Goal: Task Accomplishment & Management: Manage account settings

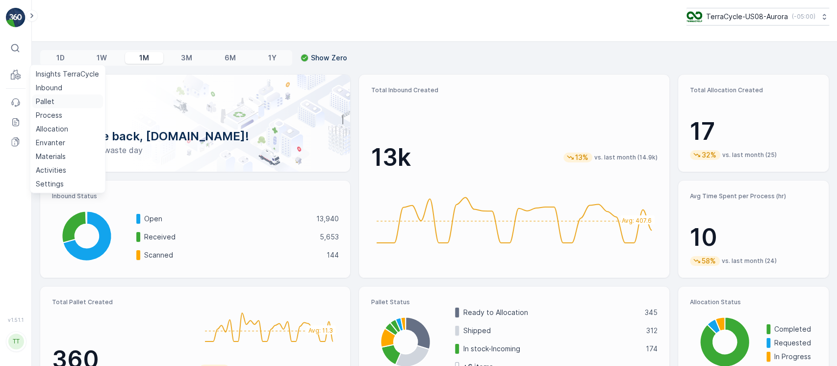
click at [47, 98] on p "Pallet" at bounding box center [45, 102] width 19 height 10
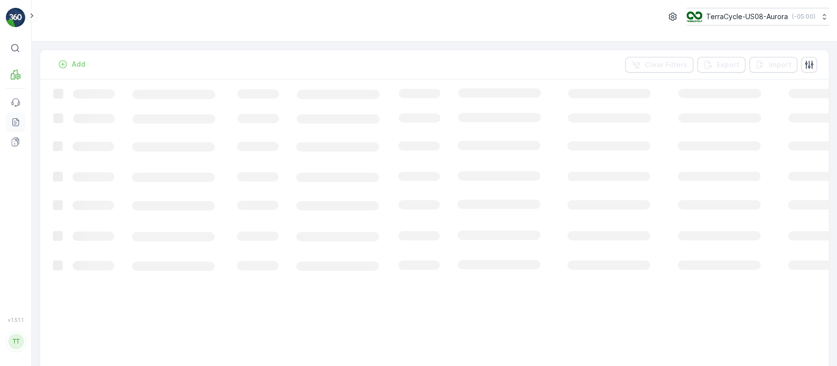
click at [19, 126] on icon at bounding box center [16, 122] width 10 height 10
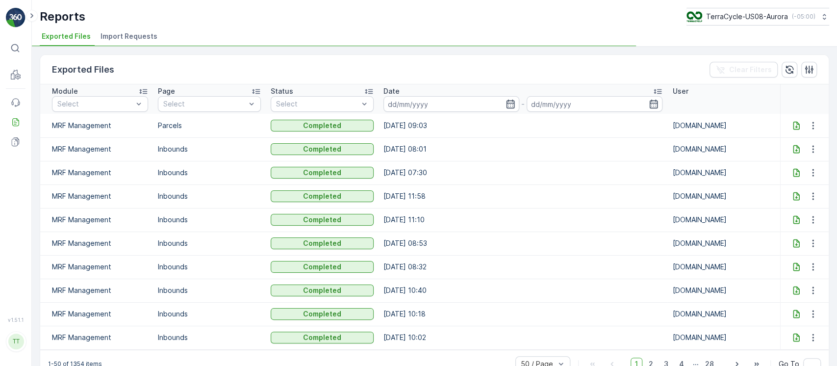
click at [149, 31] on span "Import Requests" at bounding box center [129, 36] width 57 height 10
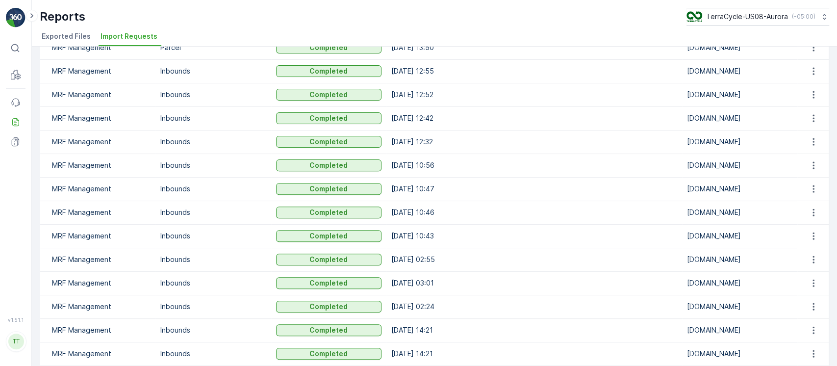
scroll to position [196, 0]
click at [527, 247] on td "25.09.2025 02:55" at bounding box center [534, 259] width 296 height 24
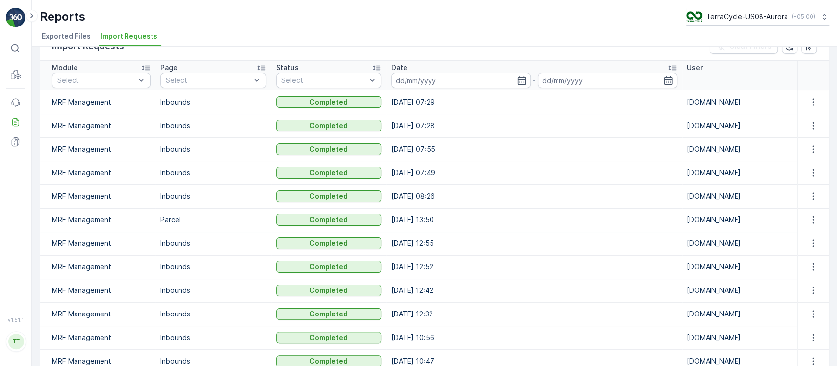
scroll to position [0, 0]
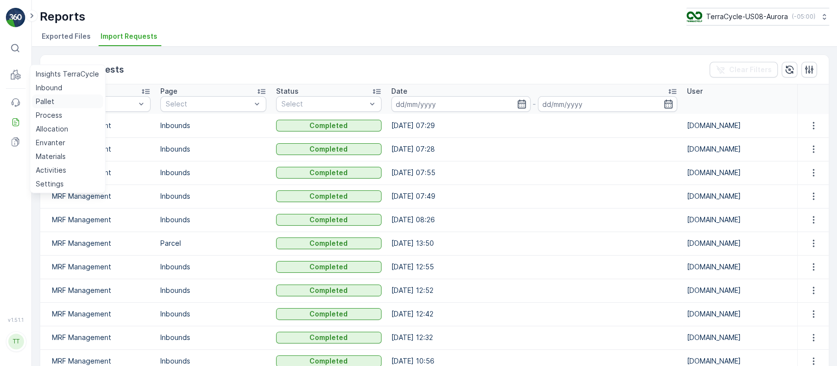
click at [53, 101] on p "Pallet" at bounding box center [45, 102] width 19 height 10
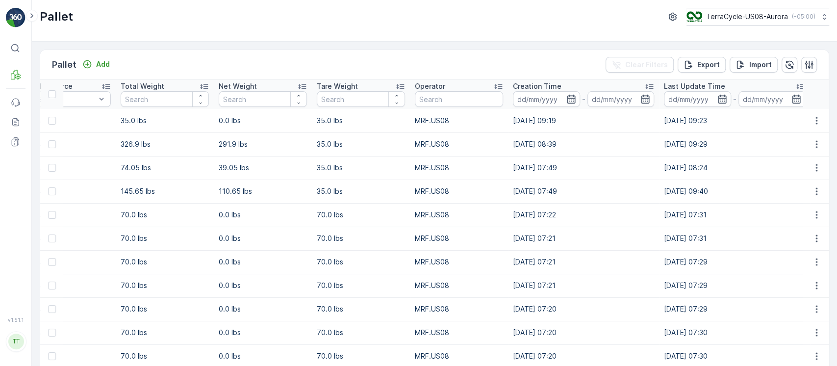
scroll to position [0, 651]
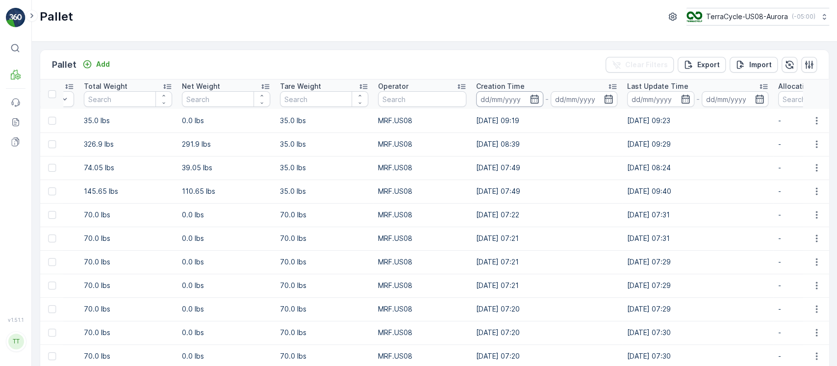
click at [497, 101] on input at bounding box center [509, 99] width 67 height 16
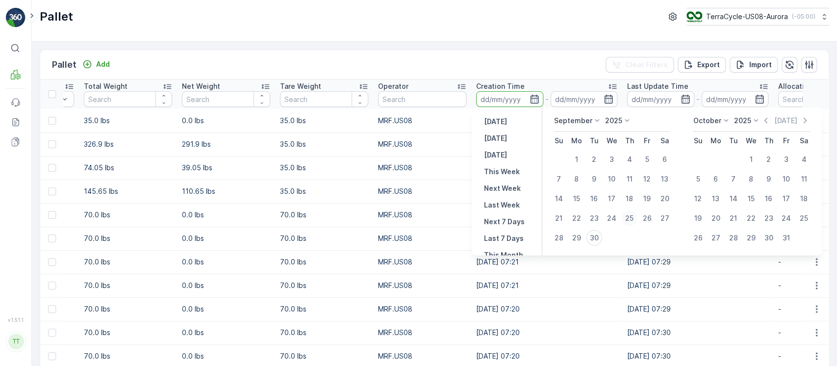
click at [624, 215] on div "25" at bounding box center [630, 218] width 16 height 16
type input "25.09.2025"
click at [624, 215] on div "25" at bounding box center [630, 218] width 16 height 16
type input "25.09.2025"
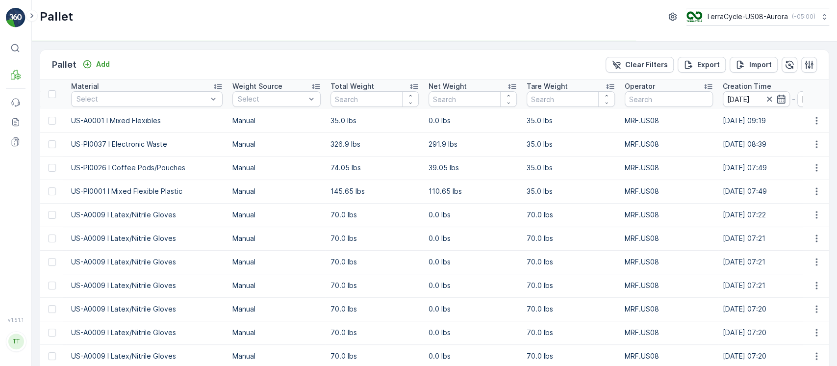
scroll to position [0, 404]
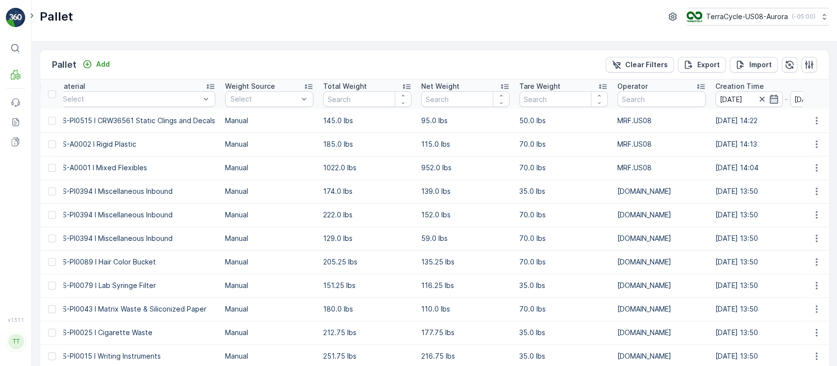
click at [657, 87] on div "Operator" at bounding box center [661, 86] width 88 height 10
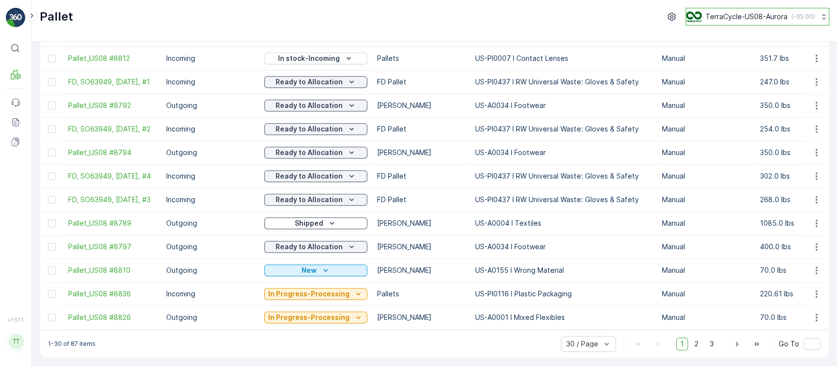
click at [728, 18] on p "TerraCycle-US08-Aurora" at bounding box center [747, 17] width 82 height 10
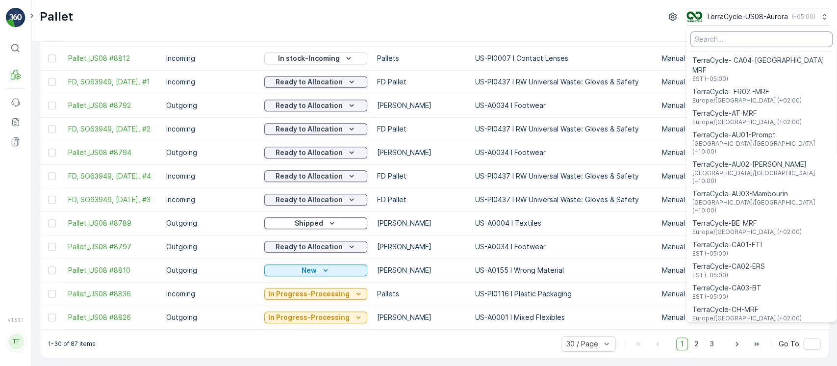
click at [728, 37] on input "Menu" at bounding box center [761, 39] width 142 height 16
click at [725, 37] on input "cy" at bounding box center [761, 39] width 142 height 16
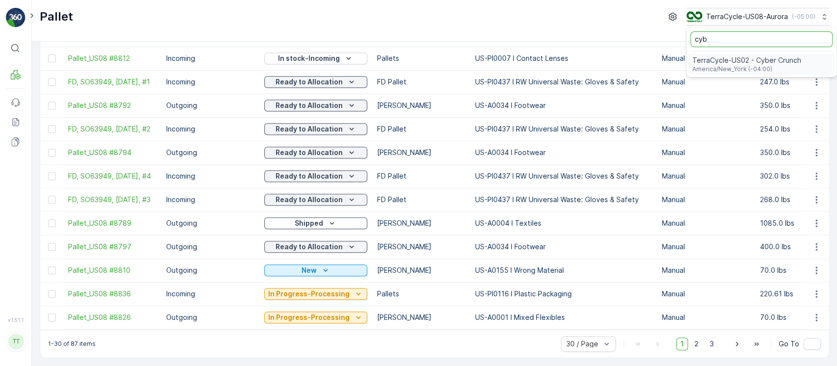
type input "cyb"
click at [734, 55] on span "TerraCycle-US02 - Cyber Crunch" at bounding box center [746, 60] width 109 height 10
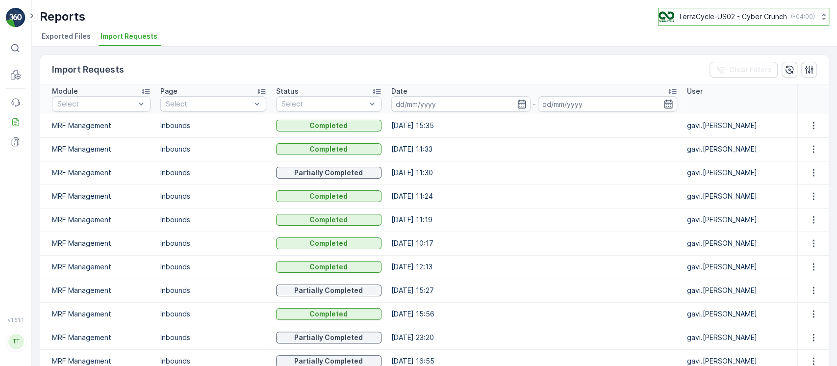
click at [708, 18] on p "TerraCycle-US02 - Cyber Crunch" at bounding box center [732, 17] width 109 height 10
type input "8"
click at [720, 63] on span "TerraCycle-US08-Aurora" at bounding box center [720, 60] width 111 height 10
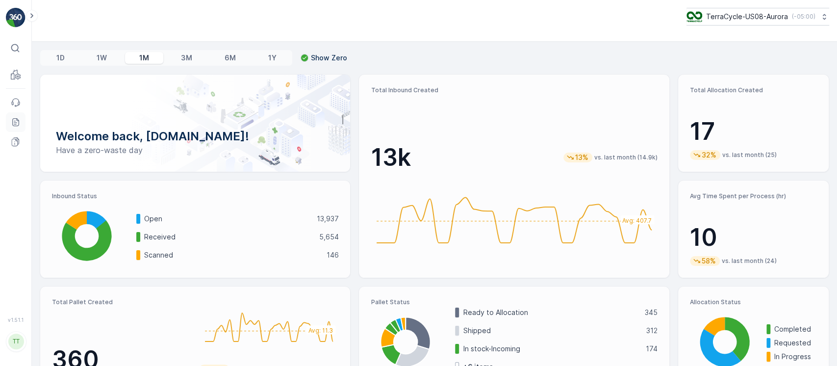
click at [15, 125] on icon at bounding box center [16, 122] width 10 height 10
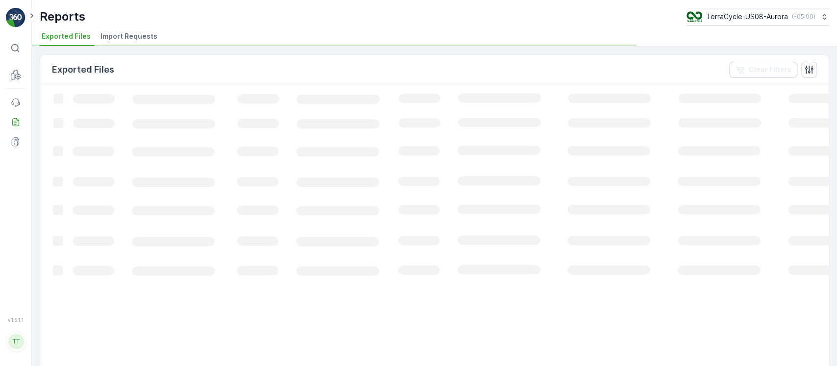
click at [126, 43] on li "Import Requests" at bounding box center [130, 37] width 63 height 17
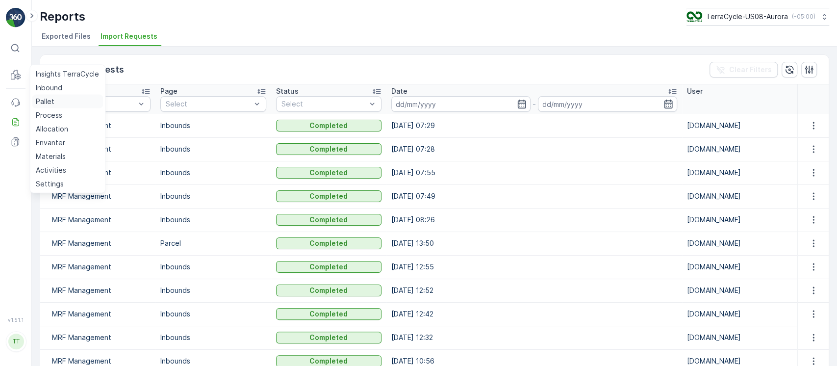
click at [51, 104] on p "Pallet" at bounding box center [45, 102] width 19 height 10
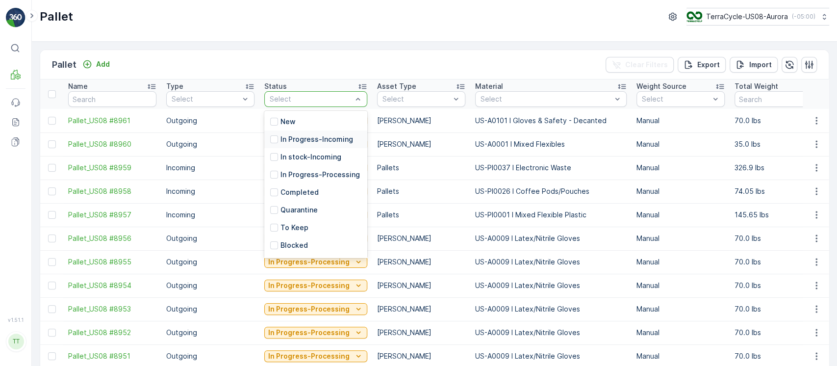
click at [348, 134] on p "In Progress-Incoming" at bounding box center [316, 139] width 73 height 10
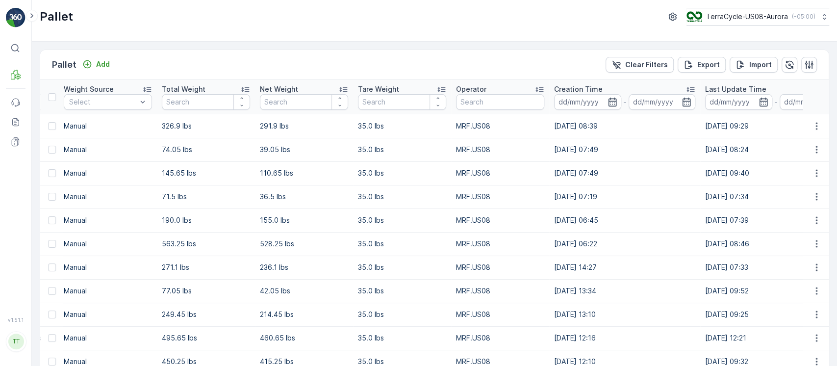
scroll to position [0, 545]
click at [640, 84] on div "Creation Time" at bounding box center [623, 89] width 141 height 10
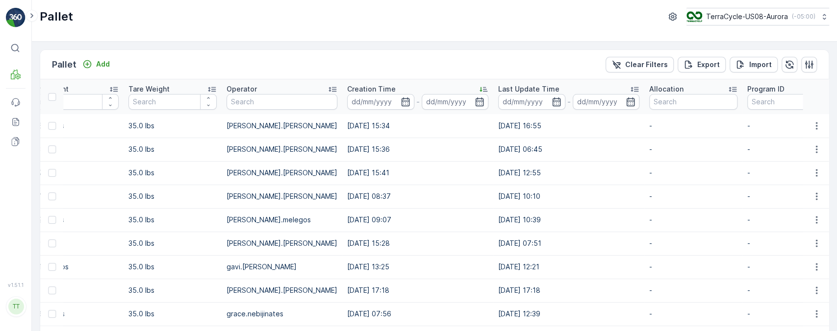
drag, startPoint x: 323, startPoint y: 127, endPoint x: 366, endPoint y: 165, distance: 58.4
click at [350, 171] on td "09.05.2023 15:41" at bounding box center [417, 173] width 151 height 24
drag, startPoint x: 510, startPoint y: 128, endPoint x: 472, endPoint y: 129, distance: 38.2
click at [493, 129] on td "10.03.2025 16:55" at bounding box center [568, 126] width 151 height 24
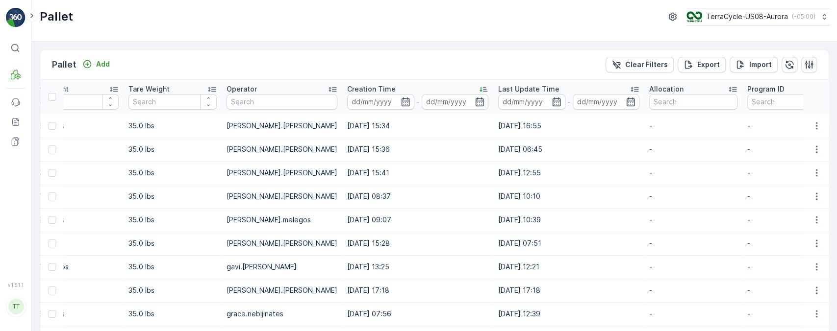
click at [493, 169] on td "22.10.2024 12:55" at bounding box center [568, 173] width 151 height 24
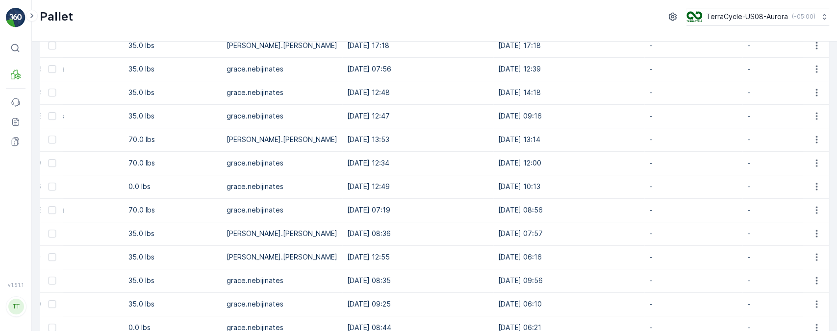
scroll to position [261, 0]
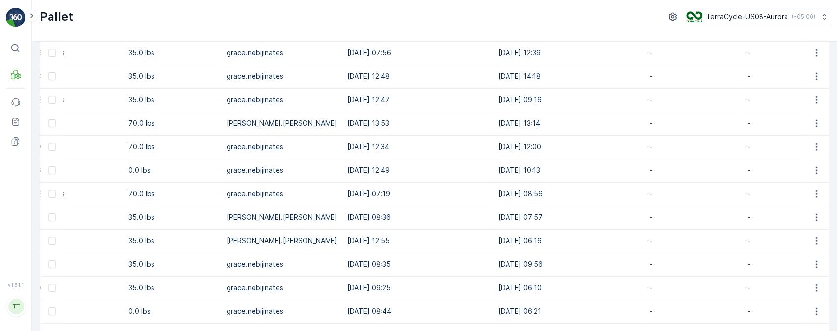
drag, startPoint x: 507, startPoint y: 311, endPoint x: 318, endPoint y: 310, distance: 189.8
click at [318, 310] on tr "Pallet #30212 Incoming In Progress-Incoming US-PI0042 I Acrylic Teeth Aligners …" at bounding box center [206, 312] width 1910 height 24
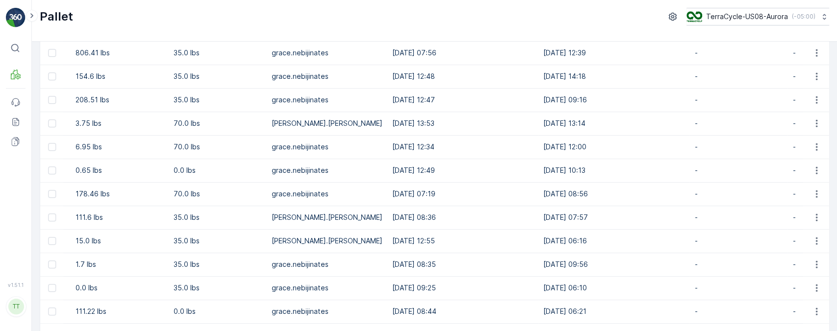
scroll to position [0, 761]
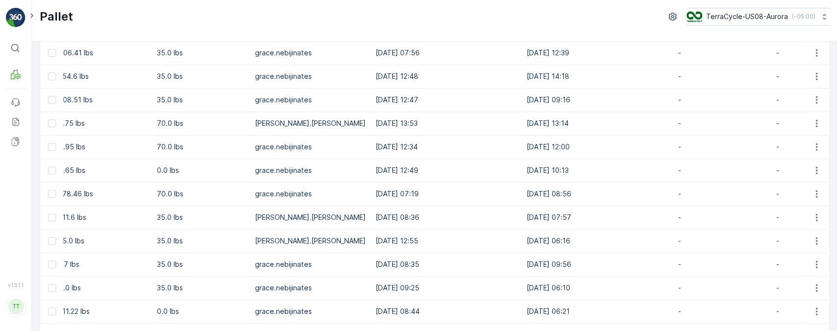
click at [330, 289] on p "grace.nebijinates" at bounding box center [310, 288] width 111 height 10
drag, startPoint x: 557, startPoint y: 286, endPoint x: 512, endPoint y: 284, distance: 45.2
click at [522, 284] on td "09.05.2025 06:10" at bounding box center [597, 289] width 151 height 24
drag, startPoint x: 496, startPoint y: 288, endPoint x: 520, endPoint y: 287, distance: 24.5
click at [522, 287] on td "09.05.2025 06:10" at bounding box center [597, 289] width 151 height 24
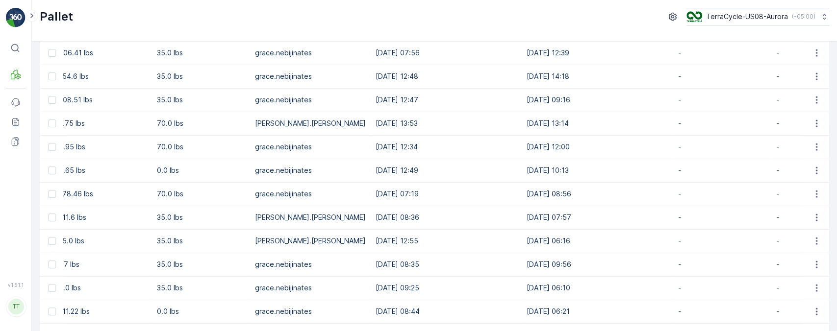
click at [560, 277] on td "09.05.2025 06:10" at bounding box center [597, 289] width 151 height 24
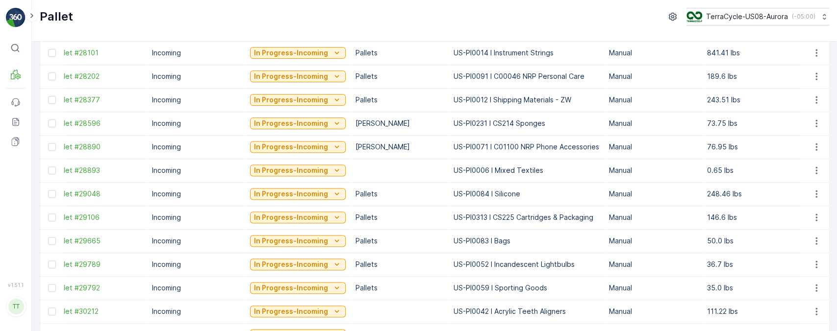
scroll to position [0, 0]
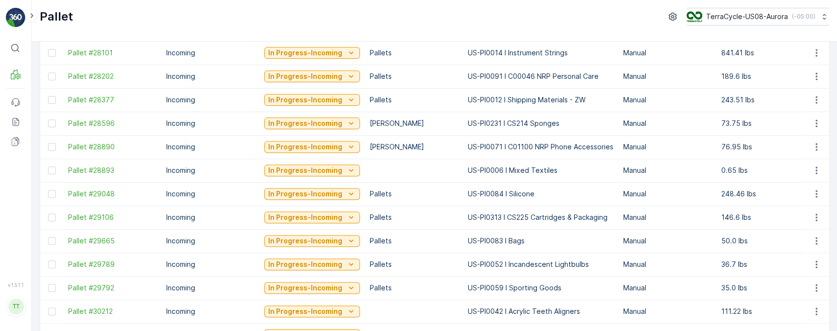
click at [482, 217] on p "US-PI0313 I CS225 Cartridges & Packaging" at bounding box center [541, 218] width 146 height 10
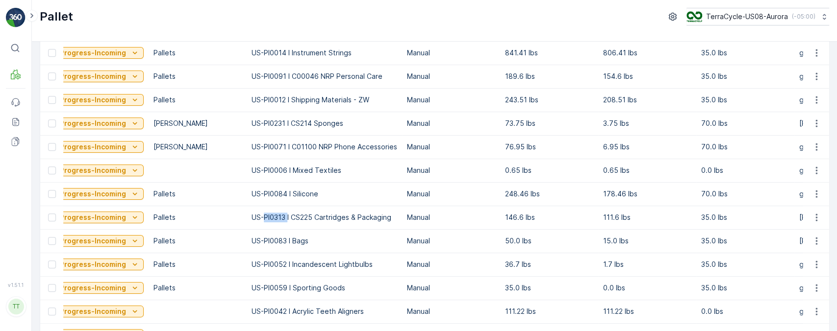
scroll to position [0, 216]
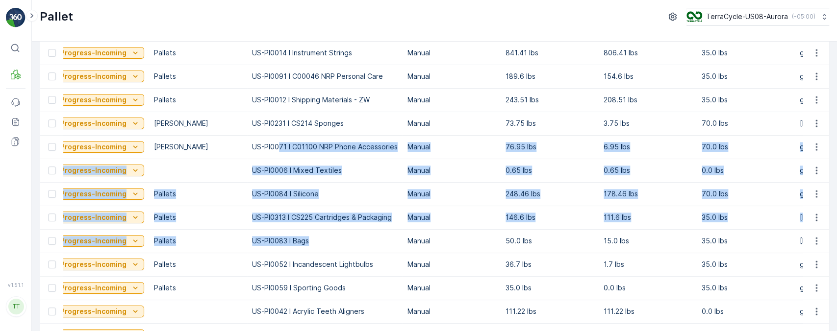
drag, startPoint x: 311, startPoint y: 233, endPoint x: 278, endPoint y: 143, distance: 96.6
click at [278, 143] on tbody "Pallet #16233 Incoming In Progress-Incoming Pallets US-PI0052 I Incandescent Li…" at bounding box center [779, 206] width 1910 height 706
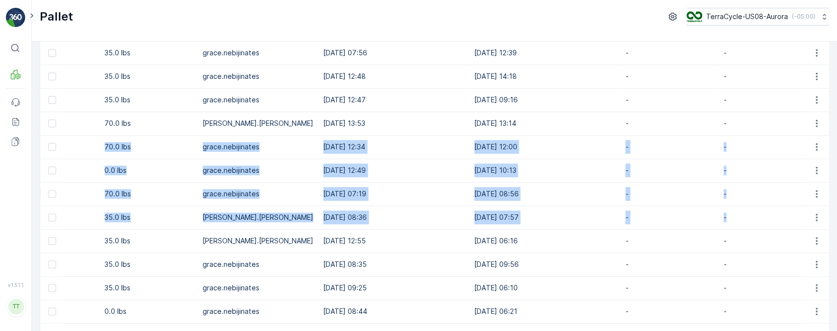
scroll to position [0, 814]
click at [280, 187] on td "grace.nebijinates" at bounding box center [256, 194] width 121 height 24
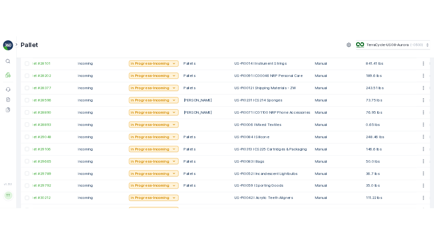
scroll to position [0, 0]
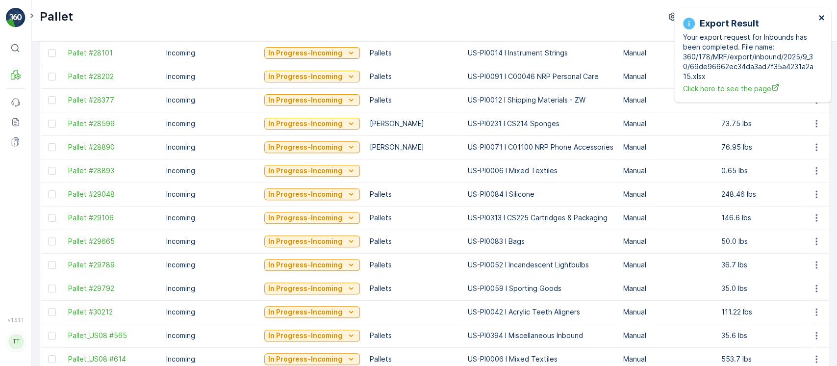
click at [824, 18] on icon "close" at bounding box center [821, 18] width 7 height 8
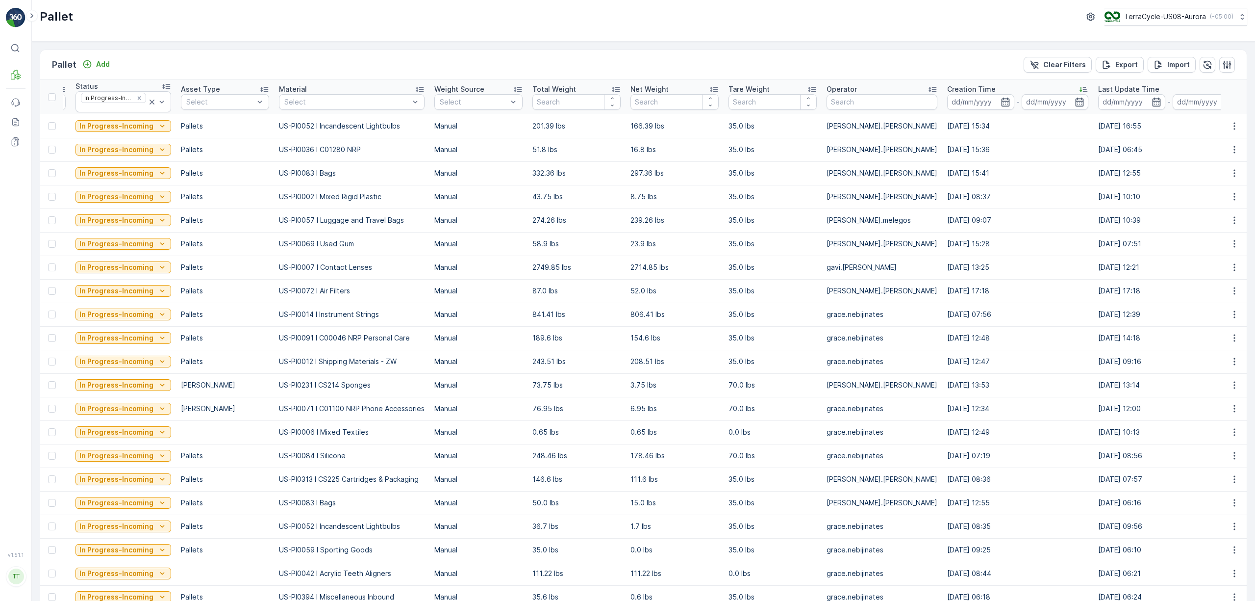
scroll to position [0, 199]
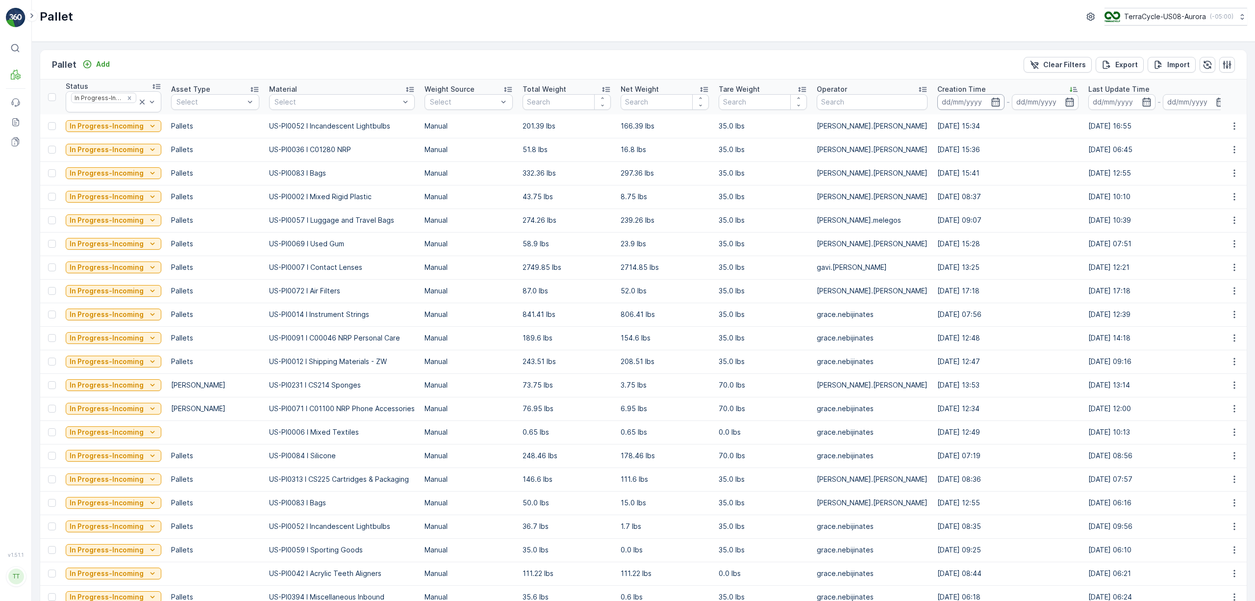
click at [837, 106] on input at bounding box center [971, 102] width 67 height 16
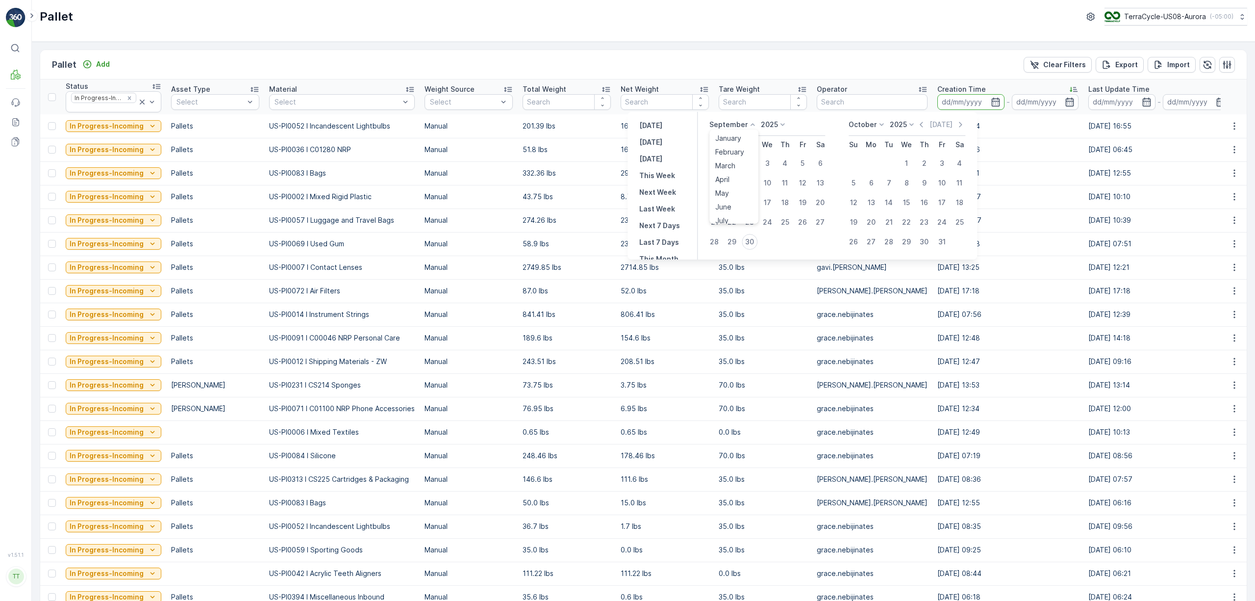
click at [748, 124] on icon at bounding box center [753, 125] width 10 height 10
click at [743, 139] on div "January" at bounding box center [728, 138] width 34 height 14
click at [769, 126] on icon at bounding box center [770, 125] width 10 height 10
click at [771, 174] on div "2023" at bounding box center [762, 180] width 24 height 14
click at [717, 160] on div "1" at bounding box center [713, 163] width 16 height 16
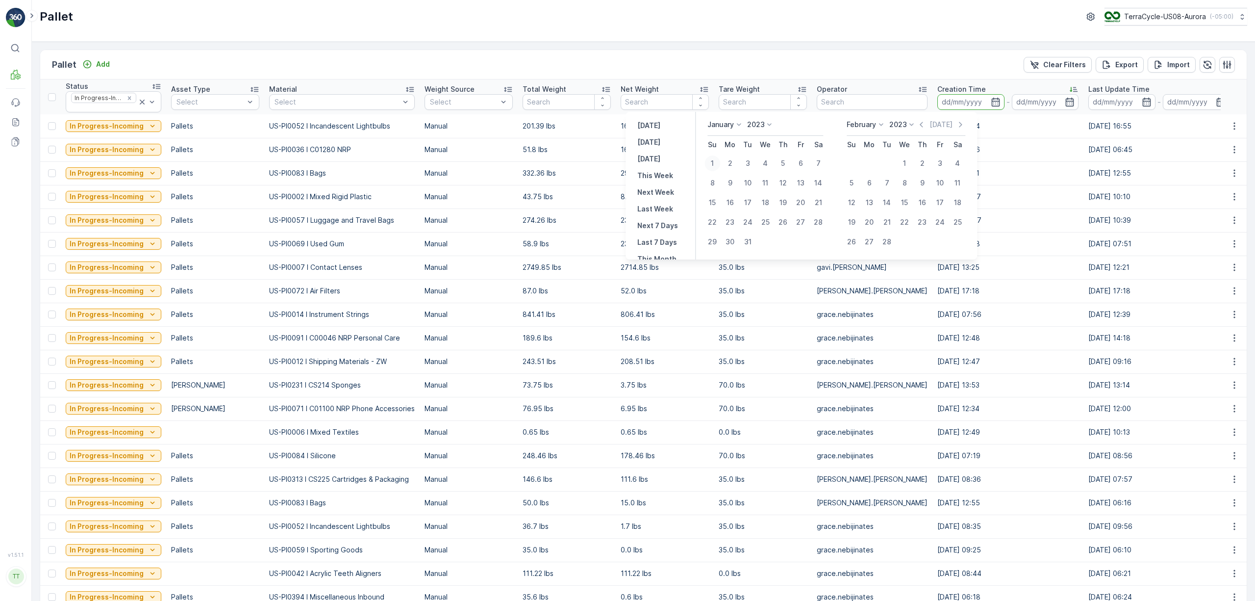
type input "01.01.2023"
click at [837, 126] on div "February January February March April May June July August September October No…" at bounding box center [866, 125] width 39 height 10
click at [837, 134] on span "January" at bounding box center [866, 138] width 26 height 10
click at [837, 126] on p "2023" at bounding box center [898, 125] width 18 height 10
click at [837, 188] on span "2024" at bounding box center [903, 193] width 17 height 10
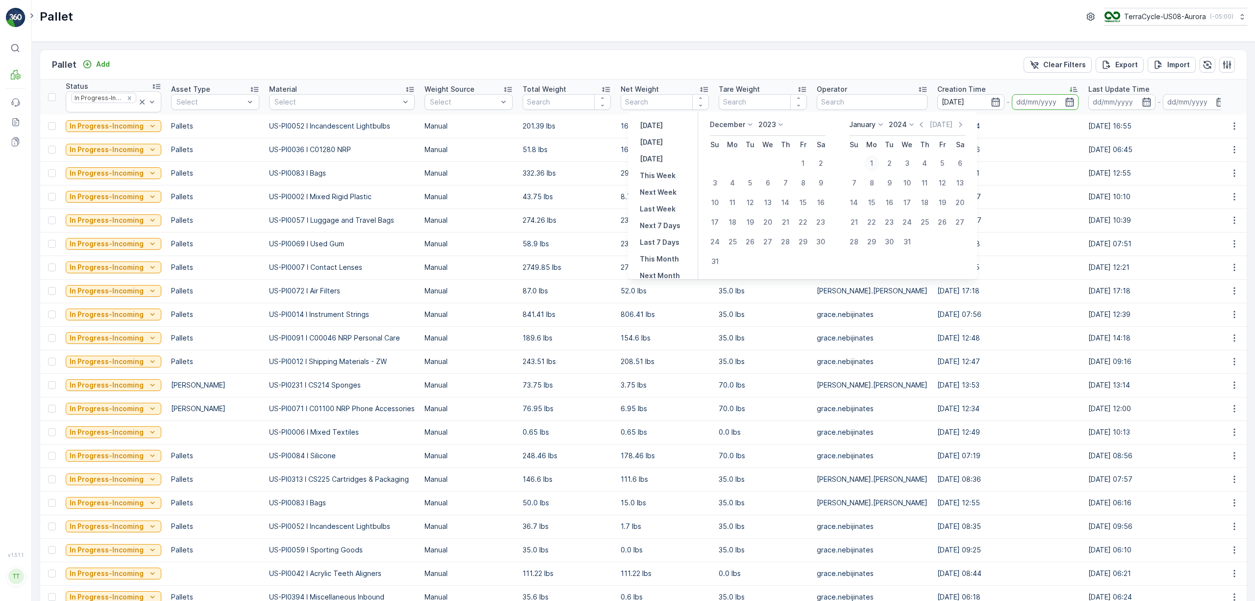
click at [837, 160] on div "1" at bounding box center [872, 163] width 16 height 16
type input "01.01.2024"
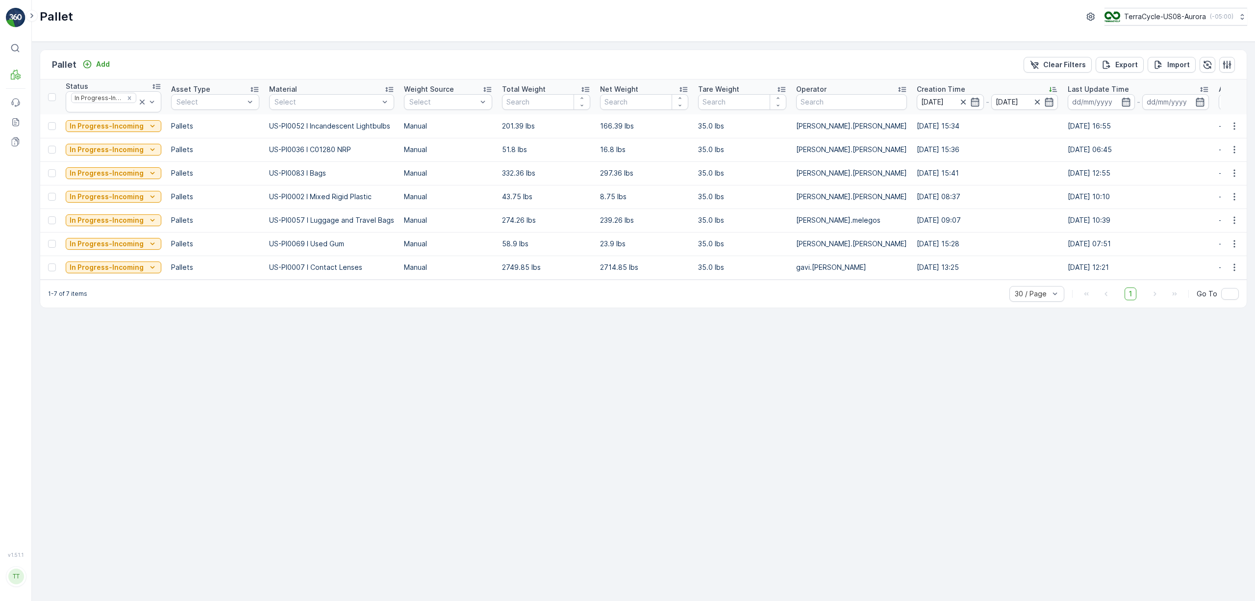
click at [837, 91] on p "Last Update Time" at bounding box center [1098, 89] width 61 height 10
drag, startPoint x: 338, startPoint y: 285, endPoint x: 244, endPoint y: 285, distance: 94.1
click at [244, 285] on div "1-7 of 7 items 30 / Page 1 Go To" at bounding box center [643, 293] width 1207 height 28
click at [157, 287] on div "1-7 of 7 items 30 / Page 1 Go To" at bounding box center [643, 293] width 1207 height 28
click at [155, 285] on div "1-7 of 7 items 30 / Page 1 Go To" at bounding box center [643, 293] width 1207 height 28
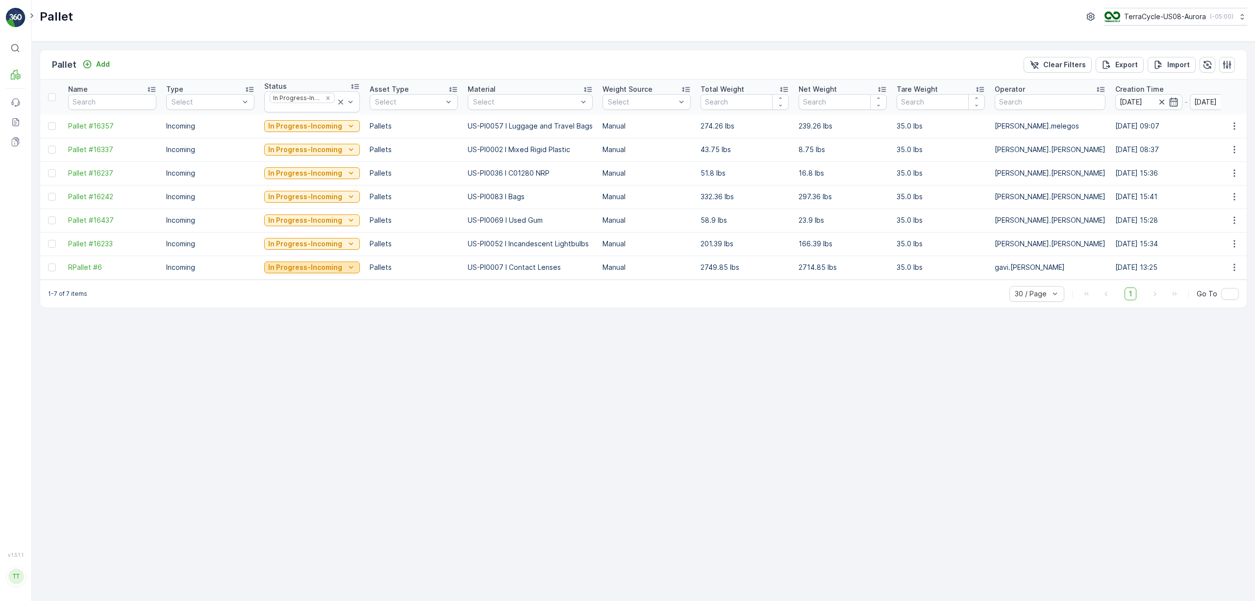
click at [346, 268] on icon "In Progress-Incoming" at bounding box center [351, 267] width 10 height 10
click at [320, 365] on div "Blocked" at bounding box center [308, 380] width 84 height 14
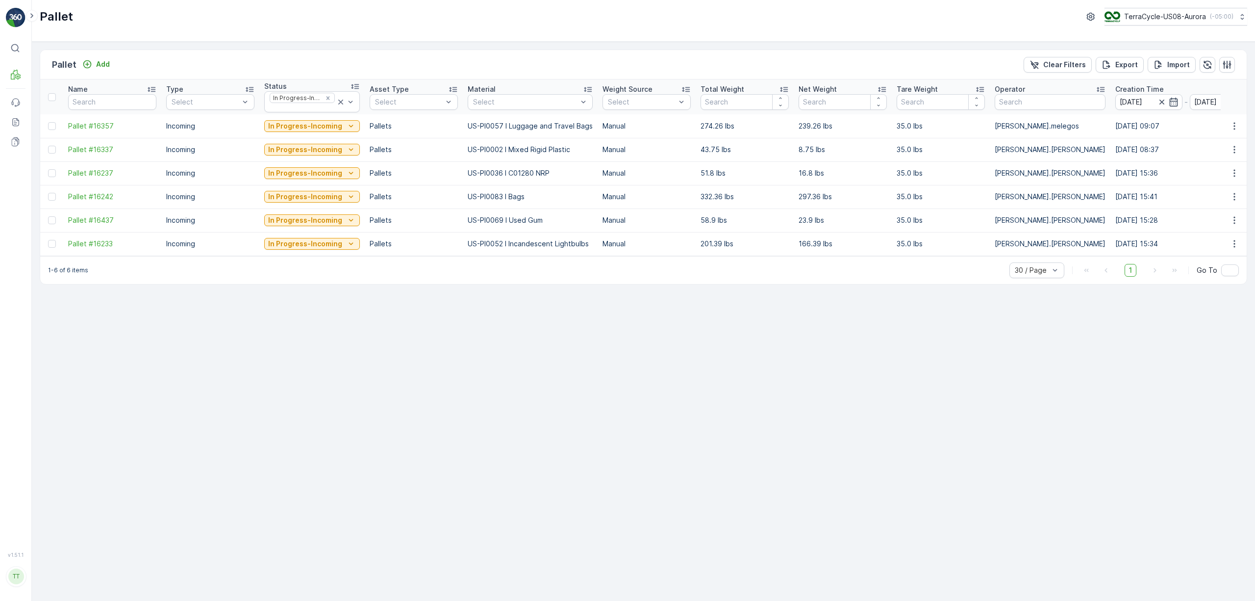
click at [483, 243] on p "US-PI0052 I Incandescent Lightbulbs" at bounding box center [530, 244] width 125 height 10
copy p "PI0052"
click at [314, 249] on p "In Progress-Incoming" at bounding box center [305, 244] width 74 height 10
click at [299, 289] on span "In stock-Incoming" at bounding box center [298, 288] width 57 height 10
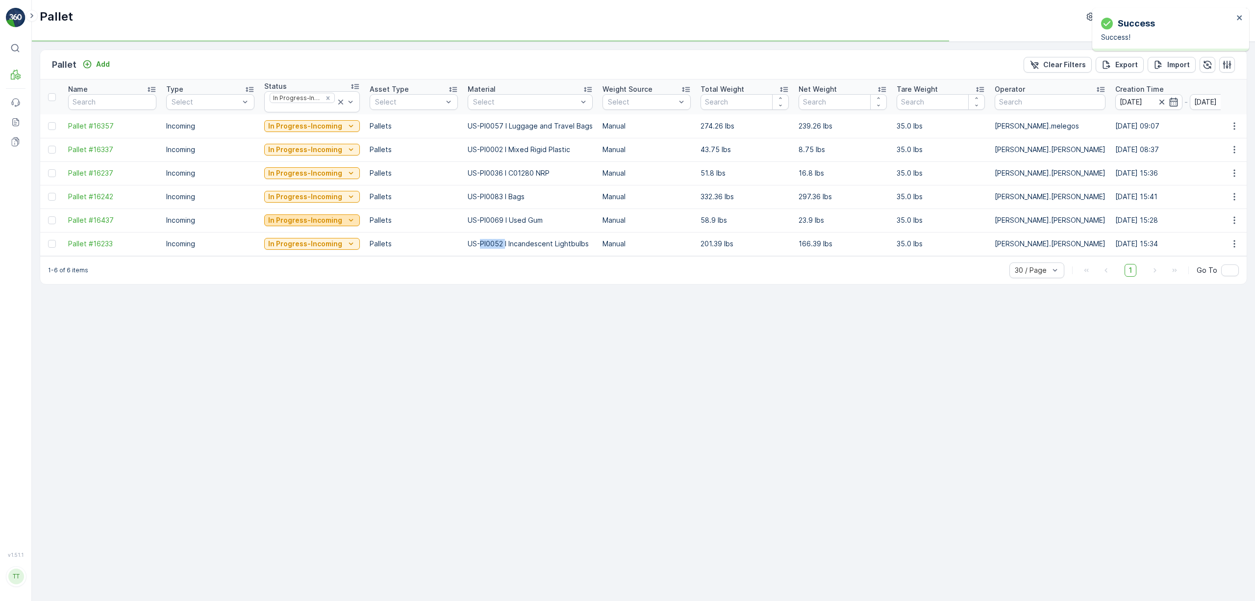
click at [307, 223] on p "In Progress-Incoming" at bounding box center [305, 220] width 74 height 10
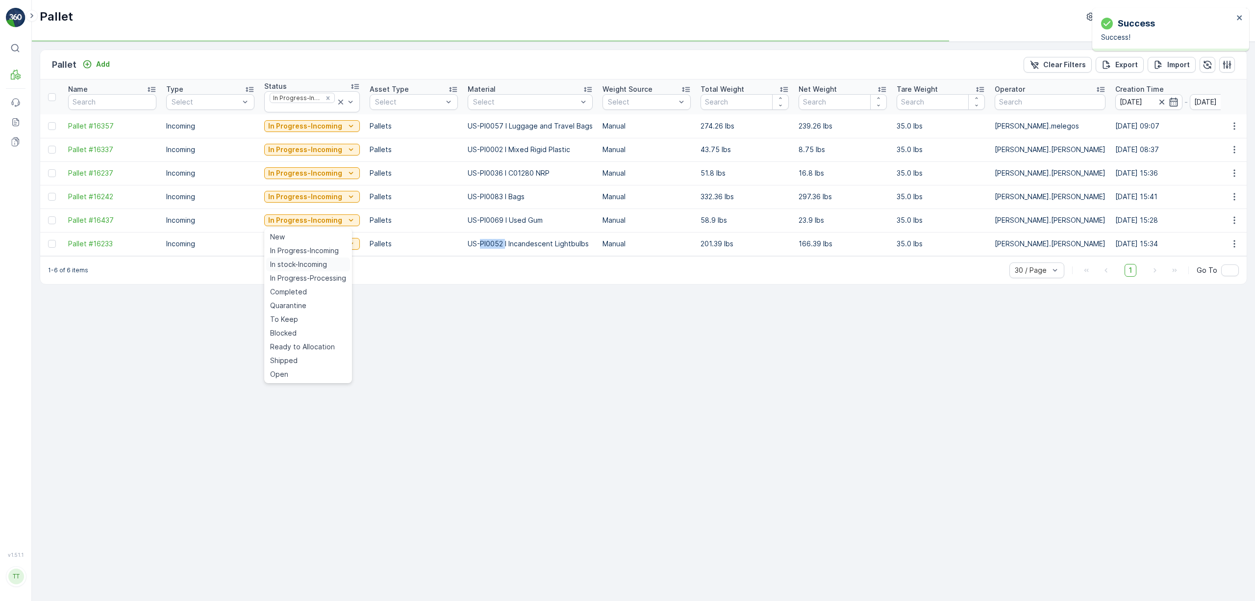
click at [314, 261] on span "In stock-Incoming" at bounding box center [298, 264] width 57 height 10
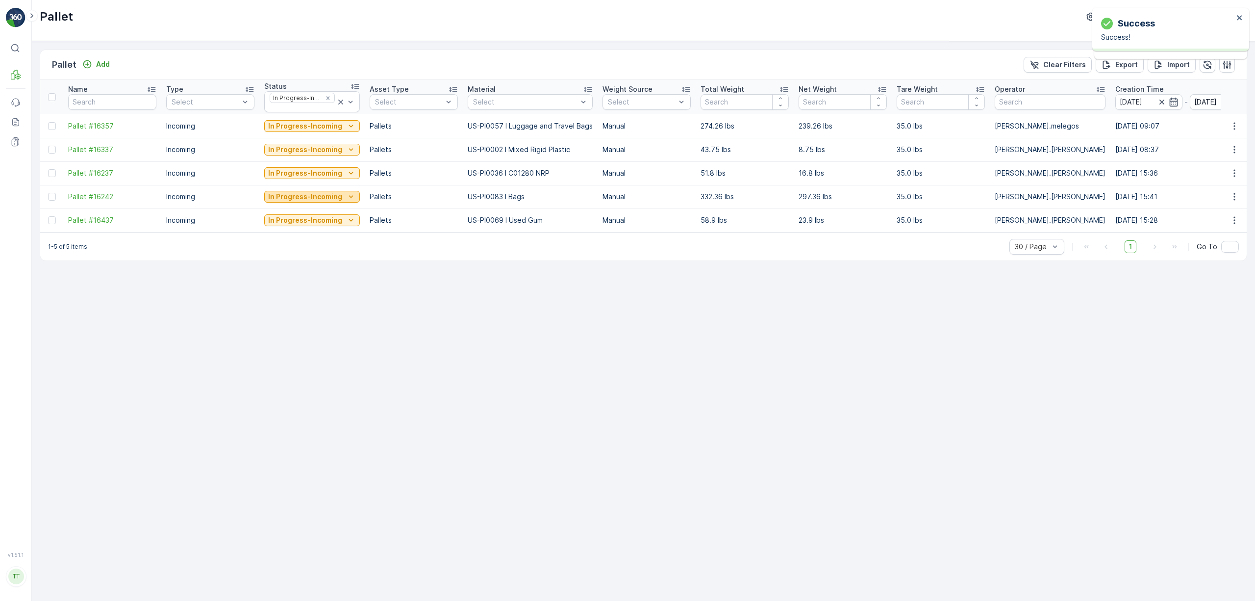
click at [300, 197] on p "In Progress-Incoming" at bounding box center [305, 197] width 74 height 10
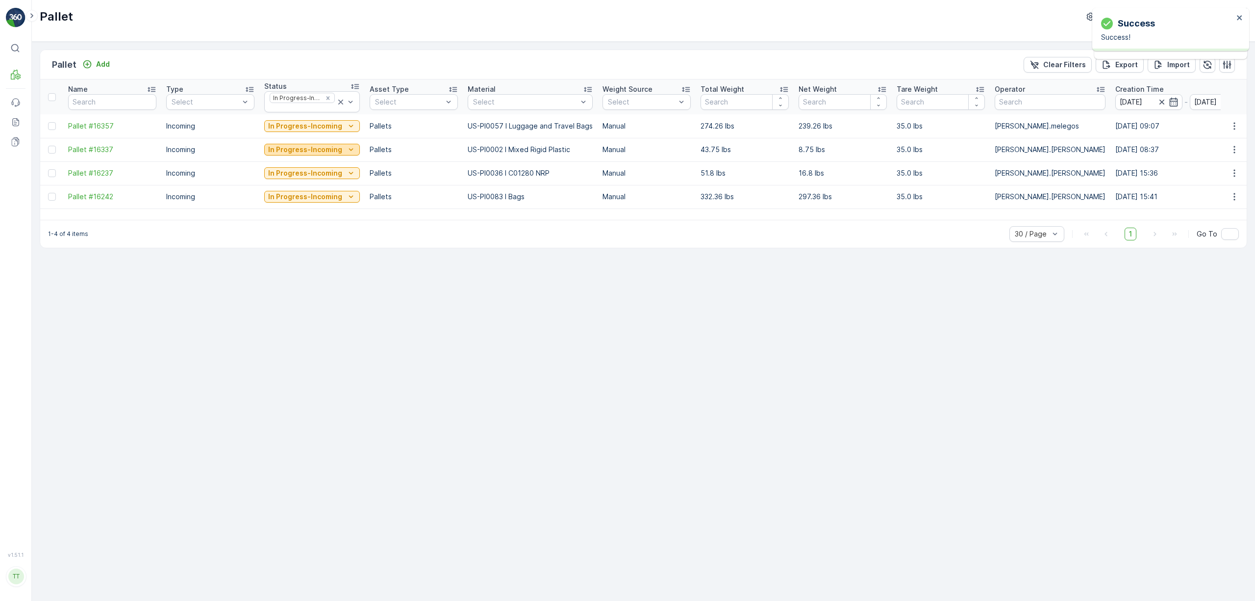
click at [306, 150] on p "In Progress-Incoming" at bounding box center [305, 150] width 74 height 10
click at [309, 190] on span "In stock-Incoming" at bounding box center [298, 194] width 57 height 10
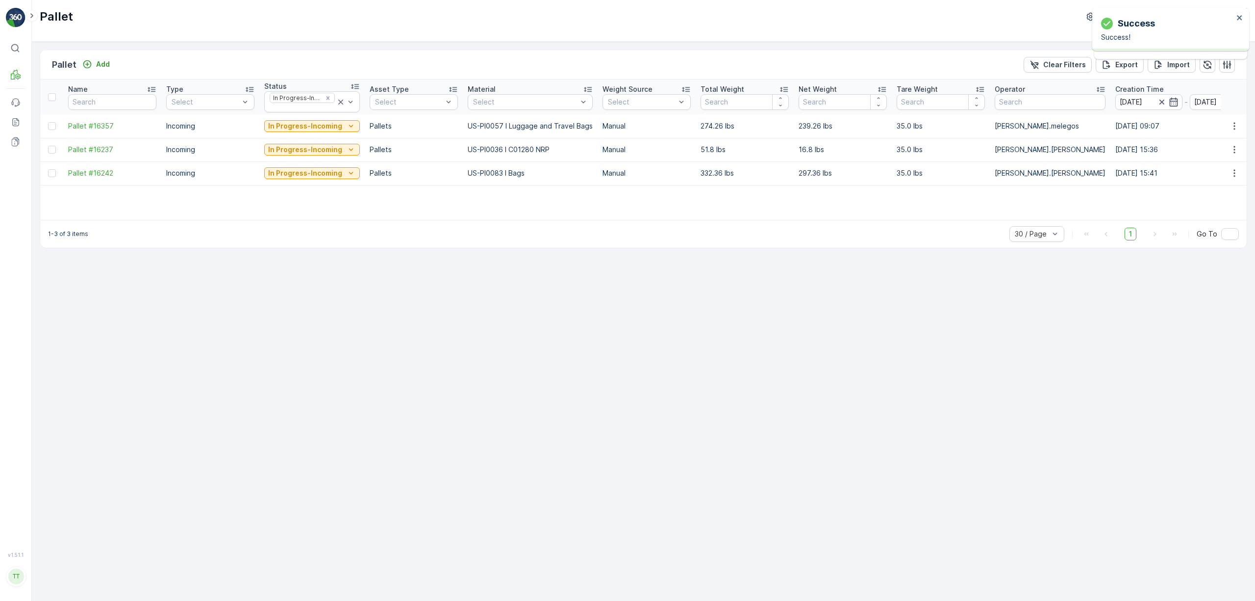
click at [318, 132] on button "In Progress-Incoming" at bounding box center [312, 126] width 96 height 12
click at [314, 172] on span "In stock-Incoming" at bounding box center [298, 170] width 57 height 10
click at [316, 173] on p "In Progress-Incoming" at bounding box center [305, 173] width 74 height 10
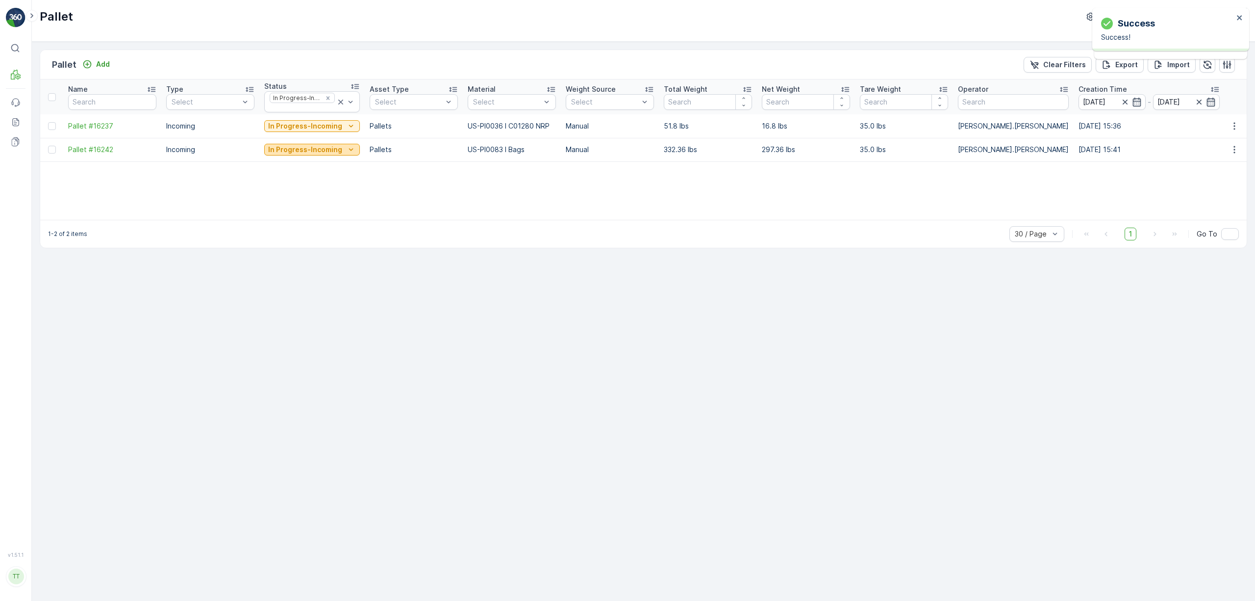
click at [321, 154] on p "In Progress-Incoming" at bounding box center [305, 150] width 74 height 10
click at [319, 189] on span "In stock-Incoming" at bounding box center [298, 194] width 57 height 10
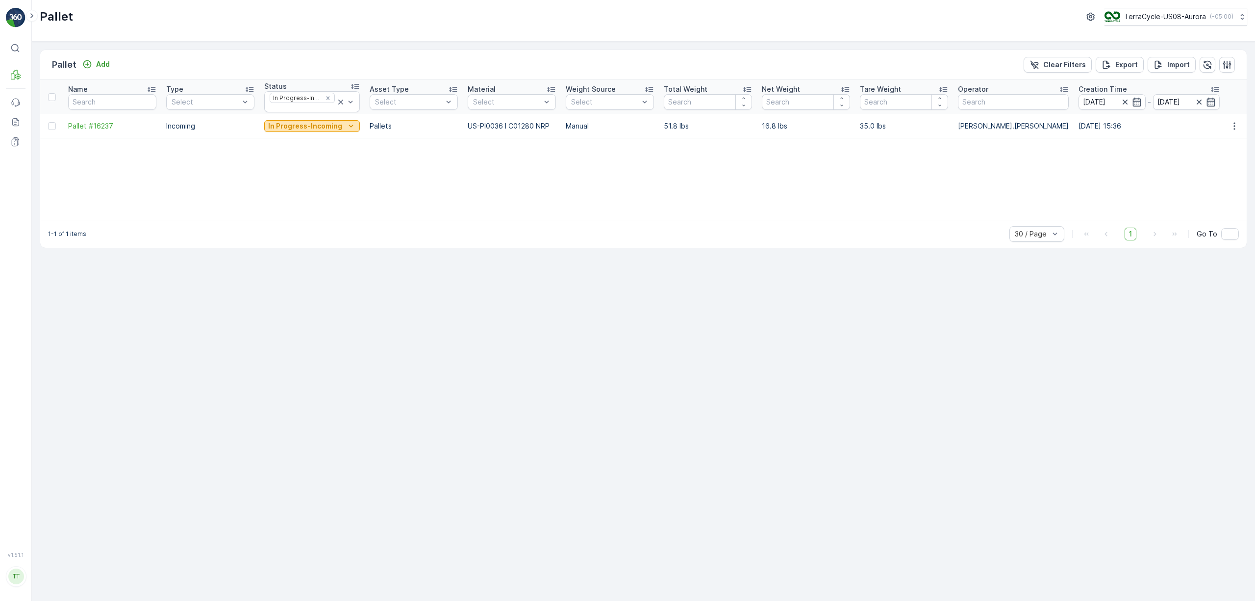
click at [283, 128] on p "In Progress-Incoming" at bounding box center [305, 126] width 74 height 10
click at [299, 173] on span "In stock-Incoming" at bounding box center [298, 170] width 57 height 10
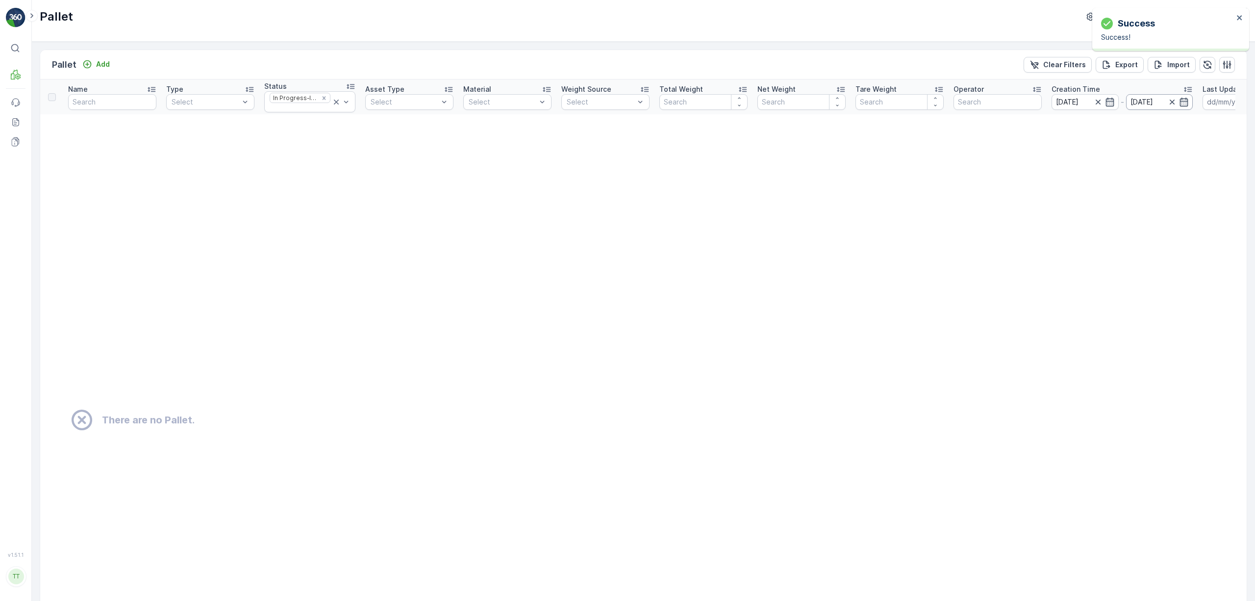
click at [837, 105] on input "01.01.2024" at bounding box center [1159, 102] width 67 height 16
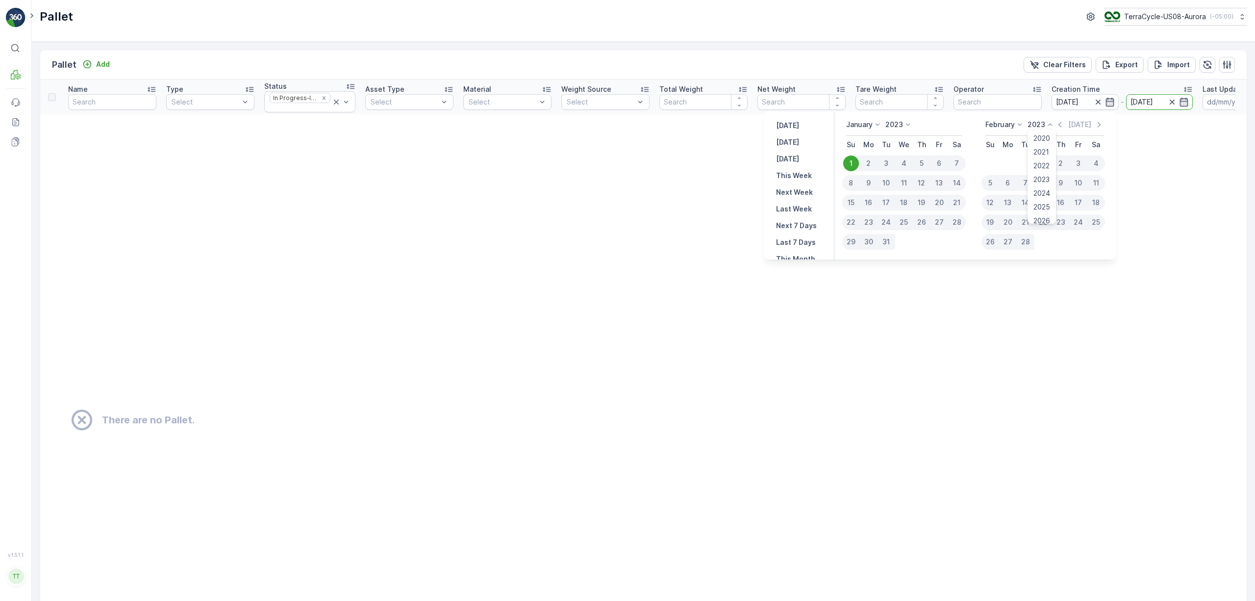
click at [837, 126] on p "2023" at bounding box center [1037, 125] width 18 height 10
click at [837, 204] on span "2025" at bounding box center [1042, 207] width 17 height 10
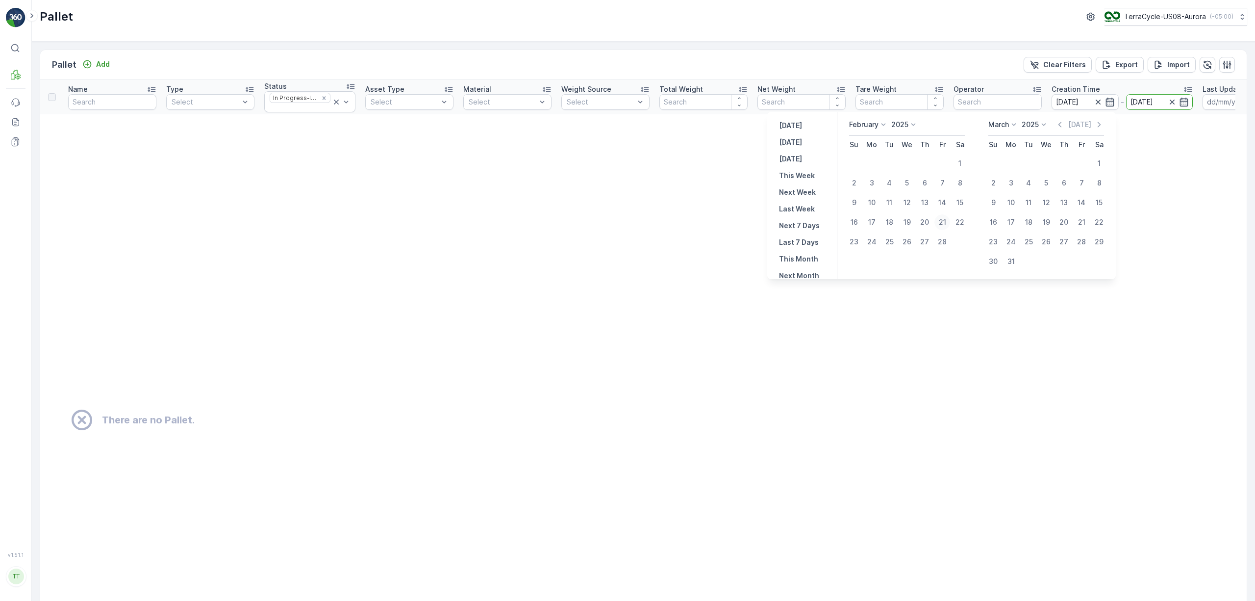
click at [837, 221] on div "21" at bounding box center [943, 222] width 16 height 16
type input "21.02.2025"
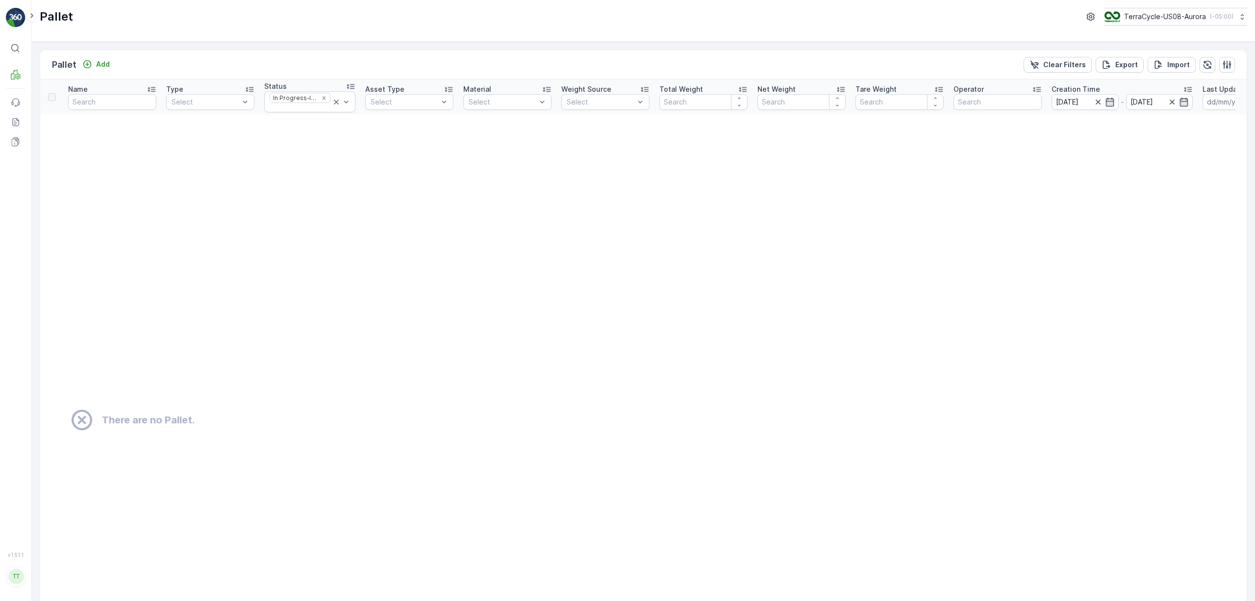
click at [837, 226] on td "There are no Pallet." at bounding box center [694, 419] width 1309 height 611
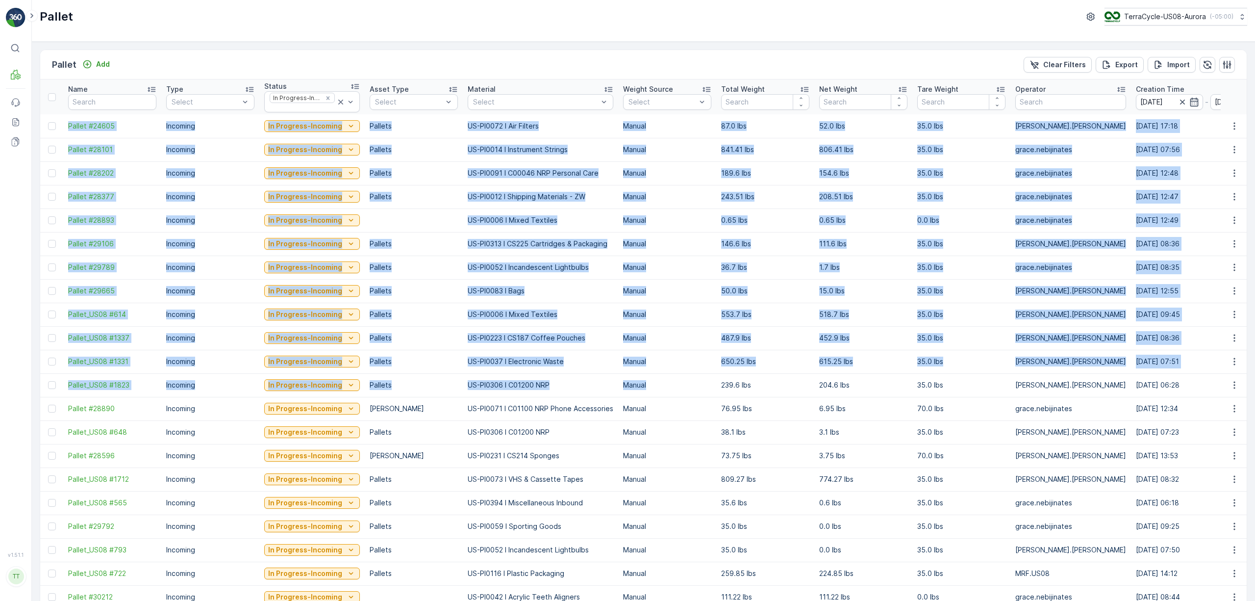
scroll to position [98, 0]
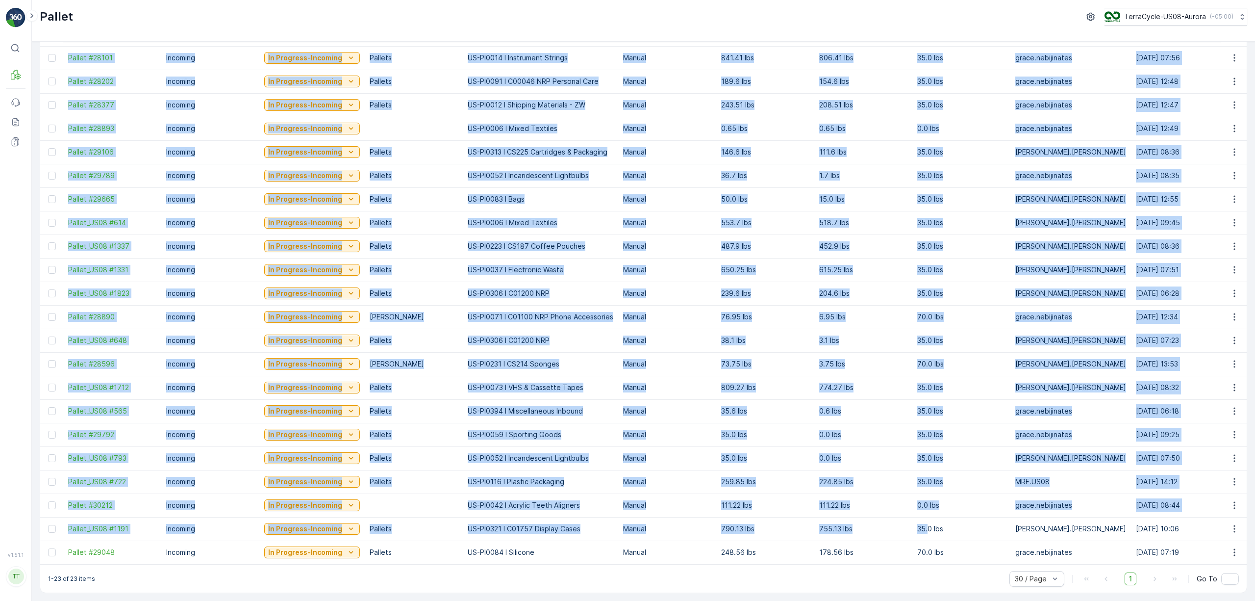
drag, startPoint x: 65, startPoint y: 127, endPoint x: 924, endPoint y: 534, distance: 950.6
click at [837, 365] on tbody "Pallet #24605 Incoming In Progress-Incoming Pallets US-PI0072 I Air Filters Man…" at bounding box center [995, 293] width 1910 height 541
copy tbody "Pallet #24605 Incoming In Progress-Incoming Pallets US-PI0072 I Air Filters Man…"
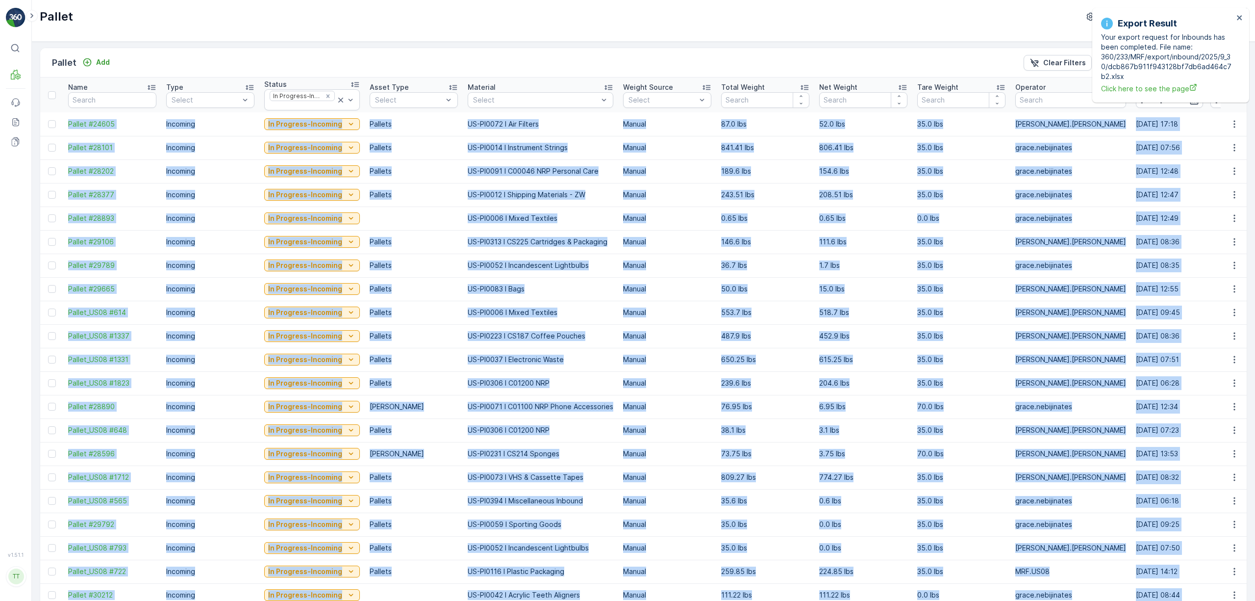
scroll to position [0, 0]
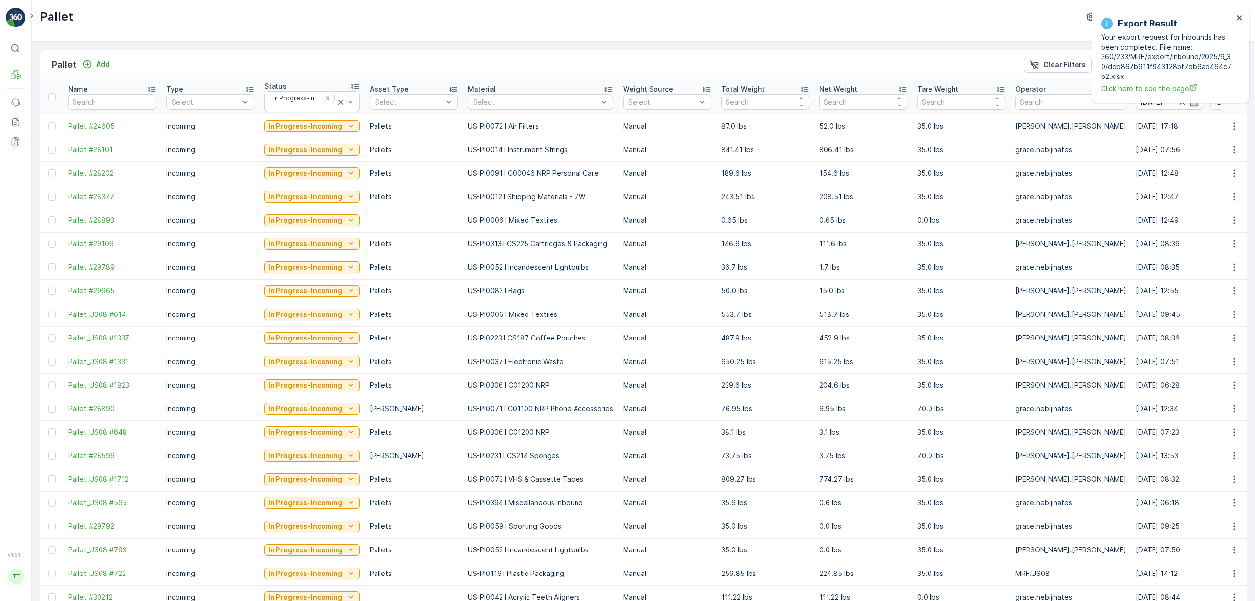
click at [525, 93] on div "Material" at bounding box center [541, 89] width 146 height 10
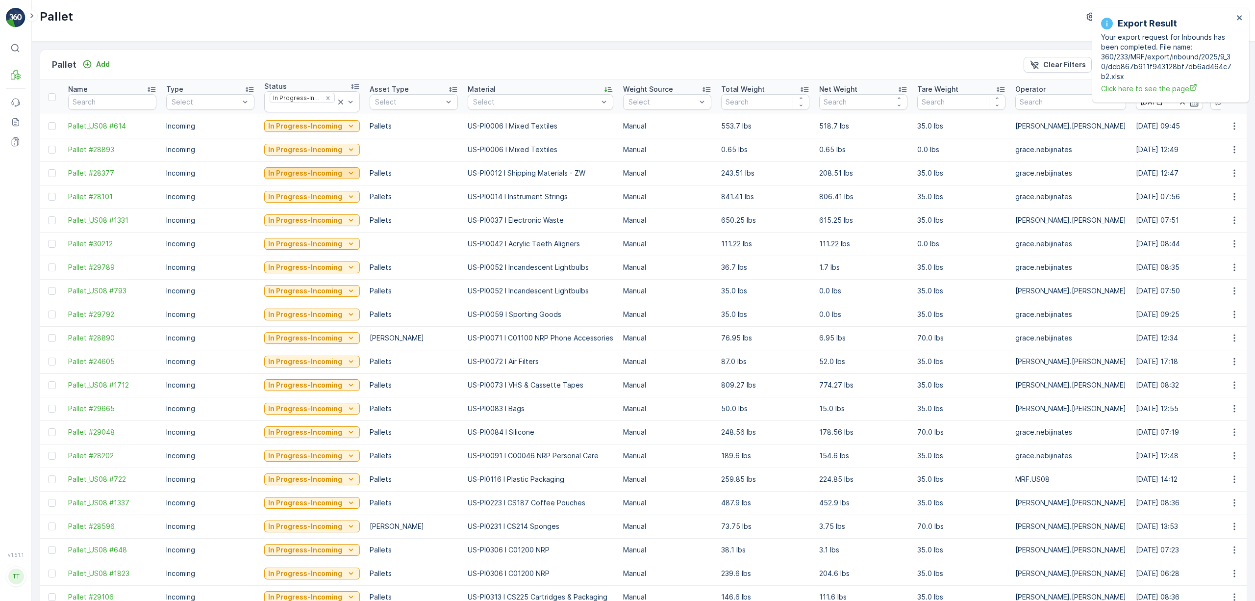
click at [340, 178] on div "In Progress-Incoming" at bounding box center [312, 173] width 88 height 10
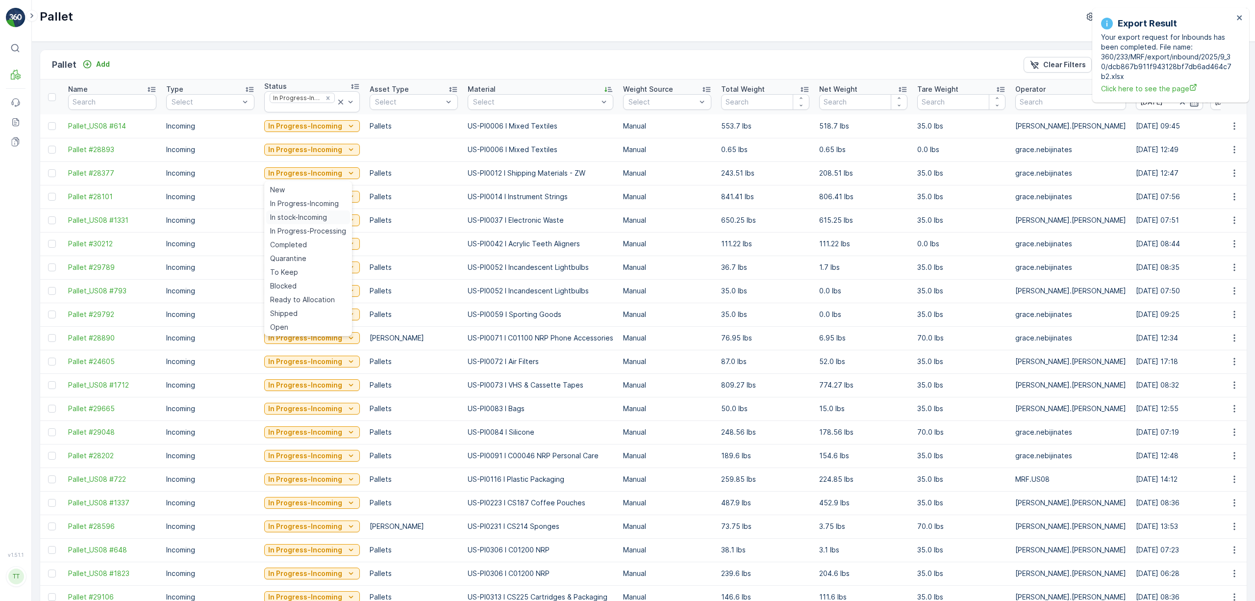
click at [320, 220] on span "In stock-Incoming" at bounding box center [298, 217] width 57 height 10
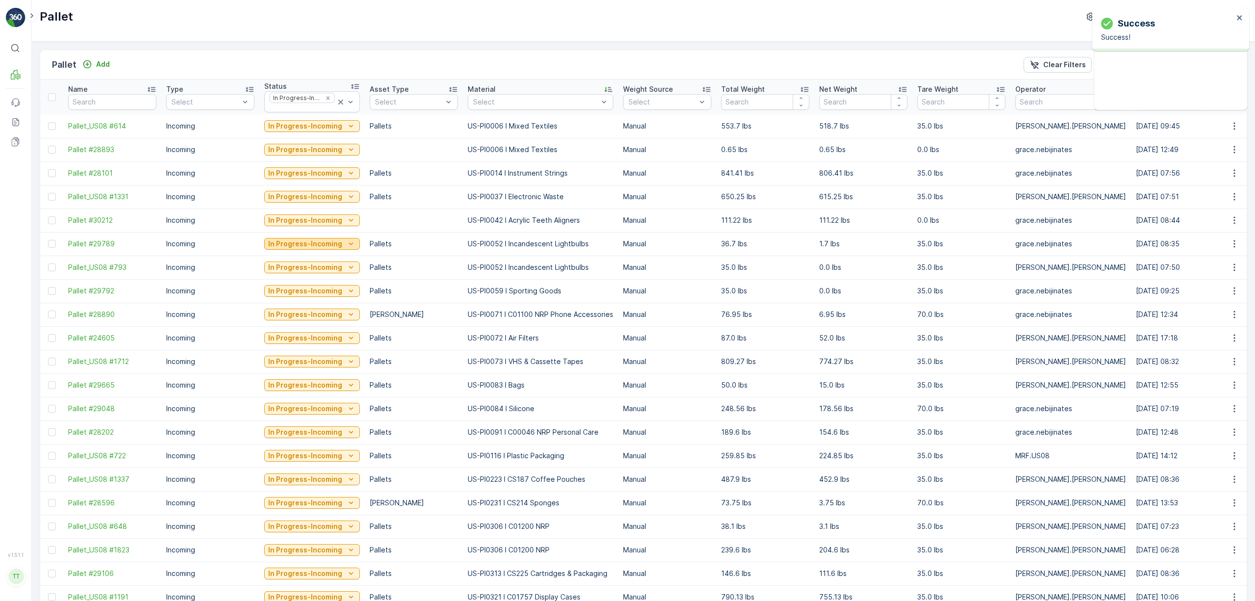
click at [337, 247] on p "In Progress-Incoming" at bounding box center [305, 244] width 74 height 10
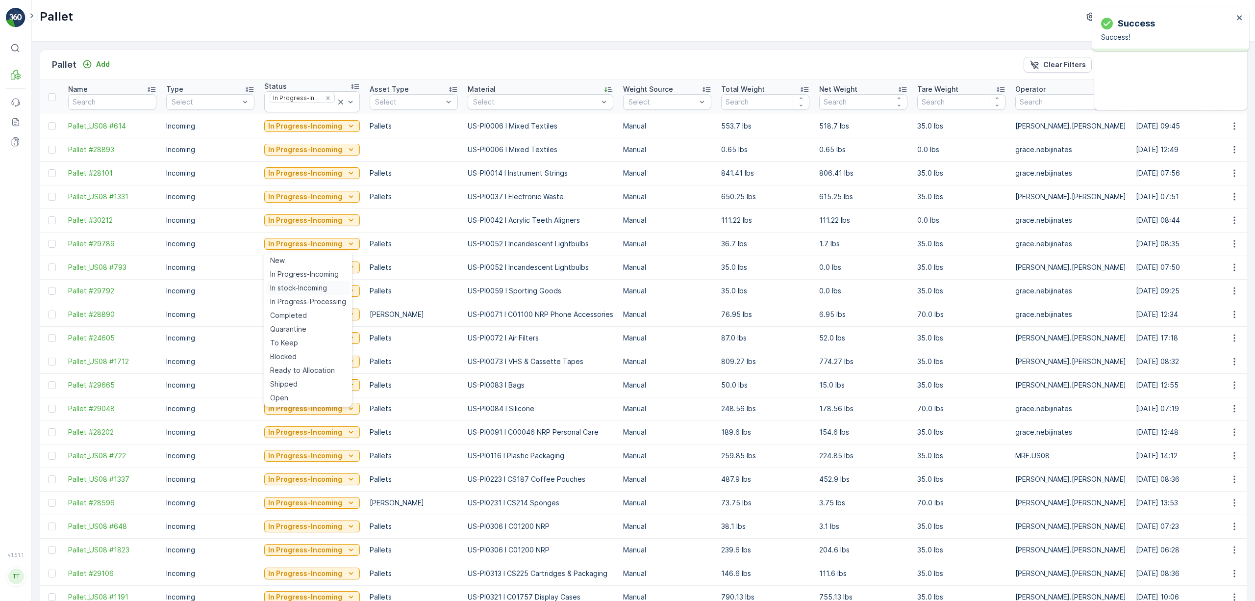
click at [307, 289] on span "In stock-Incoming" at bounding box center [298, 288] width 57 height 10
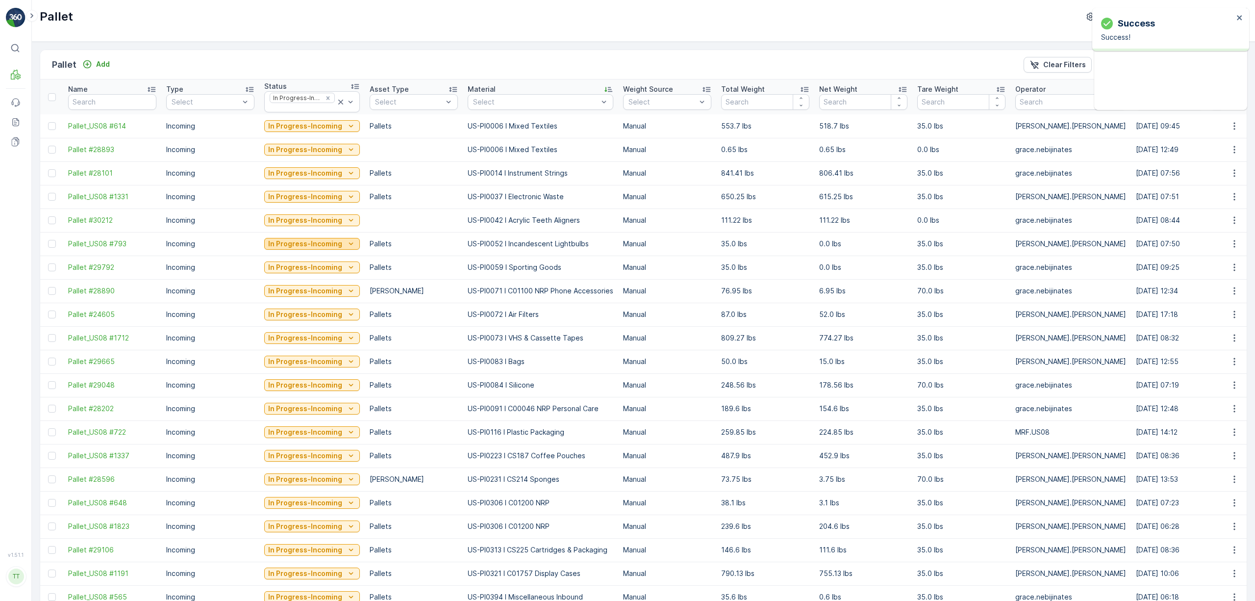
click at [328, 248] on p "In Progress-Incoming" at bounding box center [305, 244] width 74 height 10
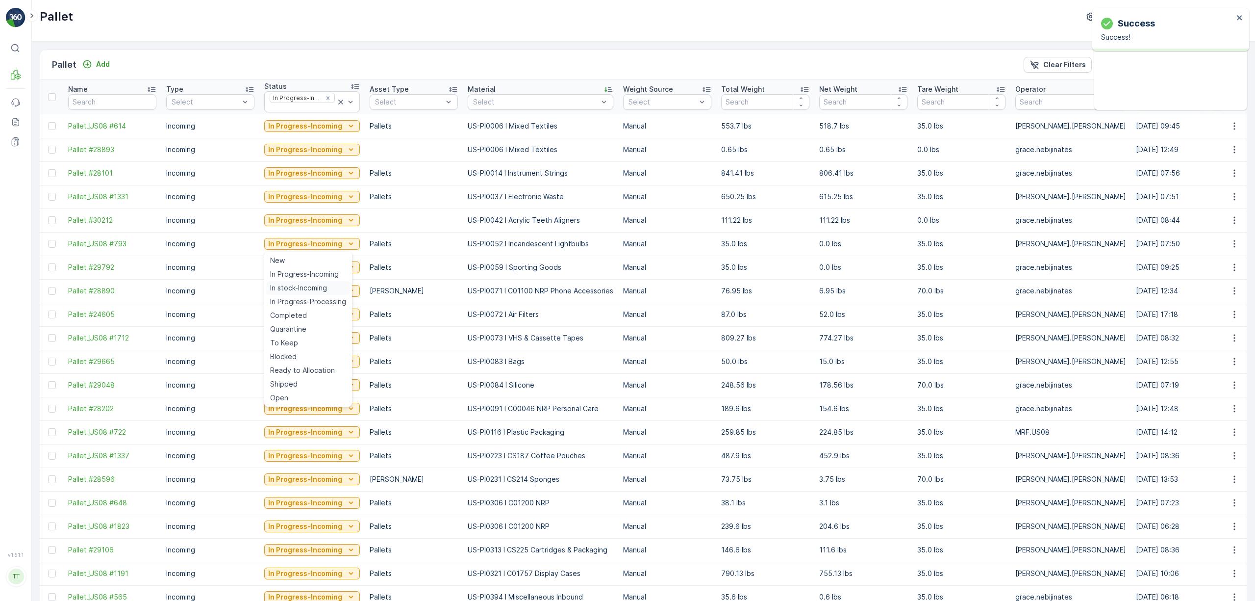
click at [299, 287] on span "In stock-Incoming" at bounding box center [298, 288] width 57 height 10
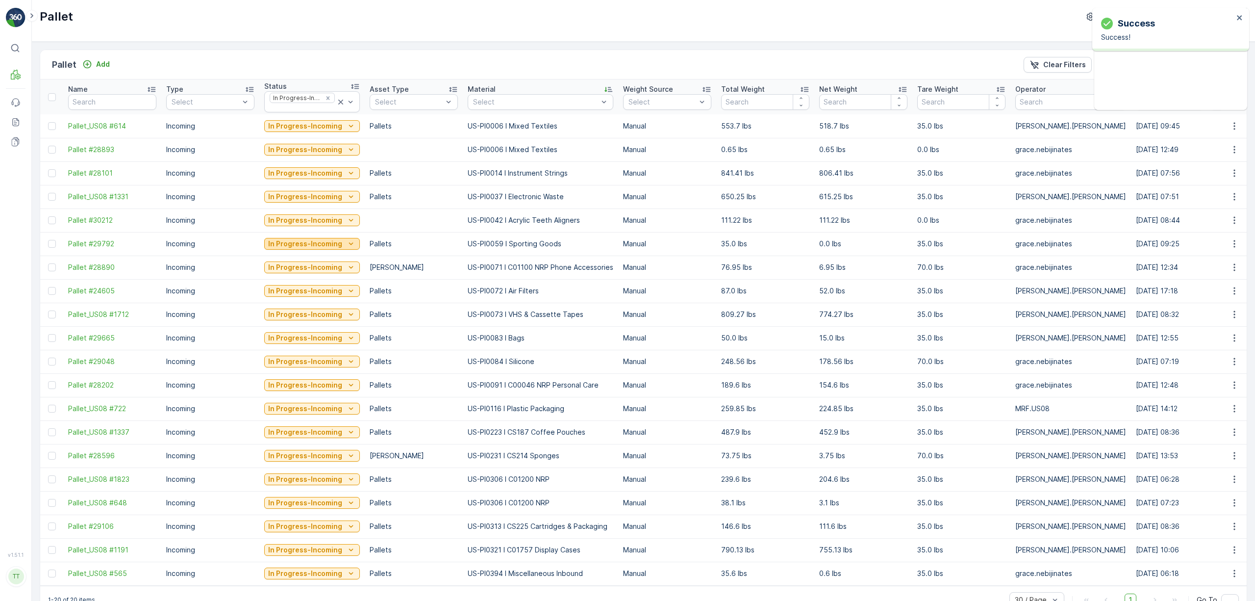
click at [338, 245] on p "In Progress-Incoming" at bounding box center [305, 244] width 74 height 10
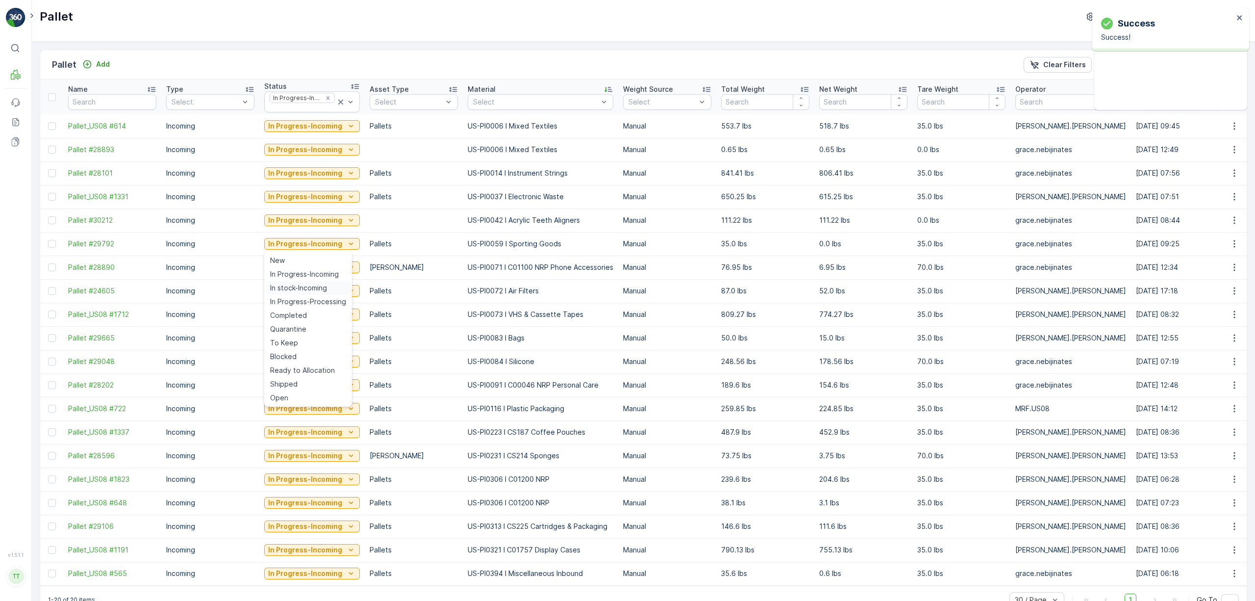
click at [311, 286] on span "In stock-Incoming" at bounding box center [298, 288] width 57 height 10
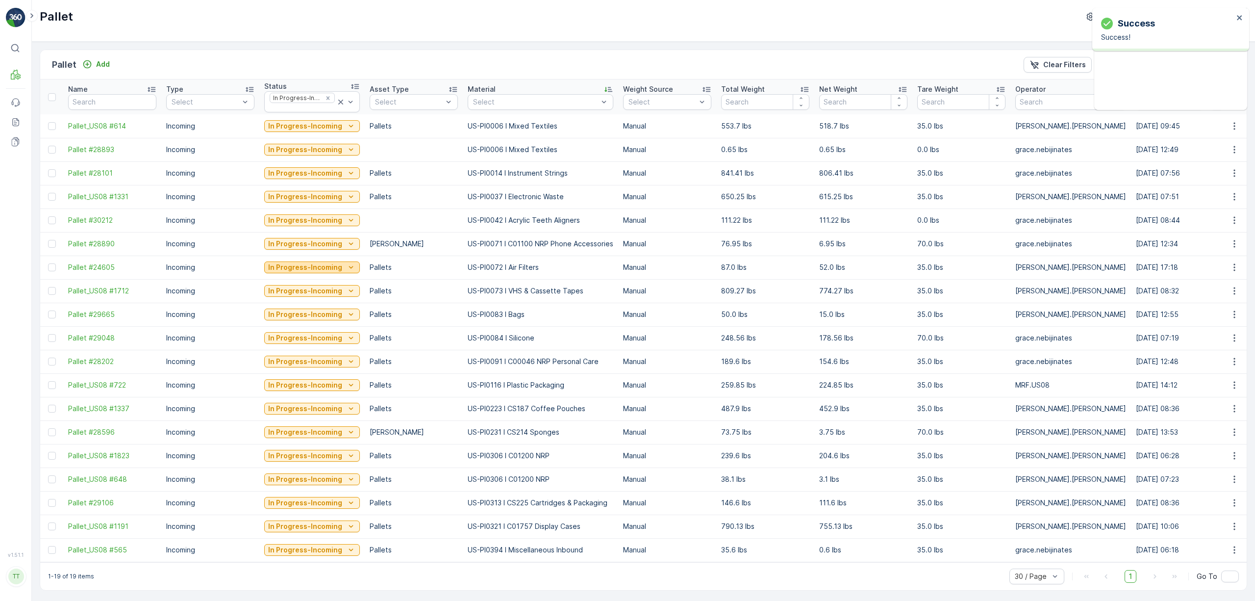
click at [346, 271] on icon "In Progress-Incoming" at bounding box center [351, 267] width 10 height 10
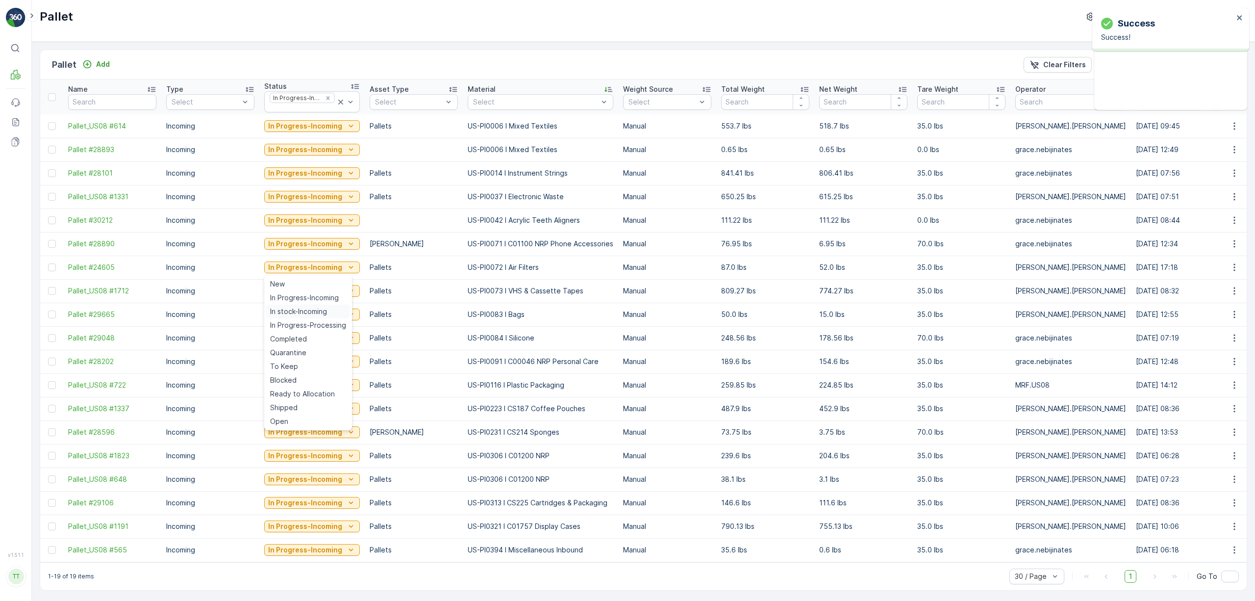
click at [308, 312] on span "In stock-Incoming" at bounding box center [298, 311] width 57 height 10
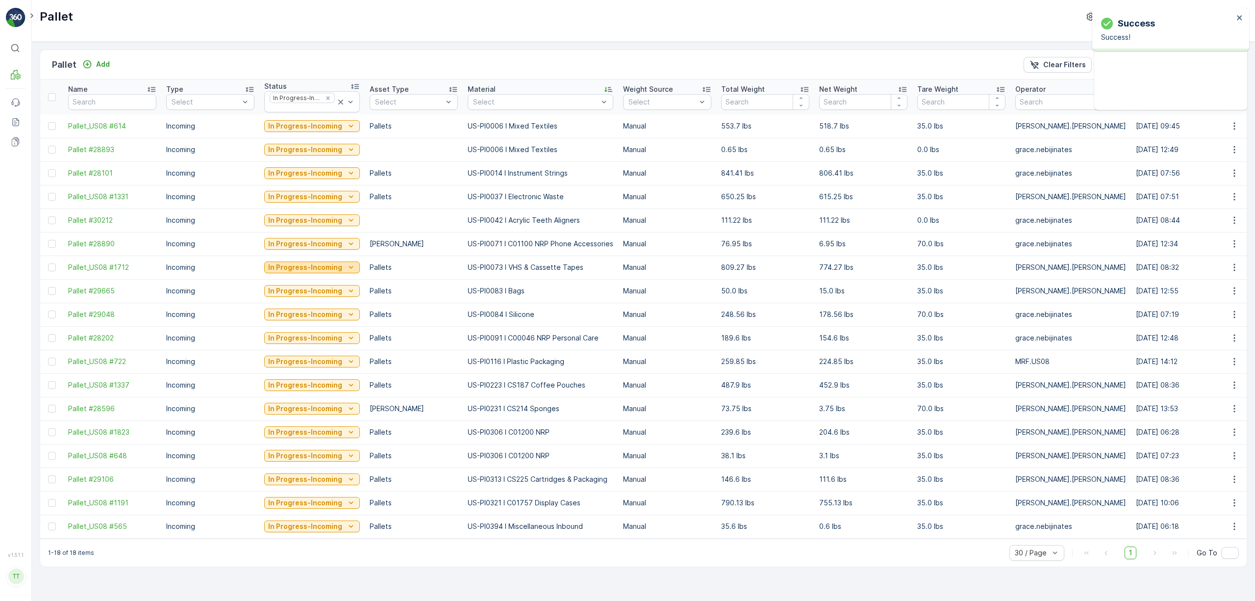
click at [333, 267] on p "In Progress-Incoming" at bounding box center [305, 267] width 74 height 10
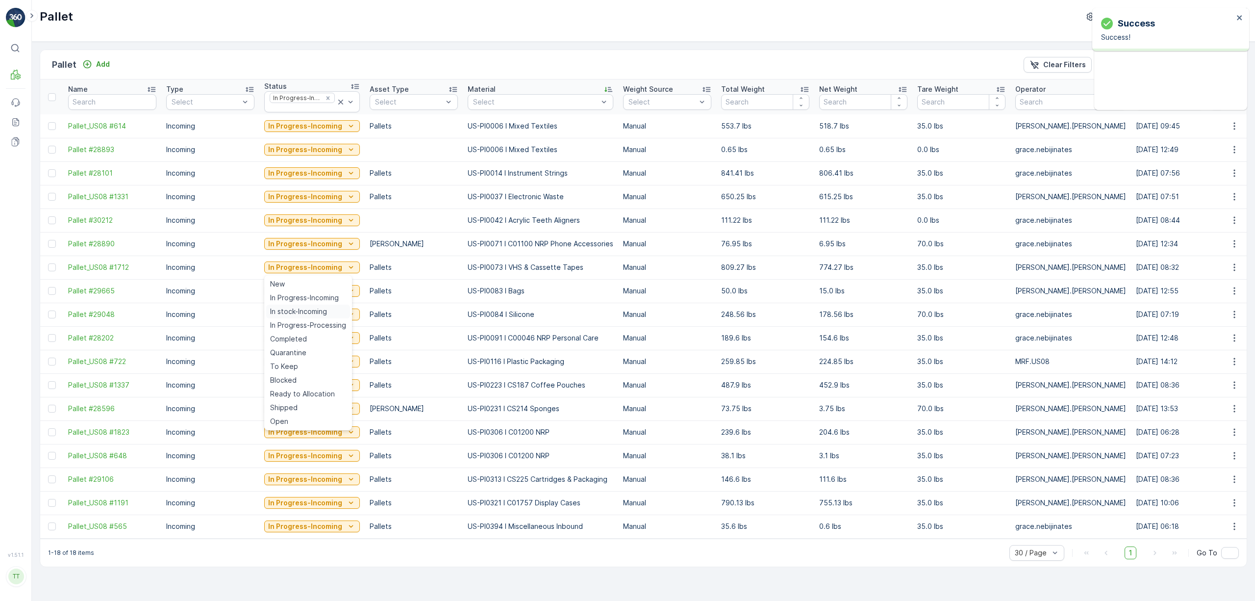
click at [310, 310] on span "In stock-Incoming" at bounding box center [298, 311] width 57 height 10
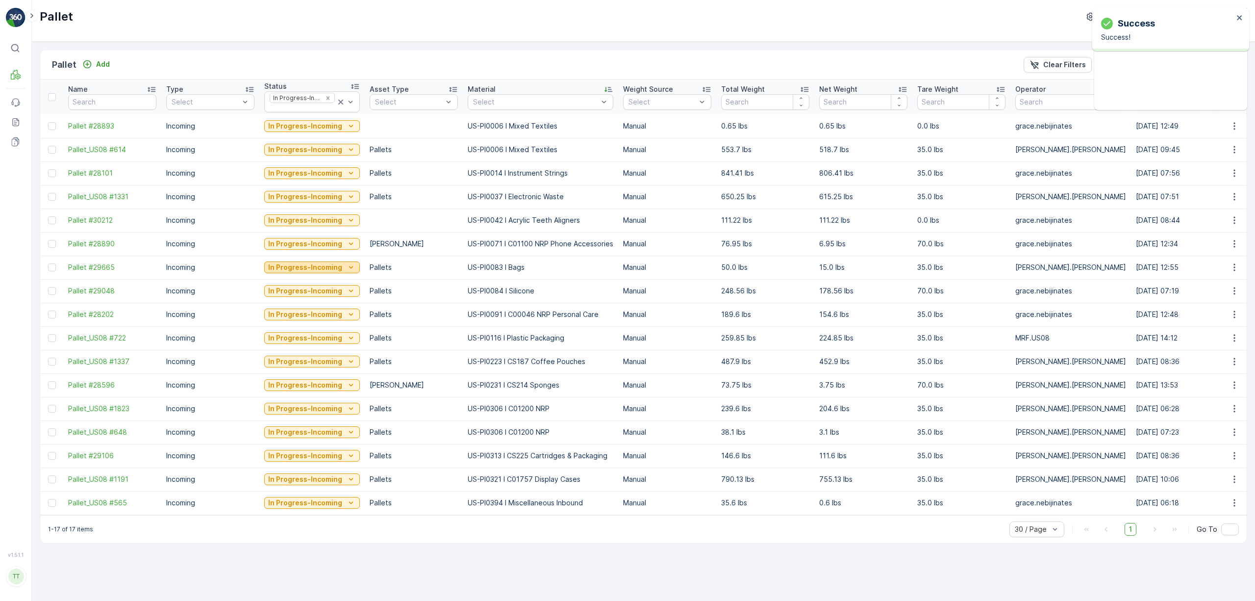
click at [336, 267] on p "In Progress-Incoming" at bounding box center [305, 267] width 74 height 10
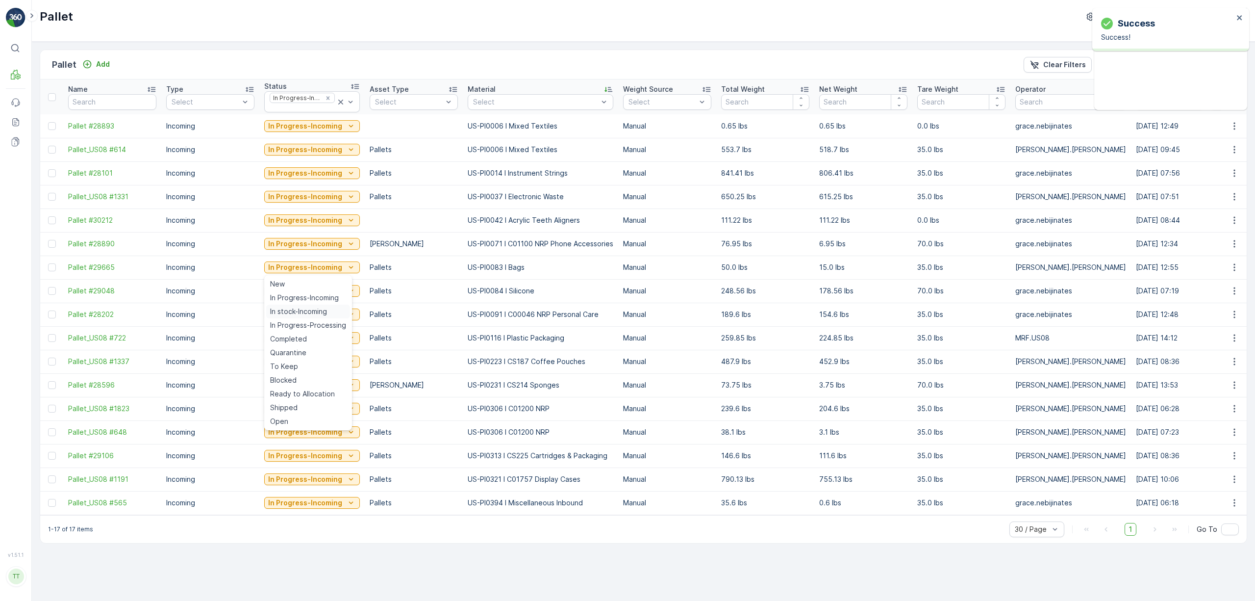
click at [332, 310] on div "In stock-Incoming" at bounding box center [308, 311] width 84 height 14
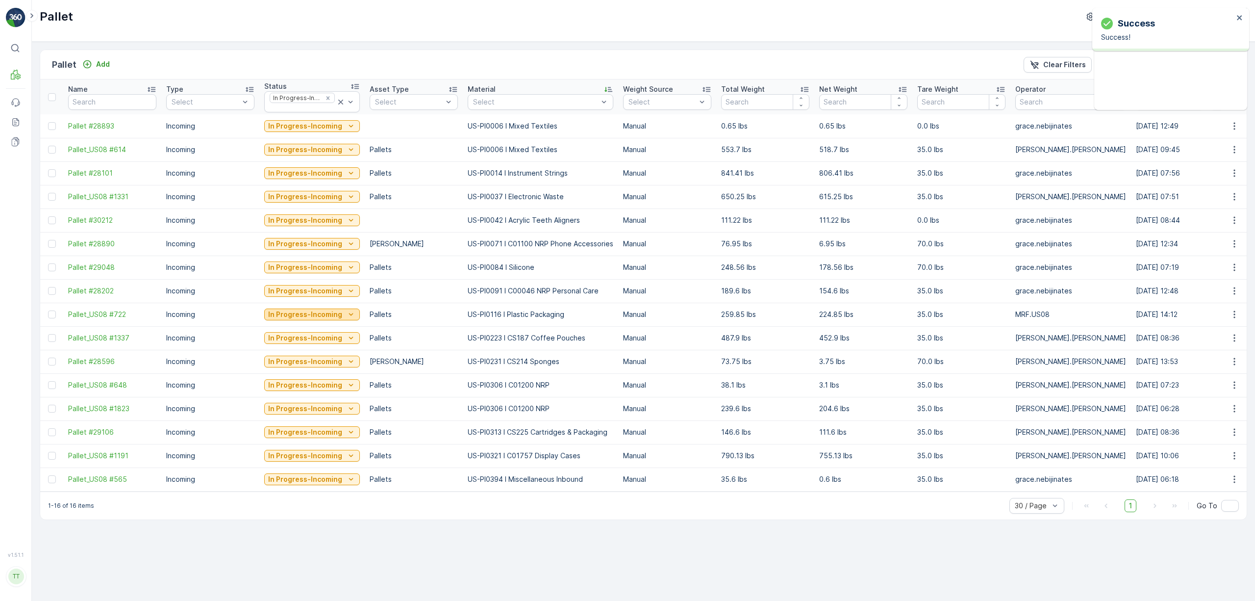
click at [334, 316] on p "In Progress-Incoming" at bounding box center [305, 314] width 74 height 10
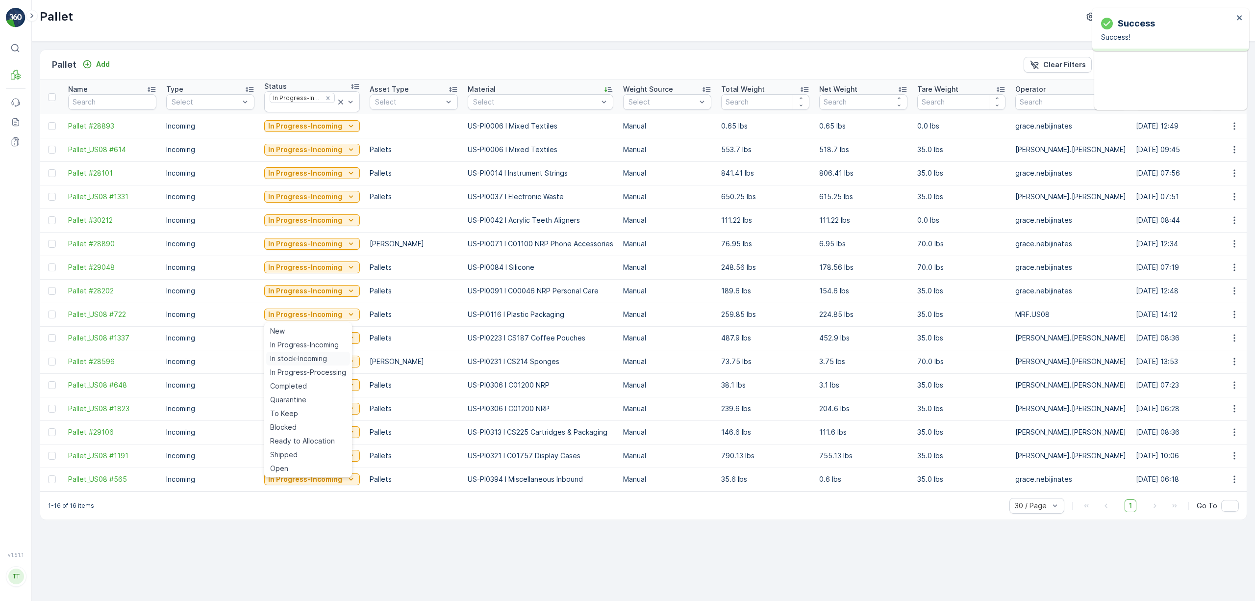
click at [317, 354] on span "In stock-Incoming" at bounding box center [298, 359] width 57 height 10
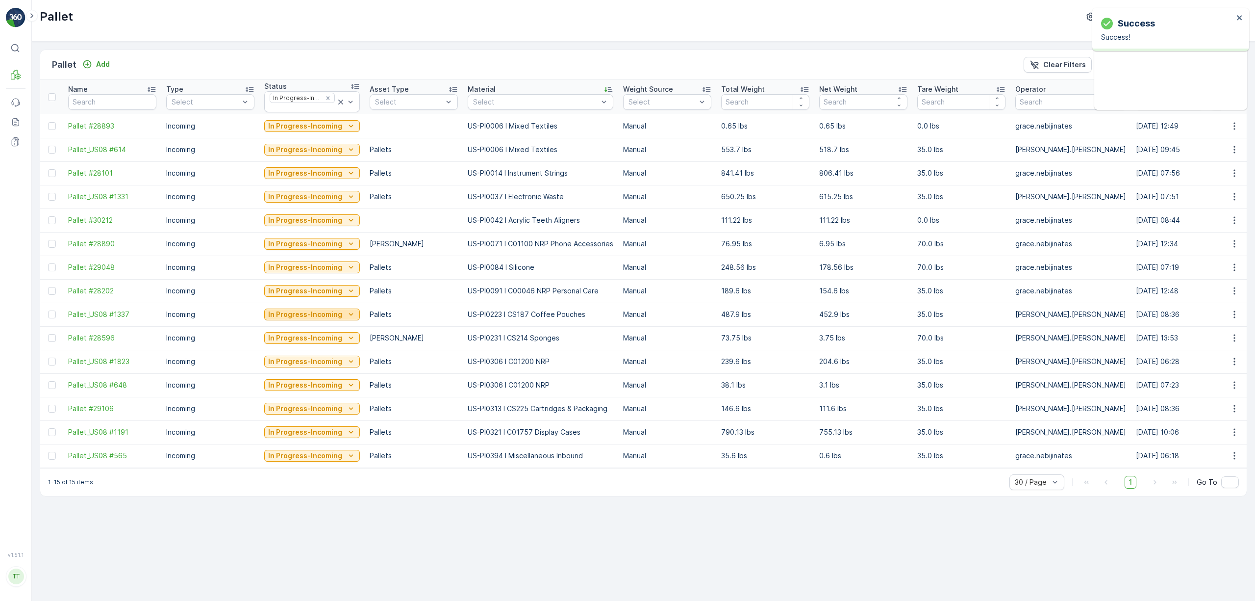
click at [329, 313] on p "In Progress-Incoming" at bounding box center [305, 314] width 74 height 10
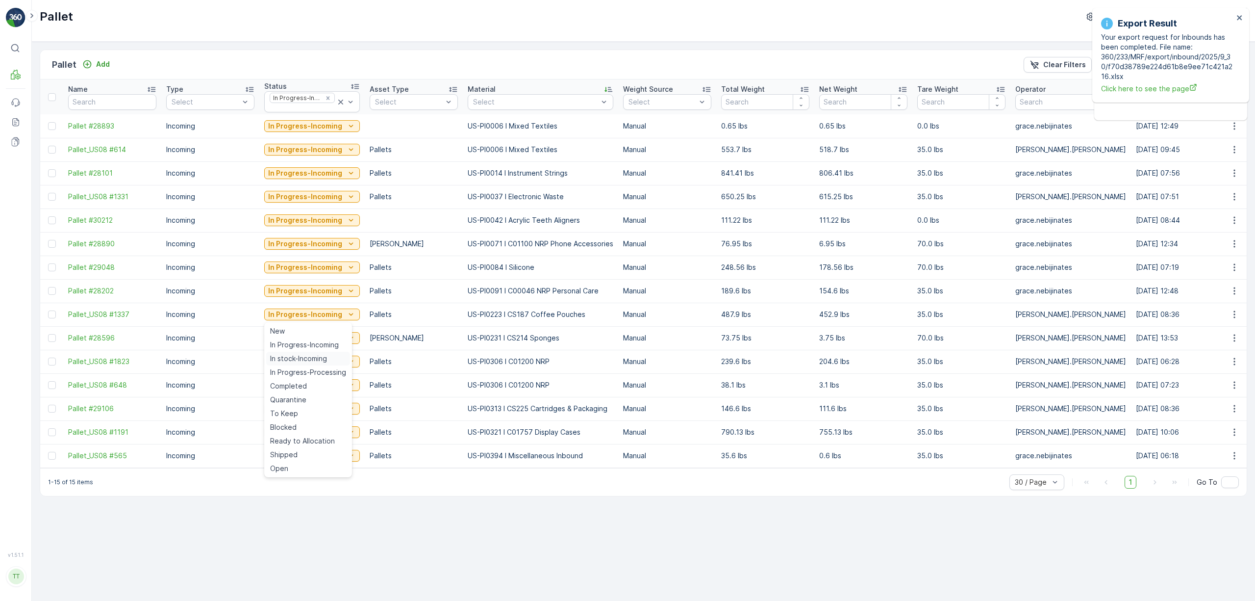
click at [314, 356] on span "In stock-Incoming" at bounding box center [298, 359] width 57 height 10
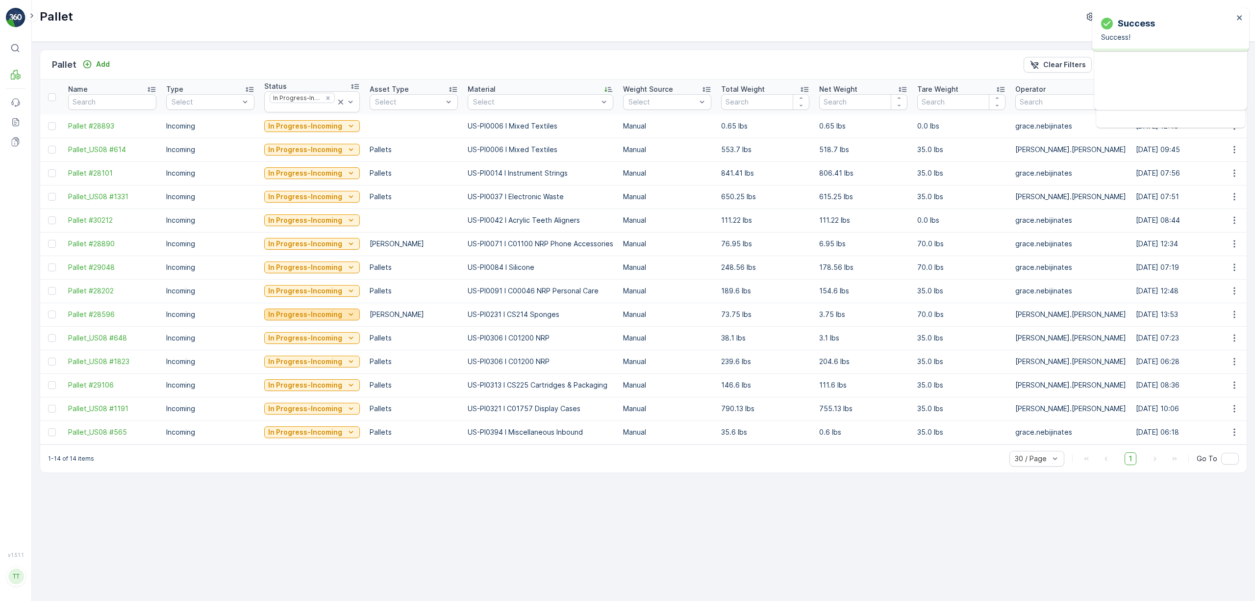
click at [336, 319] on p "In Progress-Incoming" at bounding box center [305, 314] width 74 height 10
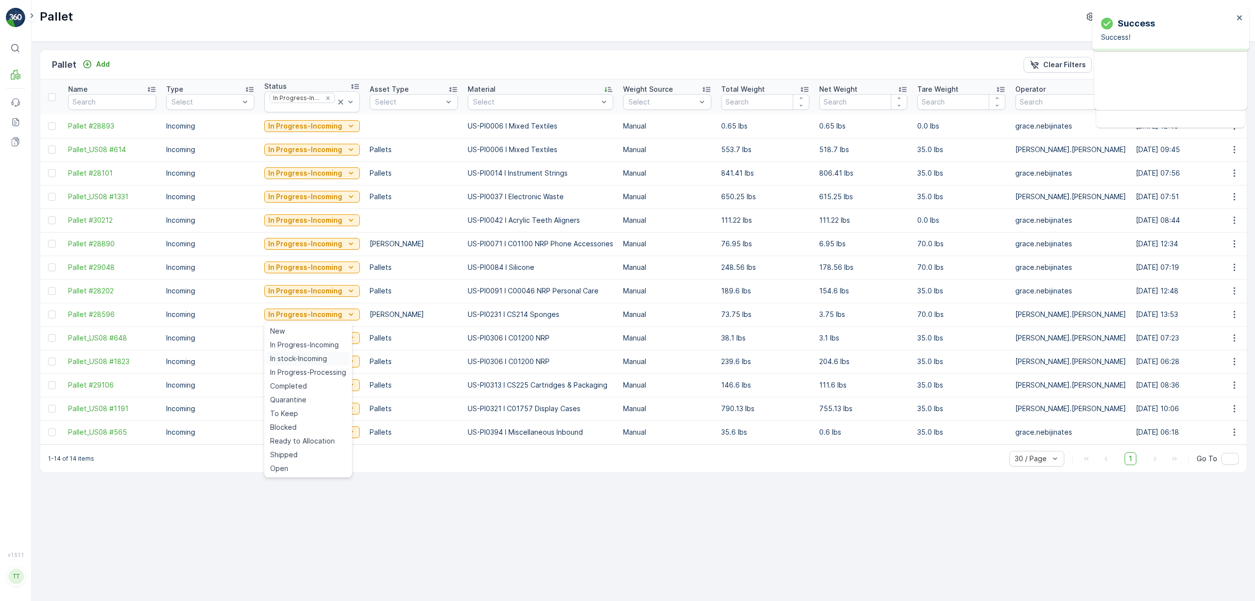
click at [320, 354] on span "In stock-Incoming" at bounding box center [298, 359] width 57 height 10
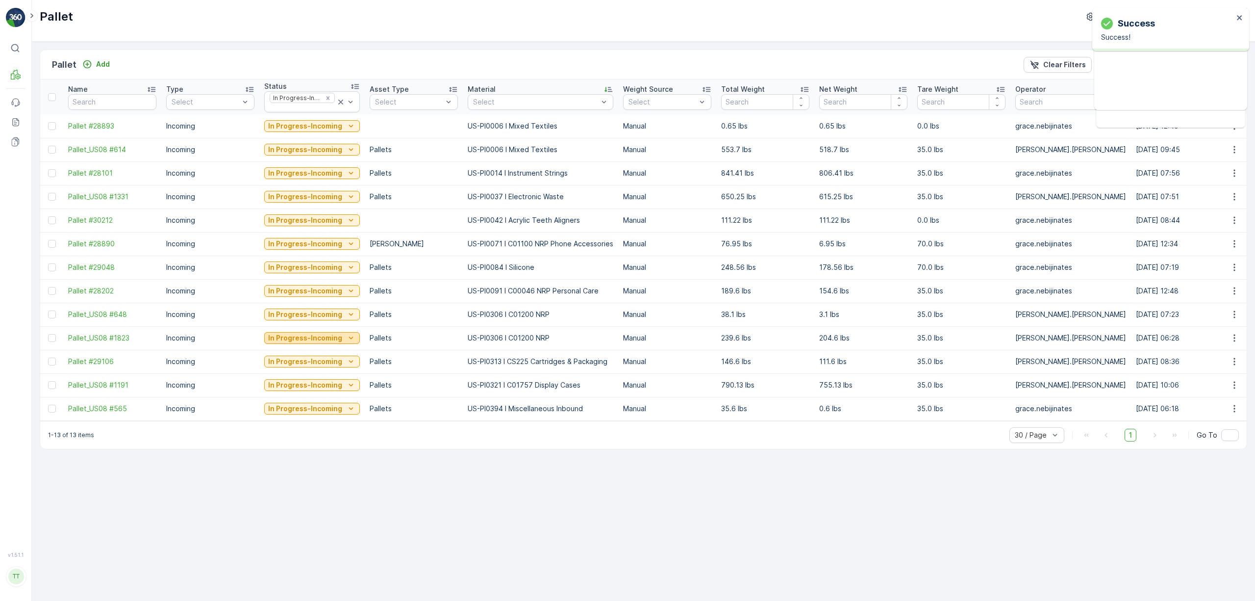
click at [346, 342] on icon "In Progress-Incoming" at bounding box center [351, 338] width 10 height 10
click at [315, 365] on span "In stock-Incoming" at bounding box center [298, 382] width 57 height 10
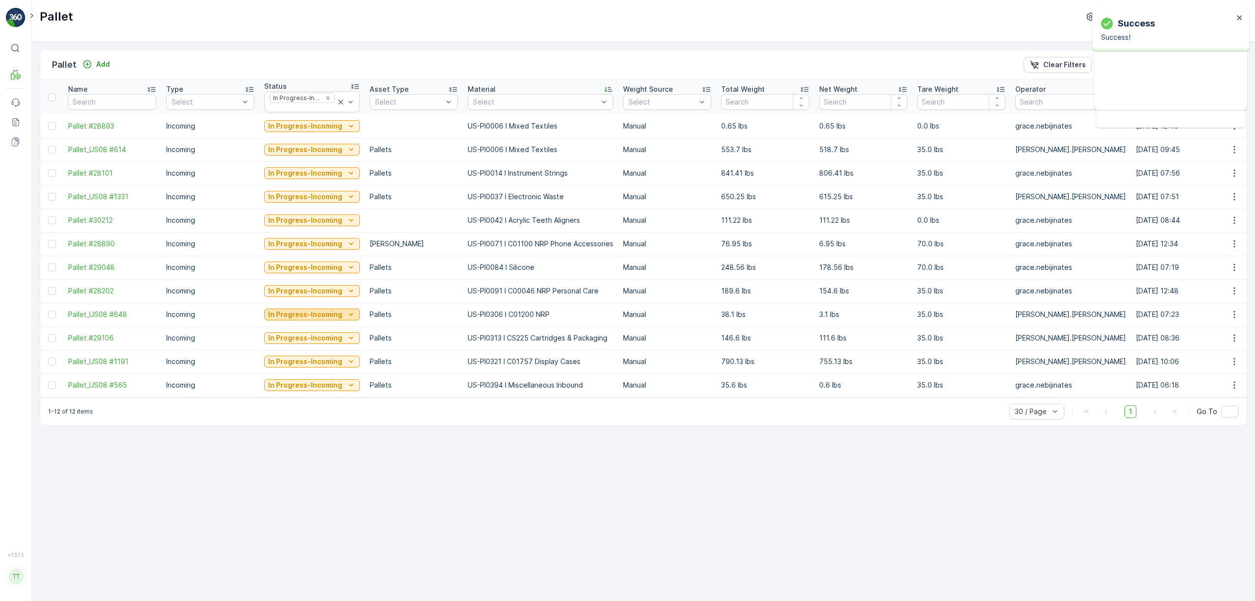
click at [325, 312] on p "In Progress-Incoming" at bounding box center [305, 314] width 74 height 10
click at [306, 356] on span "In stock-Incoming" at bounding box center [298, 359] width 57 height 10
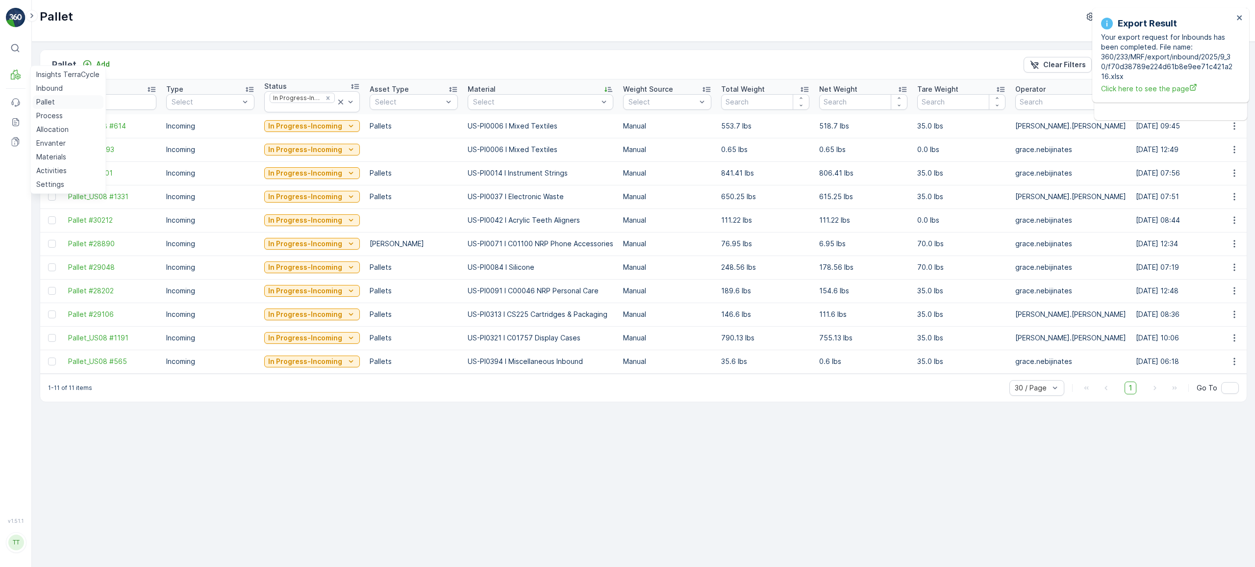
click at [49, 102] on p "Pallet" at bounding box center [45, 102] width 19 height 10
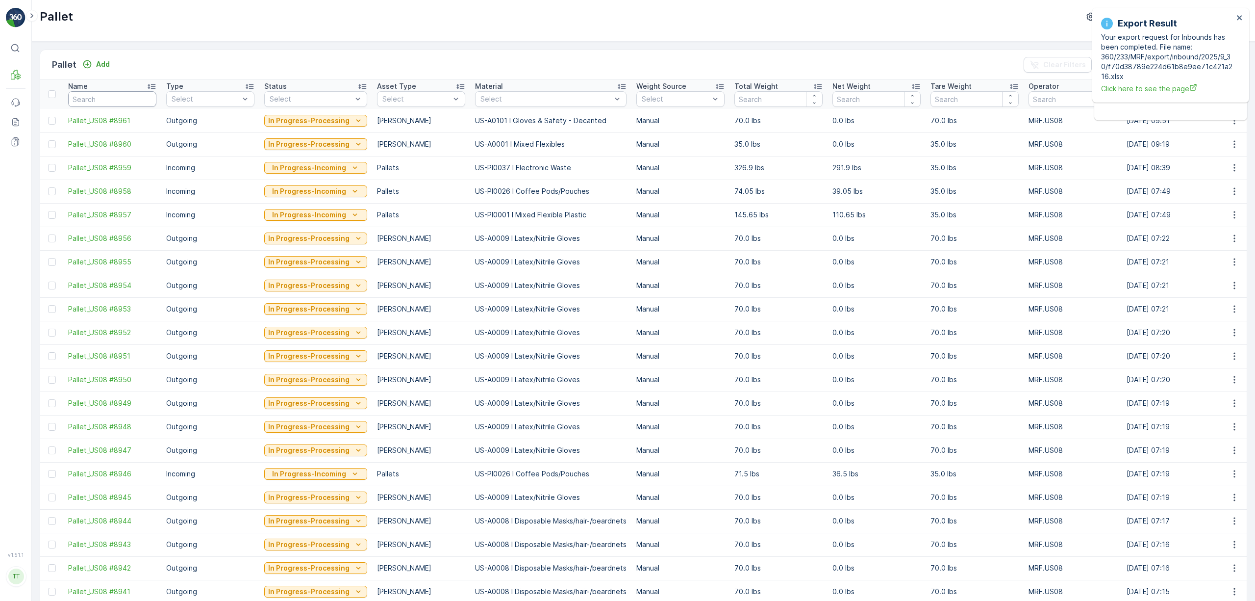
drag, startPoint x: 123, startPoint y: 99, endPoint x: 139, endPoint y: 108, distance: 19.1
click at [123, 99] on input "text" at bounding box center [112, 99] width 88 height 16
paste input "Pallet_US08 #722"
type input "Pallet_US08 #722"
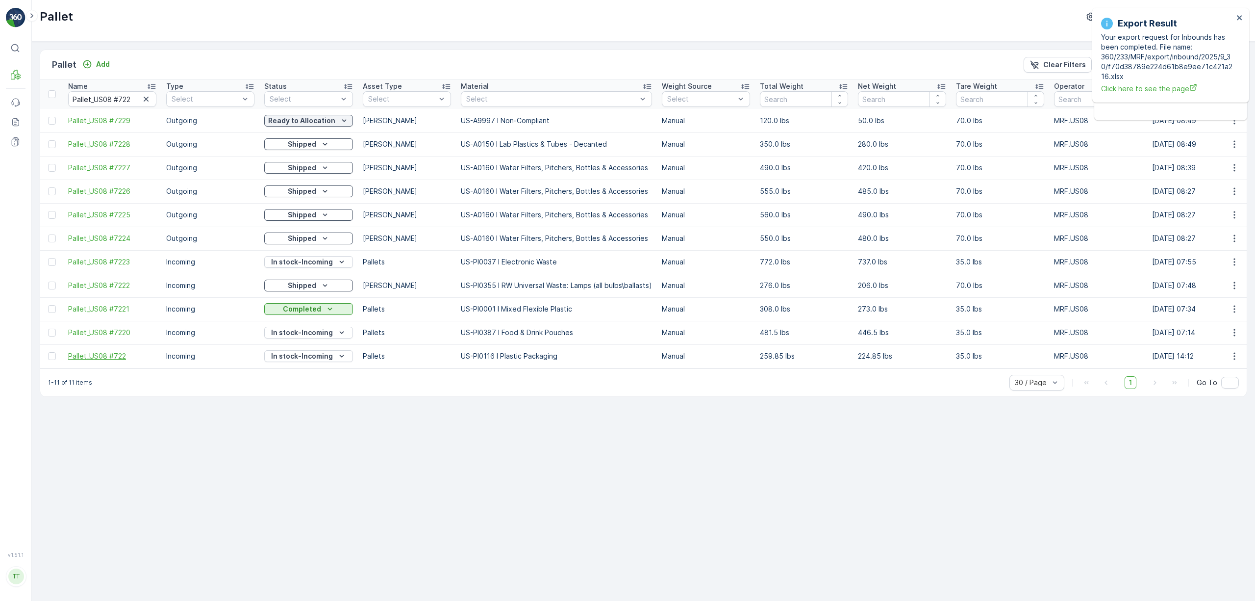
click at [123, 355] on span "Pallet_US08 #722" at bounding box center [112, 356] width 88 height 10
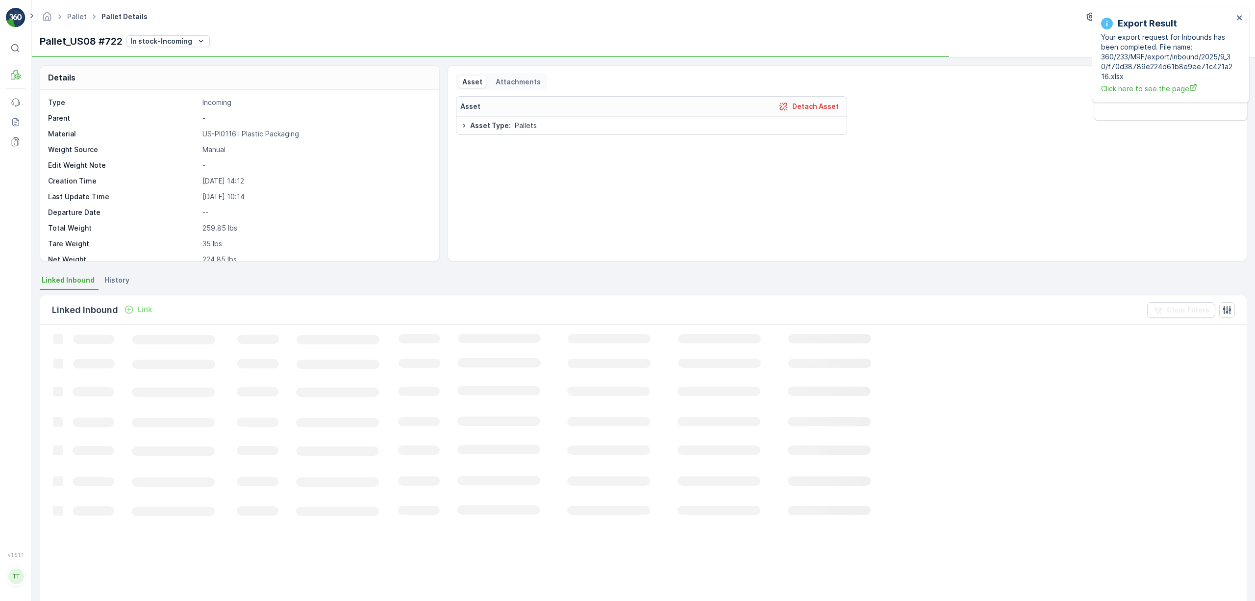
click at [119, 282] on span "History" at bounding box center [116, 280] width 25 height 10
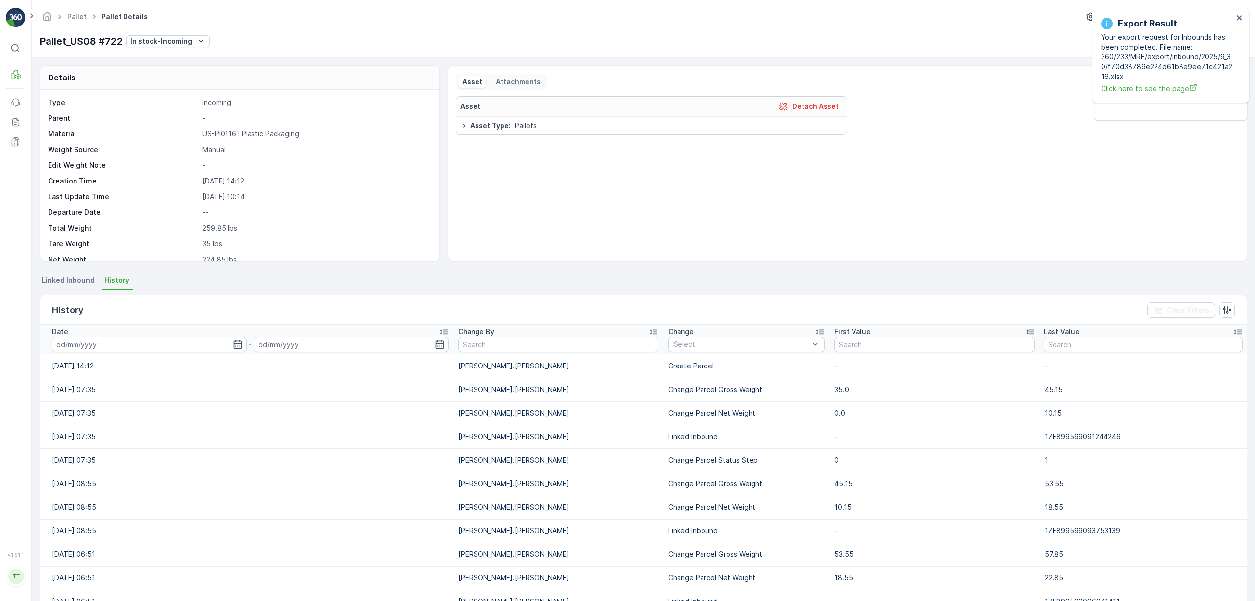
click at [144, 330] on div "Date" at bounding box center [250, 332] width 397 height 10
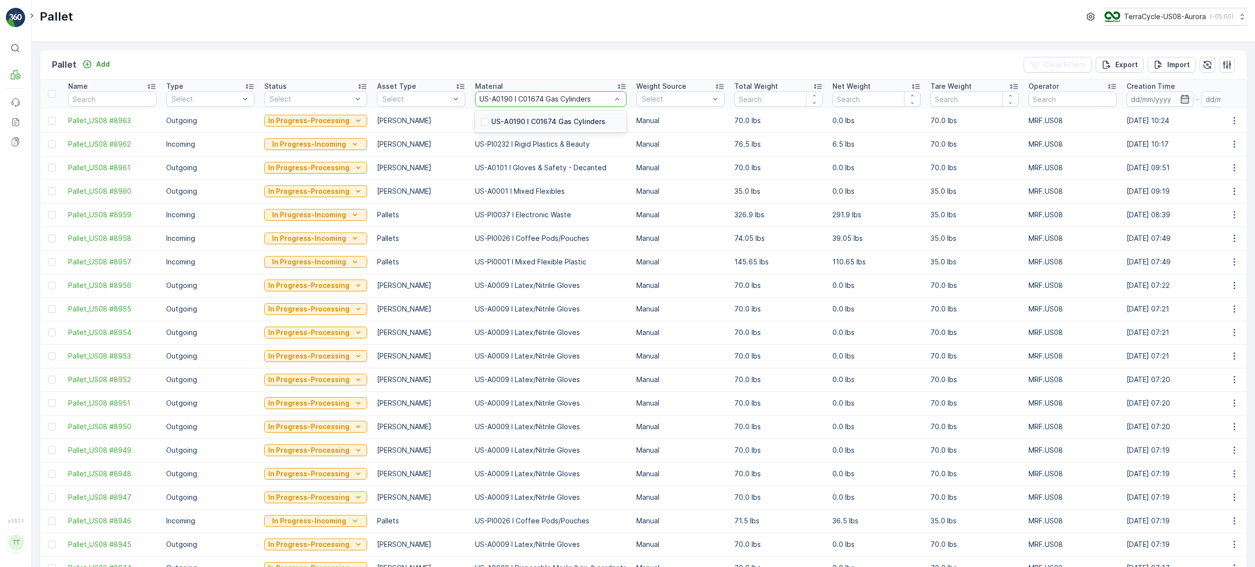
click at [538, 103] on input "US-A0190 I C01674 Gas Cylinders" at bounding box center [536, 99] width 113 height 8
click at [539, 124] on p "US-A0190 I C01674 Gas Cylinders" at bounding box center [548, 122] width 114 height 10
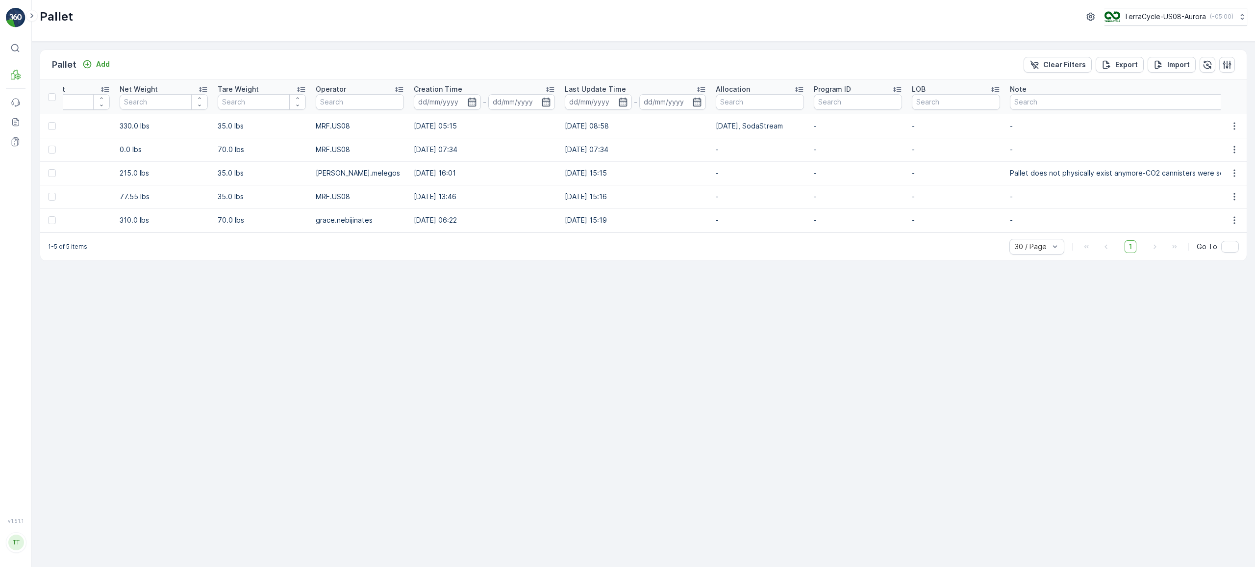
scroll to position [0, 814]
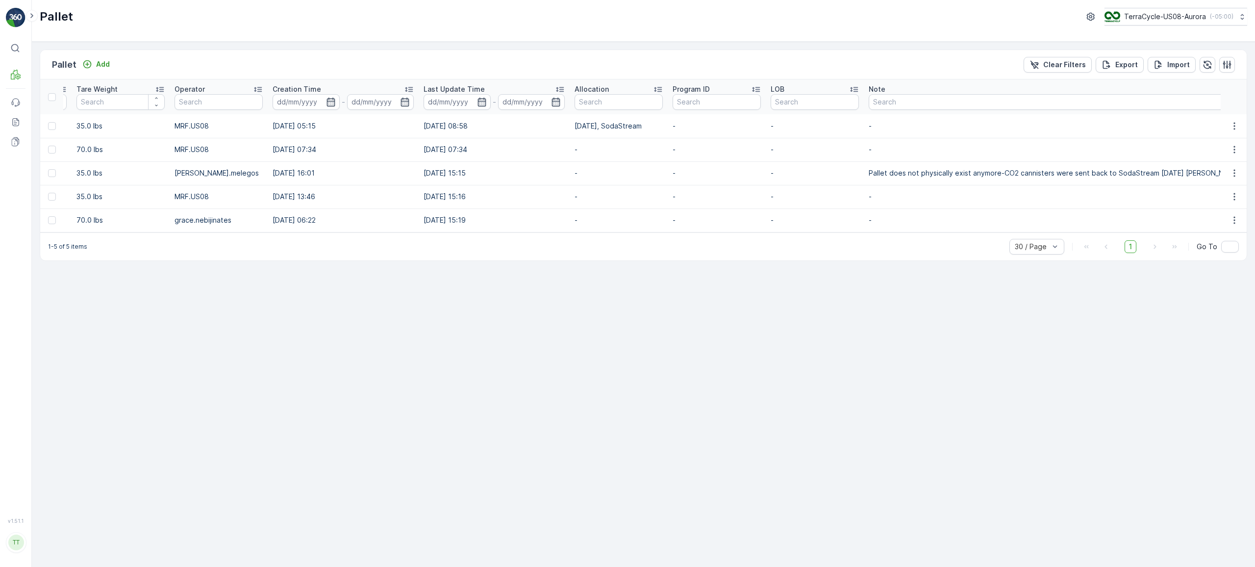
drag, startPoint x: 640, startPoint y: 128, endPoint x: 536, endPoint y: 127, distance: 104.0
click at [536, 127] on tr "Pallet_US08 #6699 Outgoing Shipped Pallets US-A0190 I C01674 Gas Cylinders Manu…" at bounding box center [298, 126] width 2144 height 24
click at [1177, 178] on p "Pallet does not physically exist anymore-CO2 cannisters were sent back to SodaS…" at bounding box center [1055, 173] width 372 height 10
drag, startPoint x: 500, startPoint y: 167, endPoint x: 404, endPoint y: 171, distance: 96.2
click at [404, 171] on tr "Pallet_US08 #4591 Outgoing Blocked Pallets US-A0190 I C01674 Gas Cylinders Manu…" at bounding box center [298, 173] width 2144 height 24
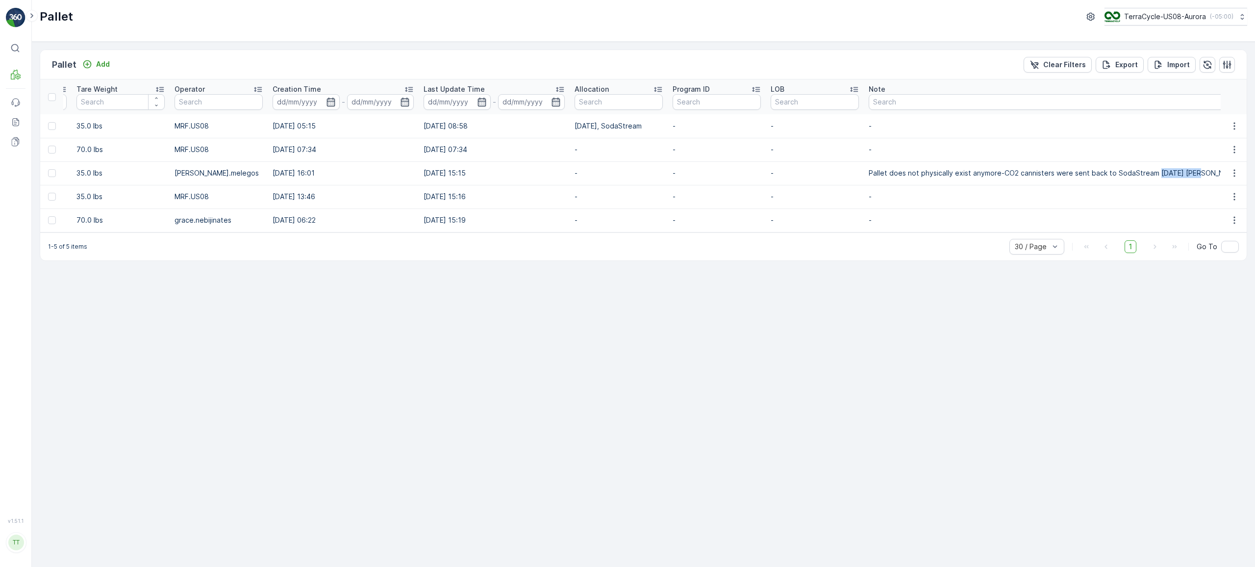
drag, startPoint x: 1150, startPoint y: 173, endPoint x: 1189, endPoint y: 175, distance: 38.3
click at [1188, 175] on p "Pallet does not physically exist anymore-CO2 cannisters were sent back to SodaS…" at bounding box center [1055, 173] width 372 height 10
drag, startPoint x: 1198, startPoint y: 175, endPoint x: 851, endPoint y: 169, distance: 347.2
click at [851, 169] on tr "Pallet_US08 #4591 Outgoing Blocked Pallets US-A0190 I C01674 Gas Cylinders Manu…" at bounding box center [298, 173] width 2144 height 24
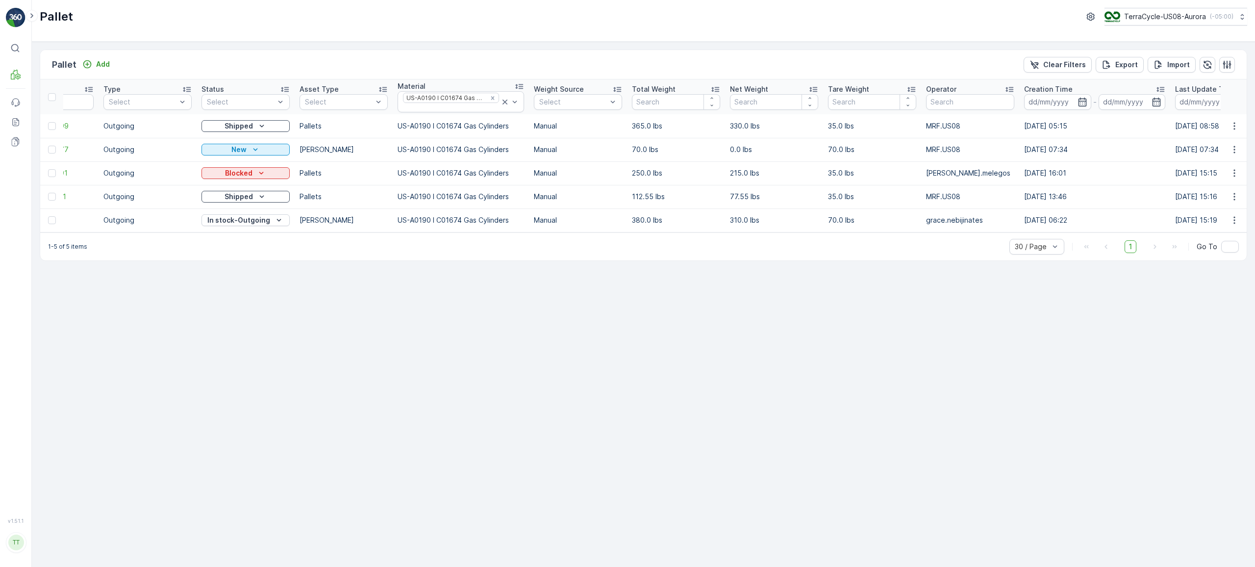
scroll to position [0, 0]
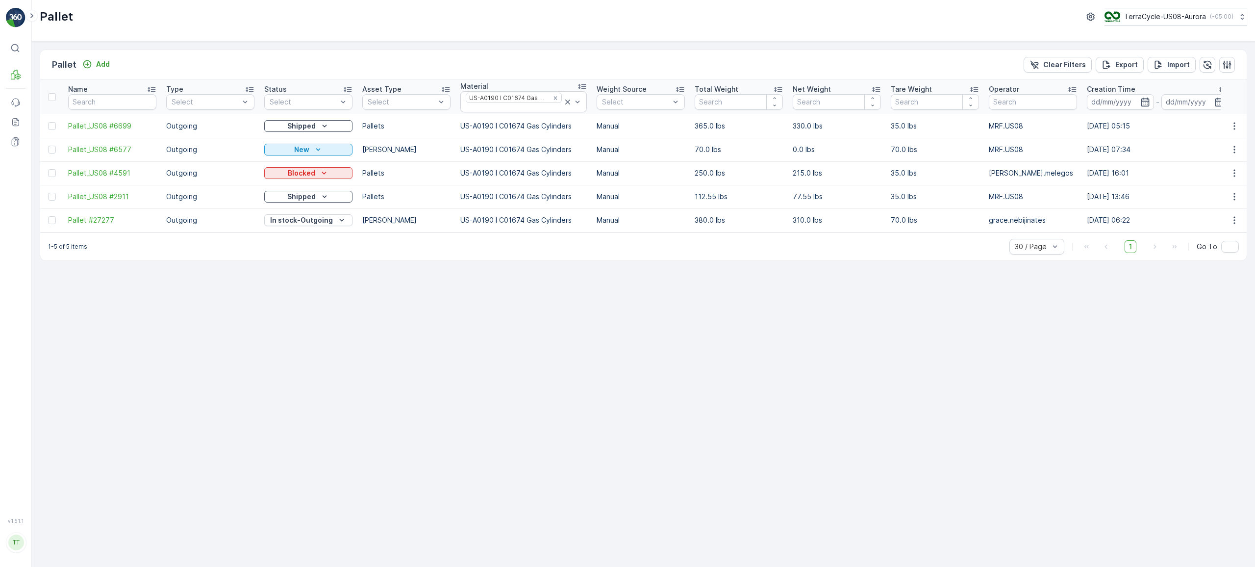
click at [921, 238] on div "1-5 of 5 items 30 / Page 1 Go To" at bounding box center [643, 246] width 1207 height 28
click at [921, 239] on div "1-5 of 5 items 30 / Page 1 Go To" at bounding box center [643, 246] width 1207 height 28
click at [918, 239] on div "1-5 of 5 items 30 / Page 1 Go To" at bounding box center [643, 246] width 1207 height 28
click at [913, 238] on div "1-5 of 5 items 30 / Page 1 Go To" at bounding box center [643, 246] width 1207 height 28
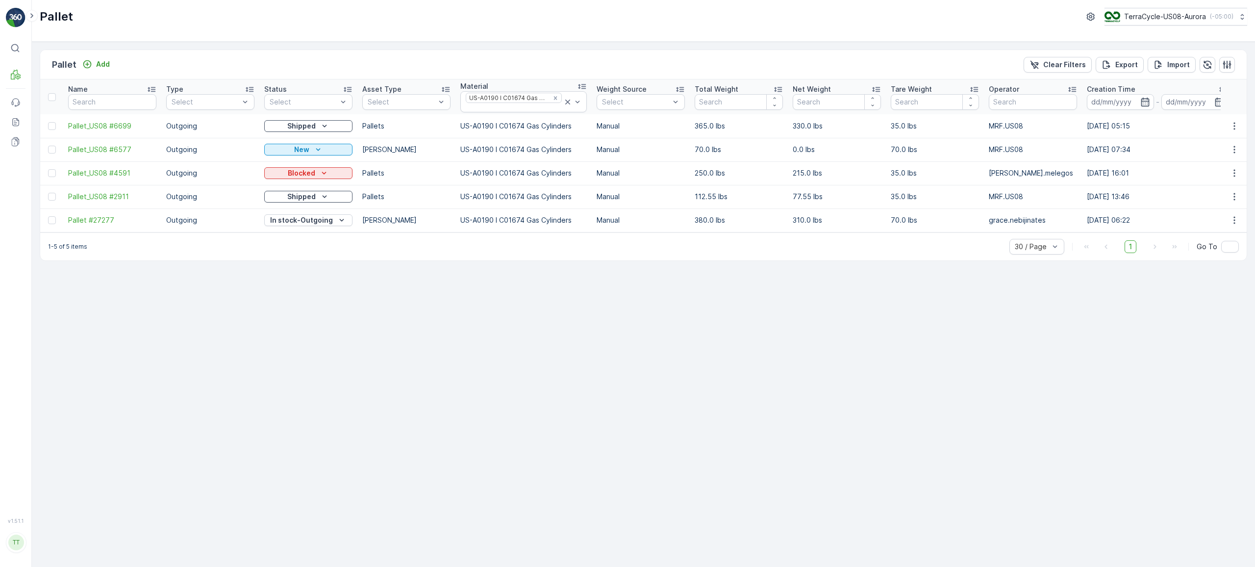
click at [911, 238] on div "1-5 of 5 items 30 / Page 1 Go To" at bounding box center [643, 246] width 1207 height 28
click at [887, 240] on div "1-5 of 5 items 30 / Page 1 Go To" at bounding box center [643, 246] width 1207 height 28
click at [886, 240] on div "1-5 of 5 items 30 / Page 1 Go To" at bounding box center [643, 246] width 1207 height 28
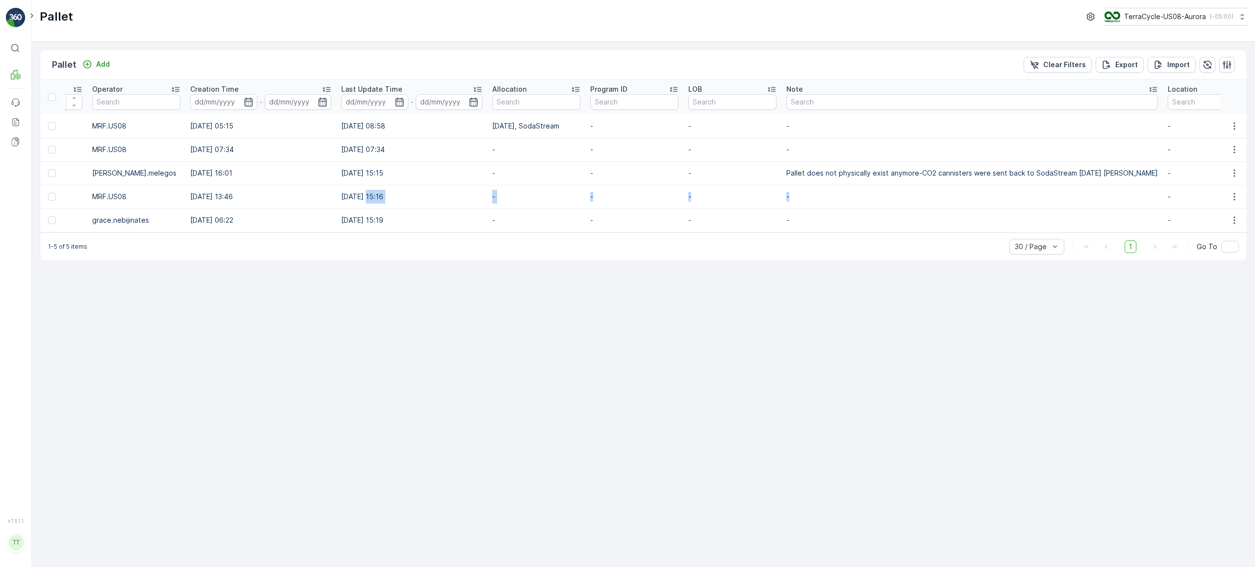
drag, startPoint x: 852, startPoint y: 203, endPoint x: 361, endPoint y: 199, distance: 490.3
click at [361, 199] on tr "Pallet_US08 #2911 Outgoing Shipped Pallets US-A0190 I C01674 Gas Cylinders Manu…" at bounding box center [215, 197] width 2144 height 24
click at [477, 200] on td "15.07.2025 15:16" at bounding box center [411, 197] width 151 height 24
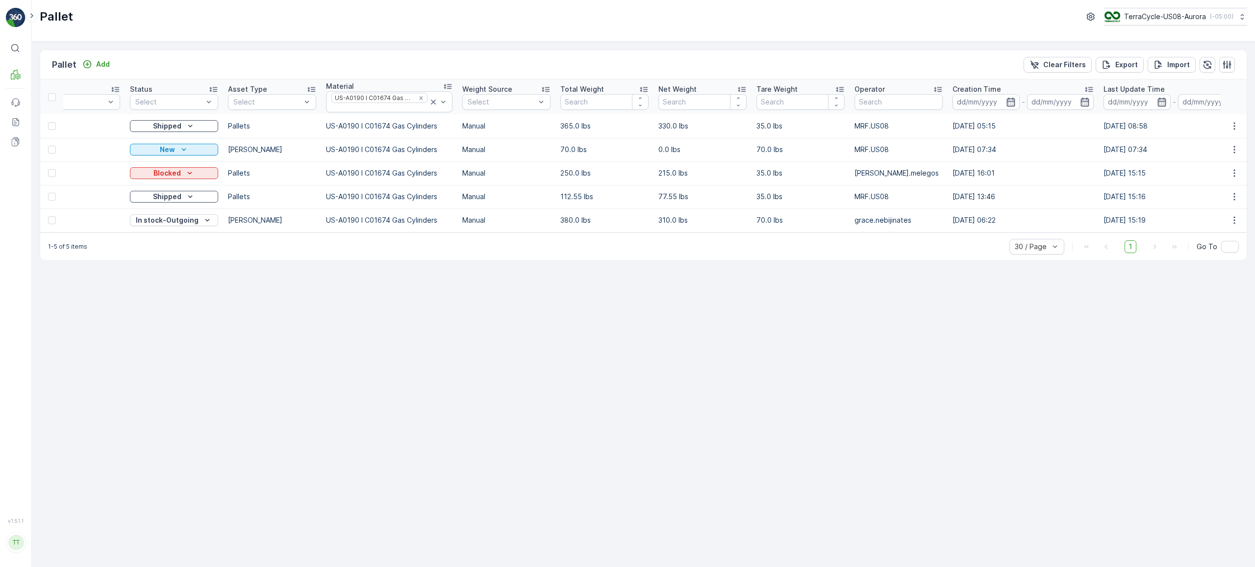
scroll to position [0, 0]
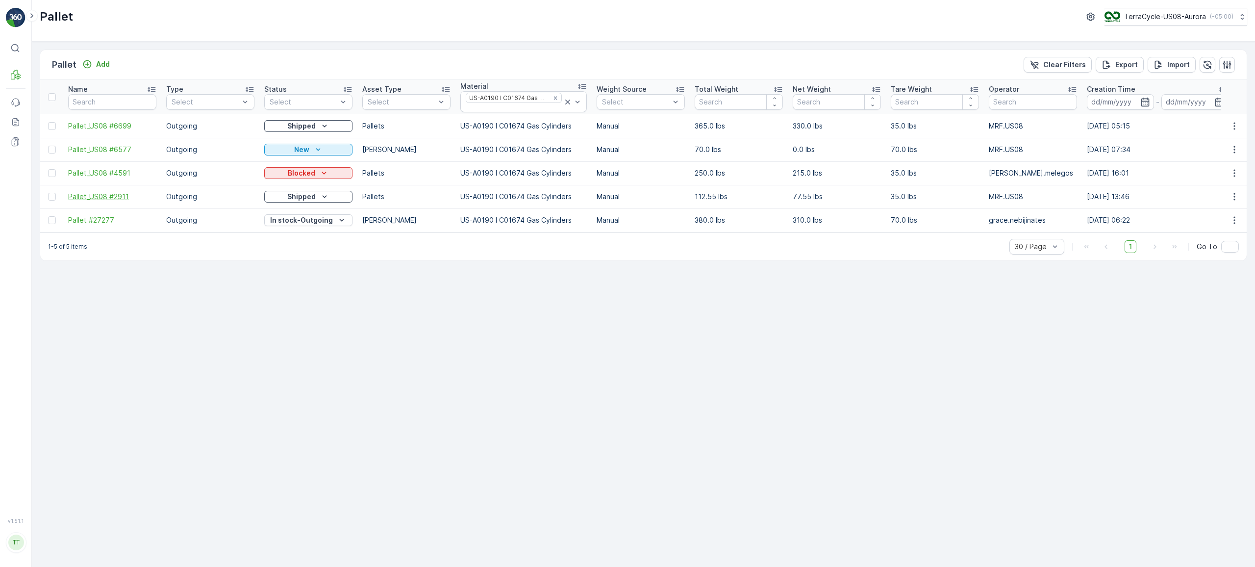
click at [126, 197] on span "Pallet_US08 #2911" at bounding box center [112, 197] width 88 height 10
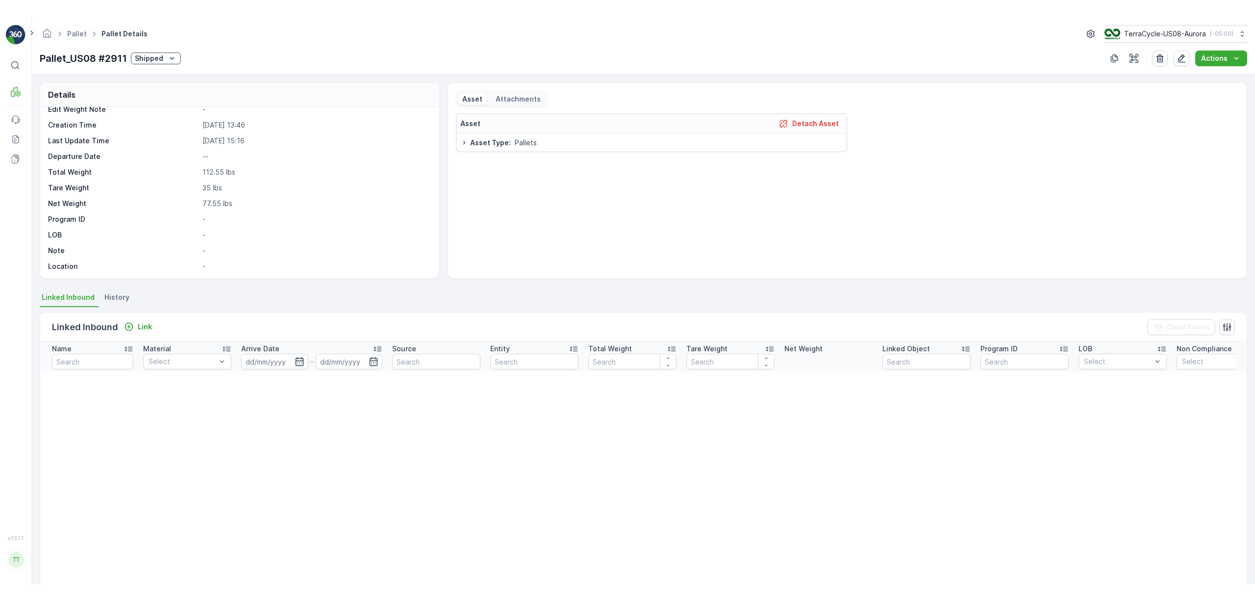
scroll to position [75, 0]
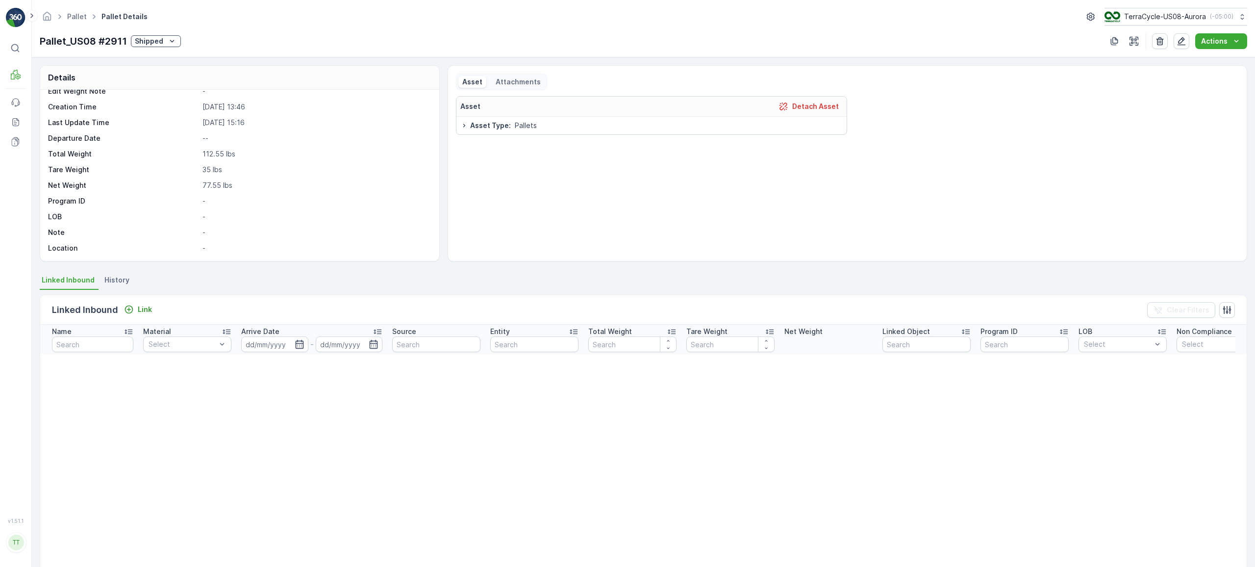
click at [122, 285] on li "History" at bounding box center [117, 281] width 31 height 17
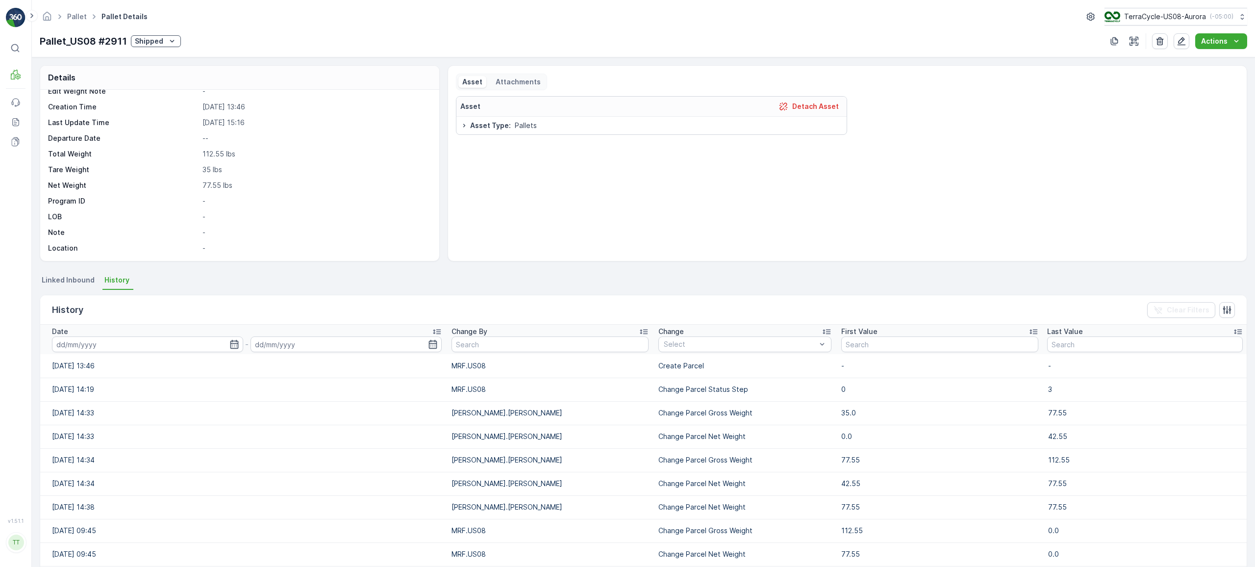
click at [323, 328] on div "Date" at bounding box center [247, 332] width 390 height 10
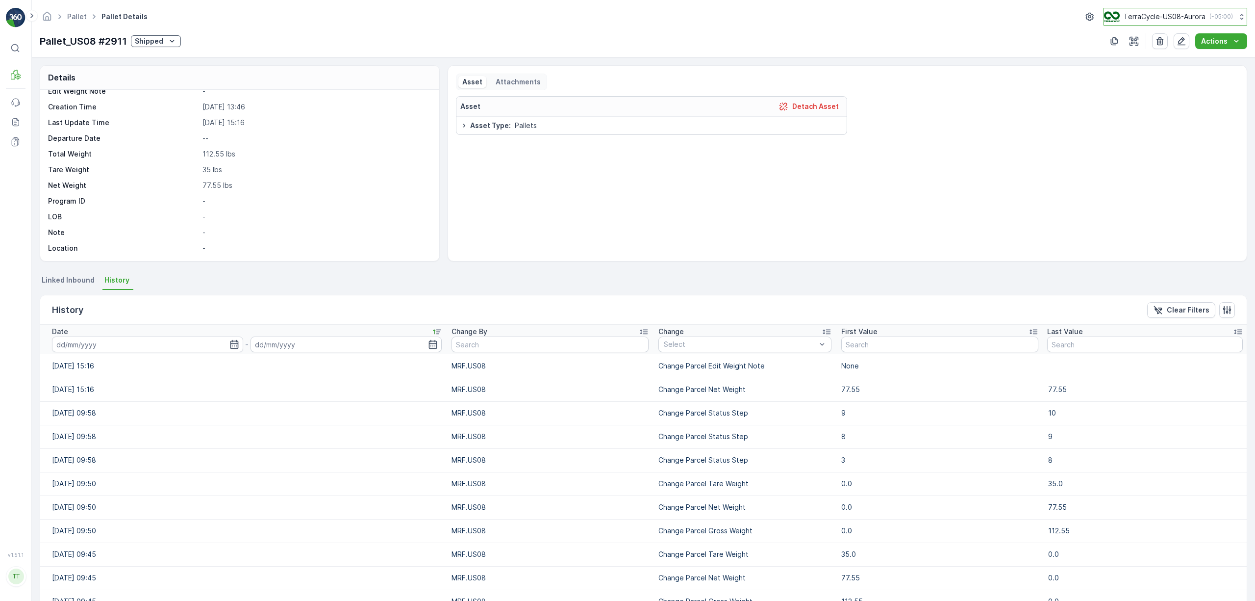
click at [1222, 18] on p "( -05:00 )" at bounding box center [1222, 17] width 24 height 8
click at [1179, 44] on input "cyn" at bounding box center [1180, 39] width 143 height 16
type input "cyb"
click at [1175, 59] on span "TerraCycle-US02 - Cyber Crunch" at bounding box center [1165, 60] width 109 height 10
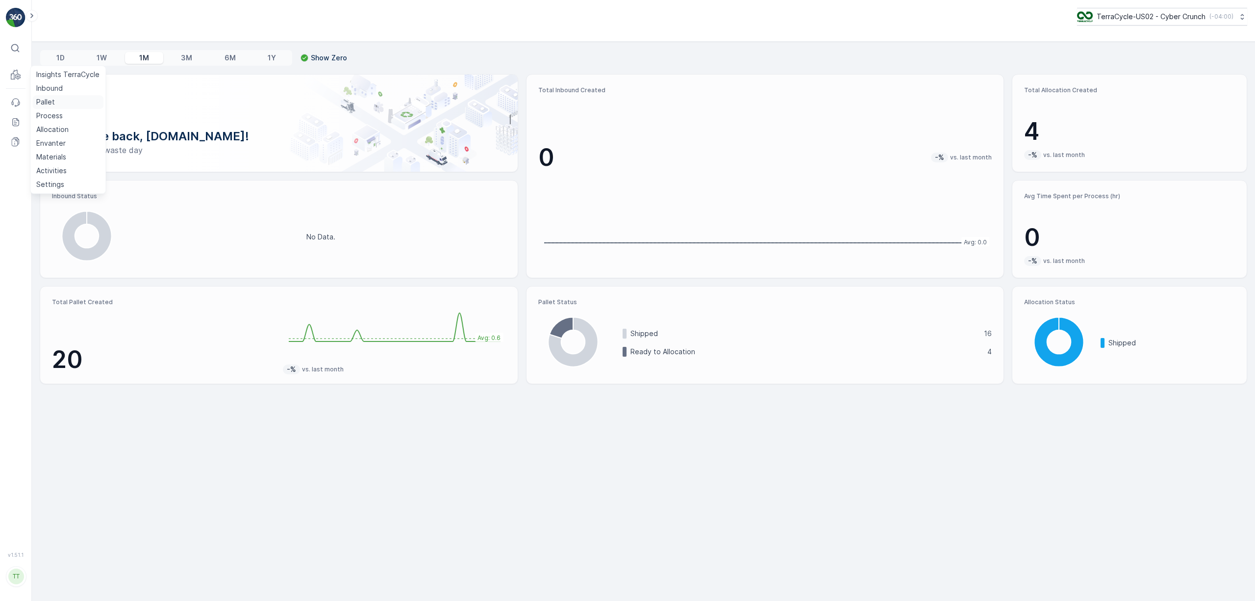
click at [53, 98] on p "Pallet" at bounding box center [45, 102] width 19 height 10
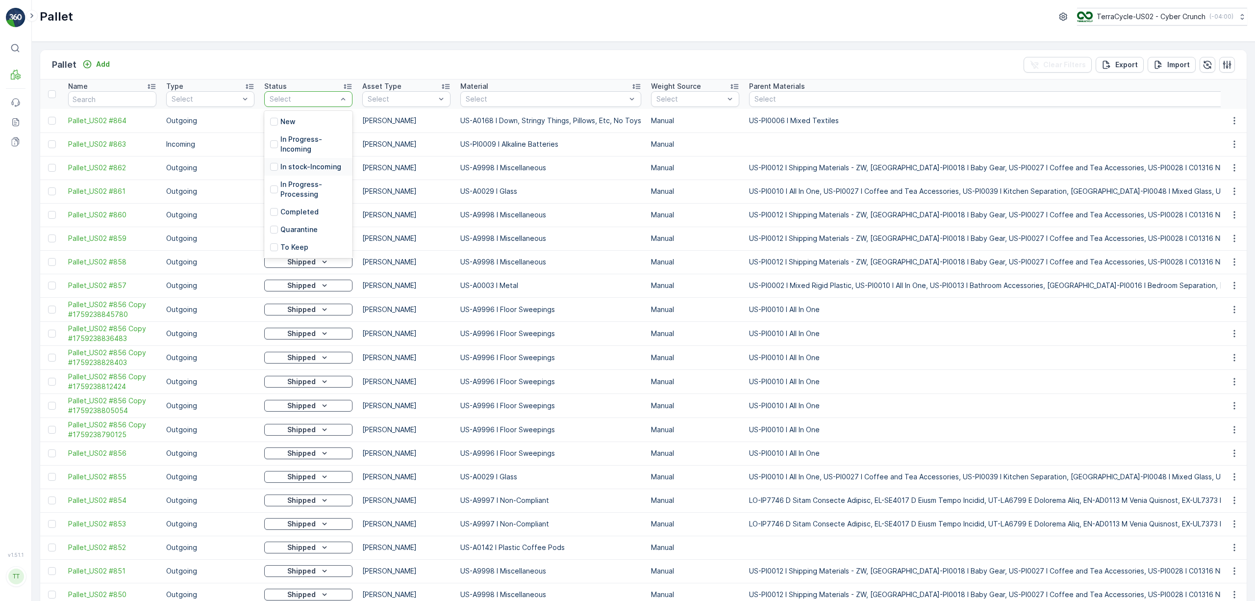
click at [275, 166] on div at bounding box center [274, 167] width 8 height 8
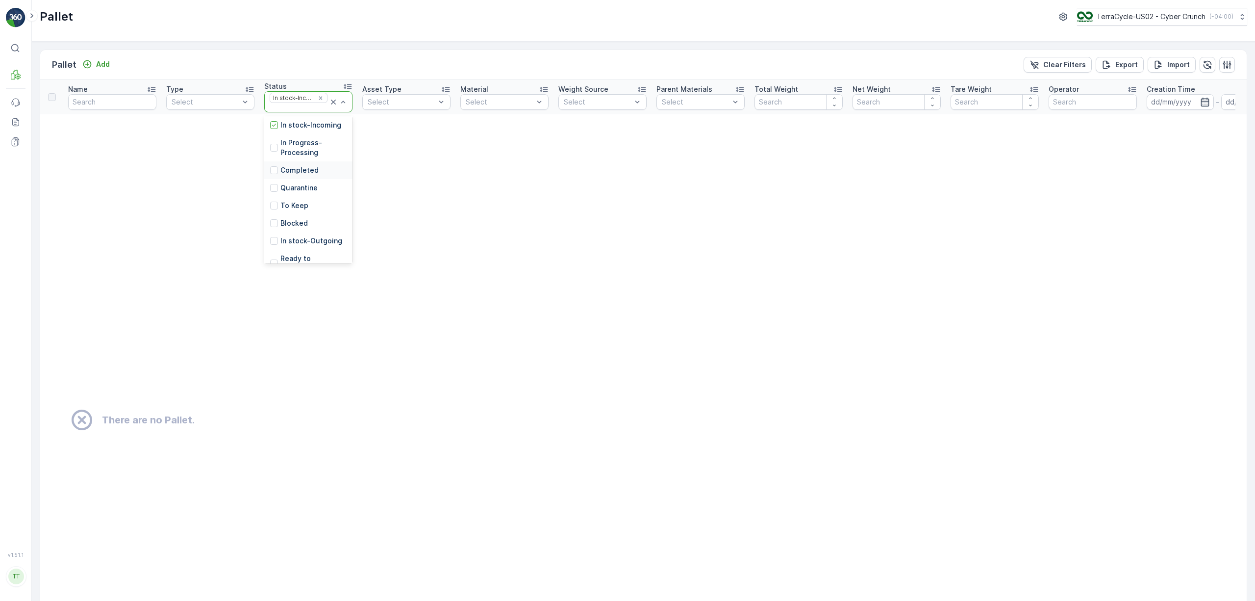
scroll to position [65, 0]
click at [312, 220] on p "In stock-Outgoing" at bounding box center [311, 223] width 62 height 10
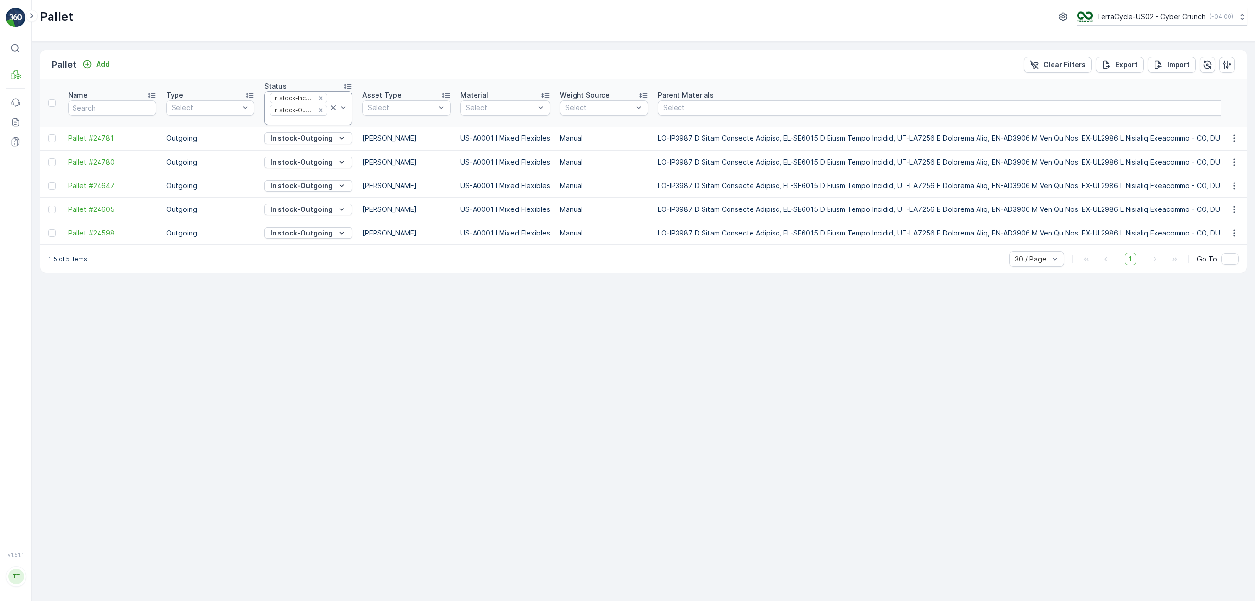
click at [350, 119] on div "In stock-Incoming In stock-Outgoing" at bounding box center [308, 108] width 88 height 34
click at [308, 232] on p "Ready to Allocation" at bounding box center [313, 235] width 66 height 20
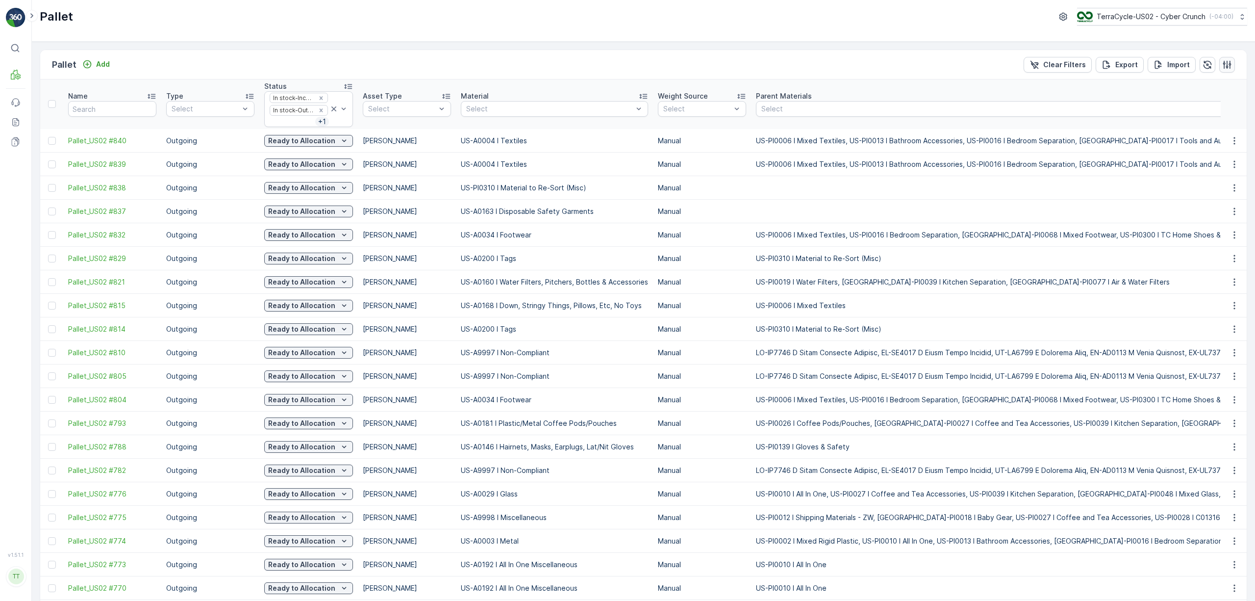
click at [1219, 67] on button "button" at bounding box center [1227, 65] width 16 height 16
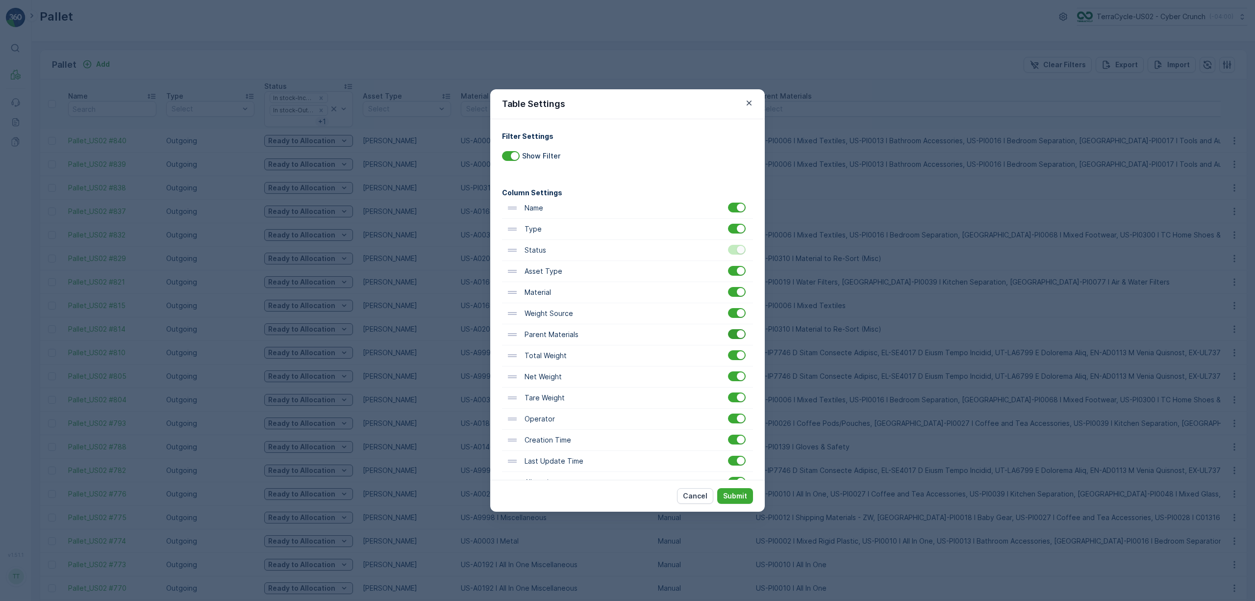
click at [734, 336] on div at bounding box center [737, 334] width 18 height 10
click at [728, 329] on input "checkbox" at bounding box center [728, 329] width 0 height 0
drag, startPoint x: 746, startPoint y: 494, endPoint x: 728, endPoint y: 469, distance: 31.0
click at [746, 494] on p "Submit" at bounding box center [735, 496] width 24 height 10
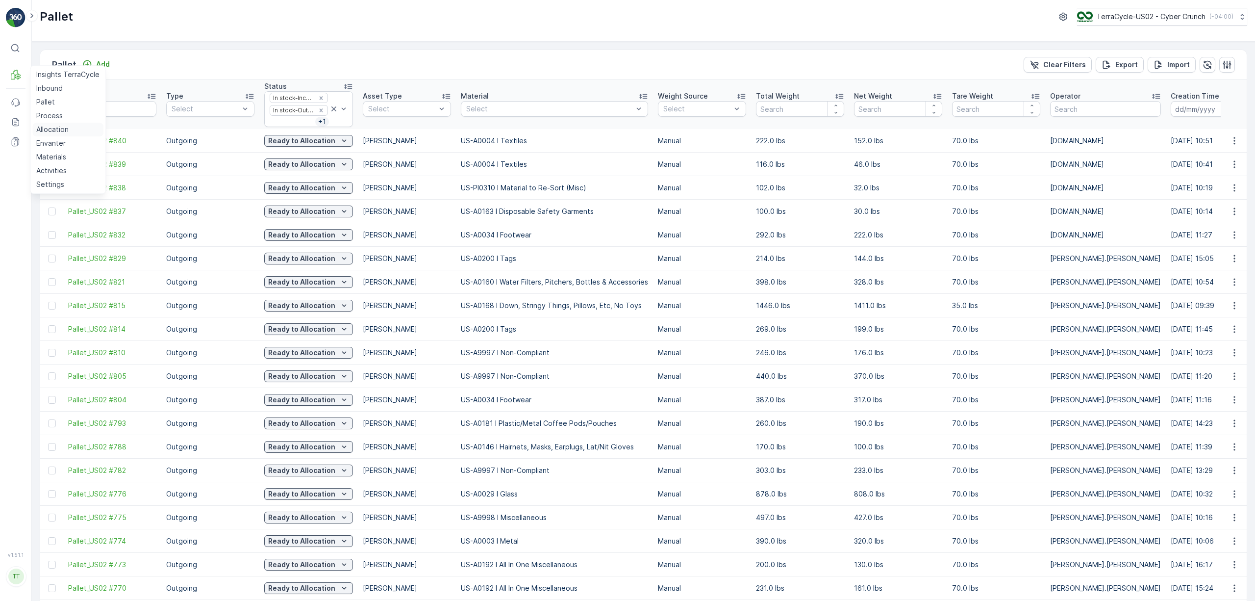
click at [61, 126] on p "Allocation" at bounding box center [52, 130] width 32 height 10
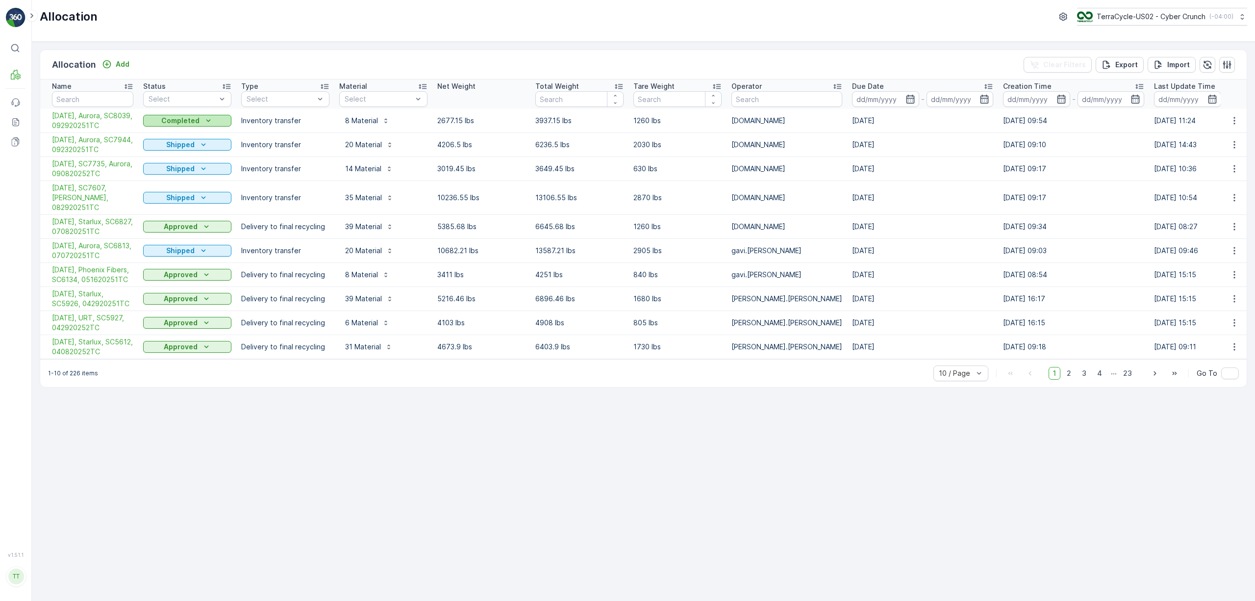
click at [211, 121] on icon "Completed" at bounding box center [208, 121] width 10 height 10
click at [213, 118] on div "Completed" at bounding box center [187, 121] width 80 height 10
click at [186, 178] on div "Approved" at bounding box center [168, 177] width 47 height 14
click at [199, 122] on div "Approved" at bounding box center [187, 121] width 80 height 10
click at [166, 201] on span "Shipped" at bounding box center [162, 205] width 27 height 10
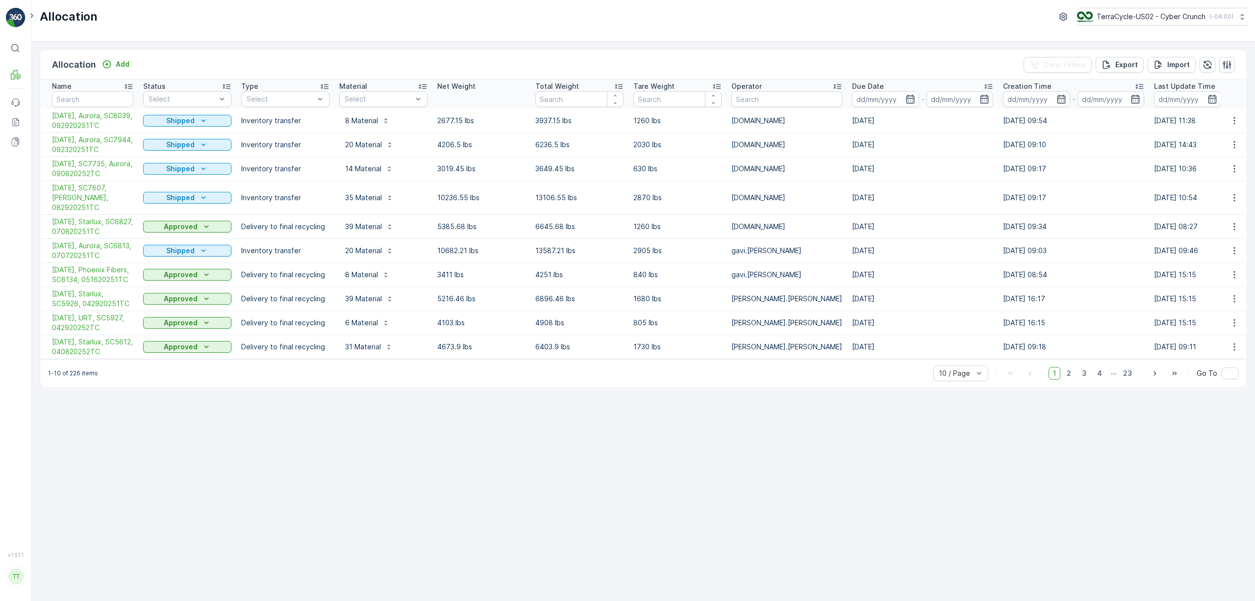
click at [91, 120] on span "9/30/25, Aurora, SC8039, 092920251TC" at bounding box center [92, 121] width 81 height 20
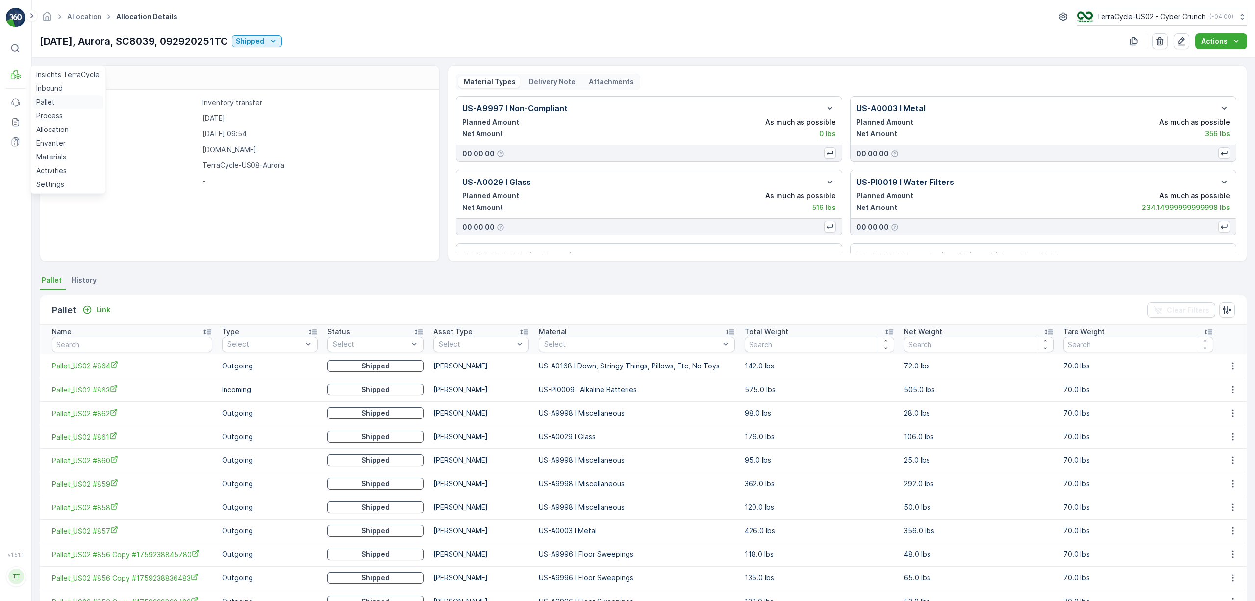
click at [44, 97] on p "Pallet" at bounding box center [45, 102] width 19 height 10
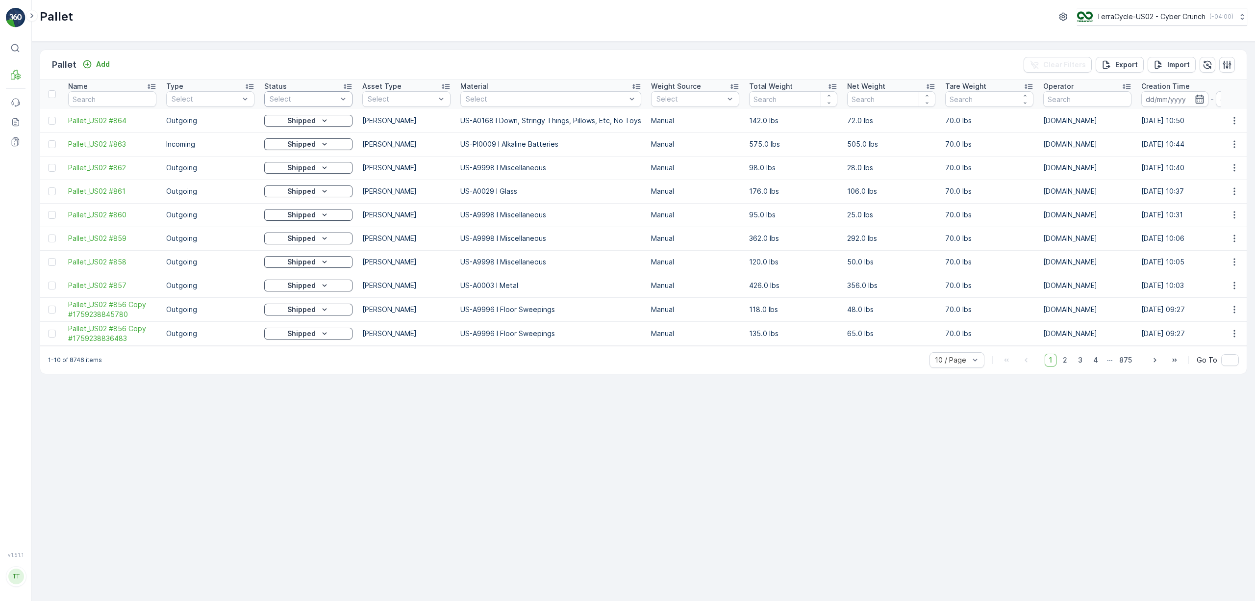
click at [349, 97] on div "Select" at bounding box center [308, 99] width 88 height 16
click at [307, 165] on p "In stock-Incoming" at bounding box center [310, 167] width 61 height 10
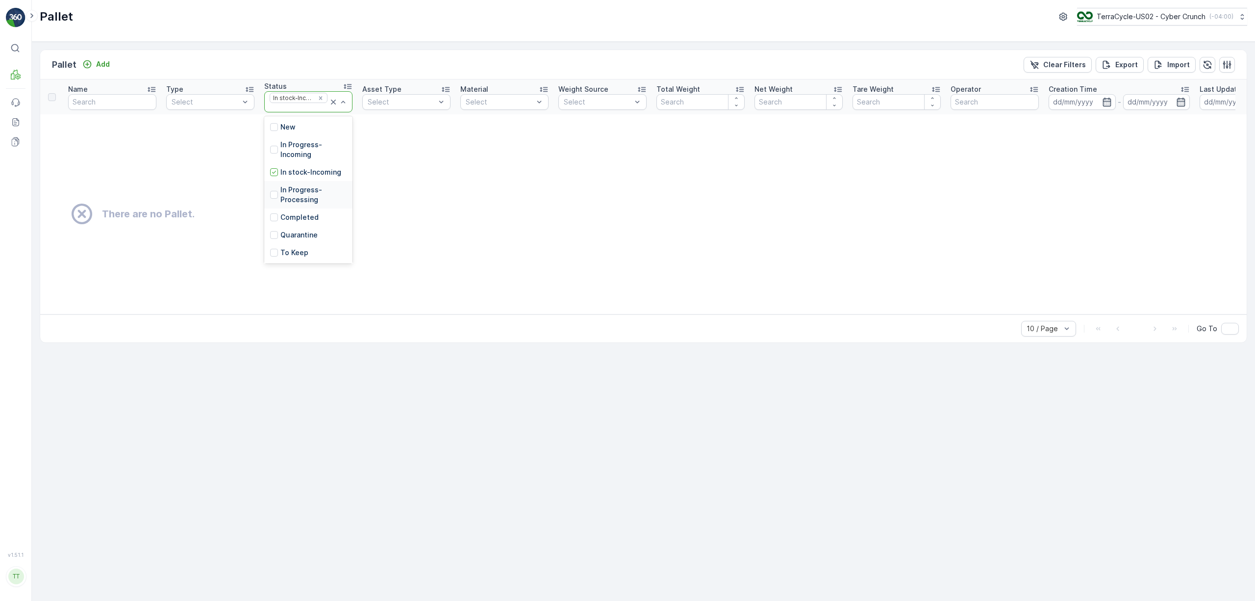
scroll to position [88, 0]
click at [315, 218] on p "Ready to Allocation" at bounding box center [313, 222] width 66 height 20
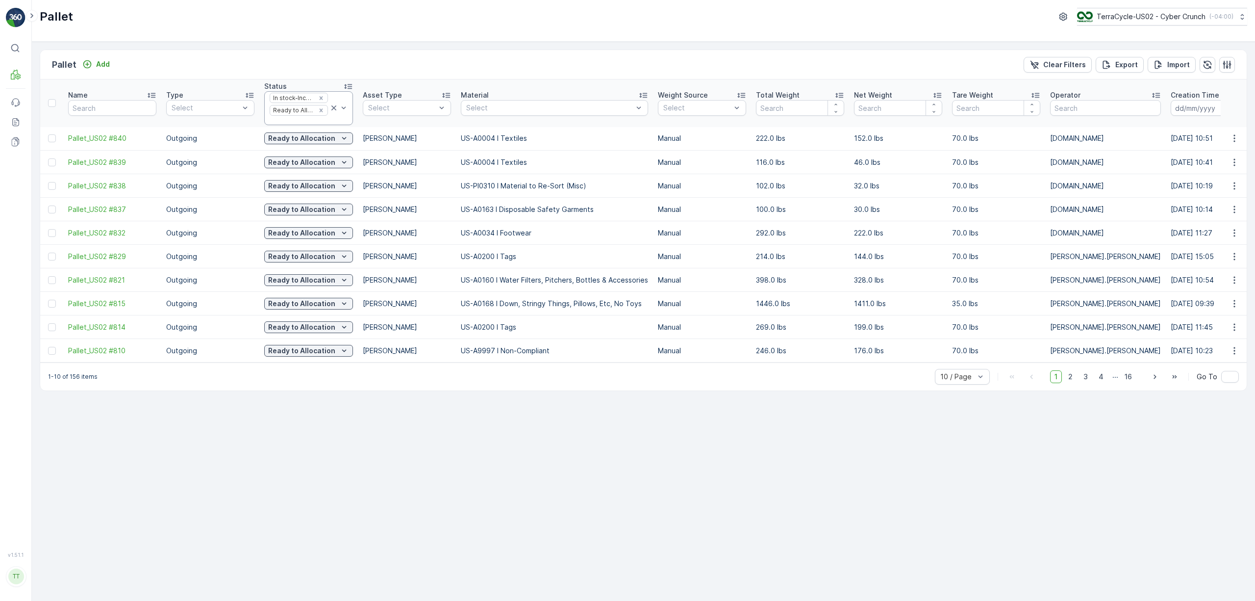
click at [347, 118] on div at bounding box center [339, 108] width 20 height 33
click at [307, 216] on p "In stock-Outgoing" at bounding box center [311, 212] width 62 height 10
click at [347, 121] on div at bounding box center [339, 109] width 20 height 35
click at [305, 215] on p "In Progress-Processing" at bounding box center [313, 210] width 67 height 20
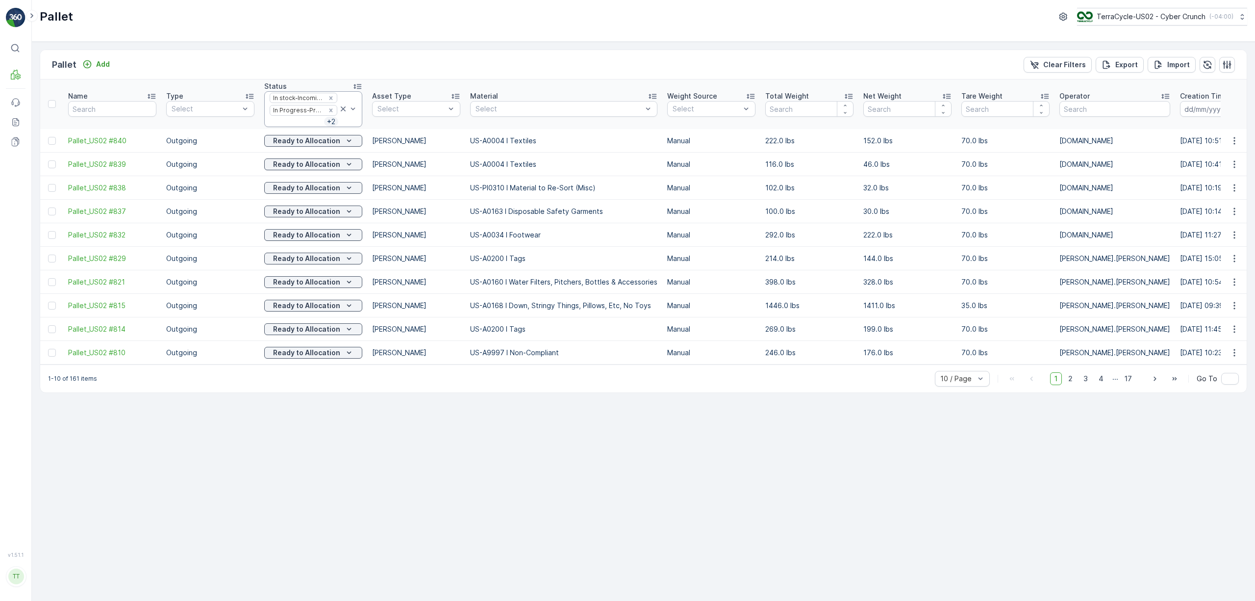
click at [355, 119] on div "In stock-Incoming In Progress-Processing + 2" at bounding box center [313, 109] width 98 height 36
click at [312, 163] on p "In Progress-Incoming" at bounding box center [316, 159] width 73 height 10
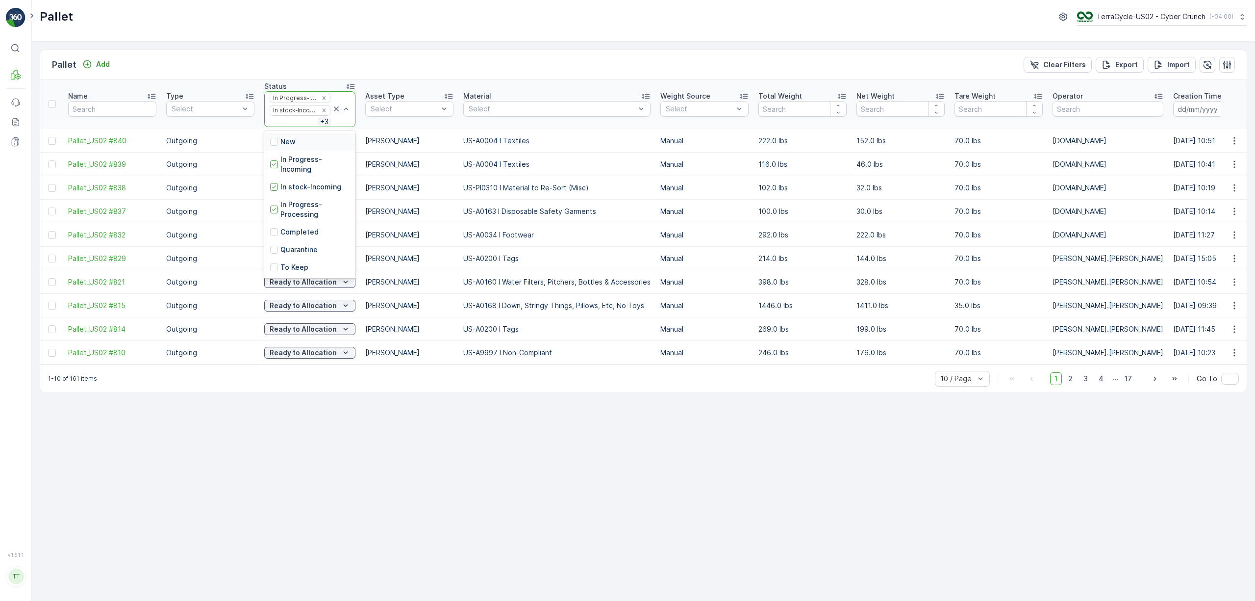
drag, startPoint x: 347, startPoint y: 118, endPoint x: 351, endPoint y: 144, distance: 26.3
click at [348, 118] on div at bounding box center [341, 109] width 20 height 35
click at [300, 178] on p "To Keep" at bounding box center [294, 179] width 28 height 10
click at [348, 125] on div at bounding box center [341, 109] width 20 height 35
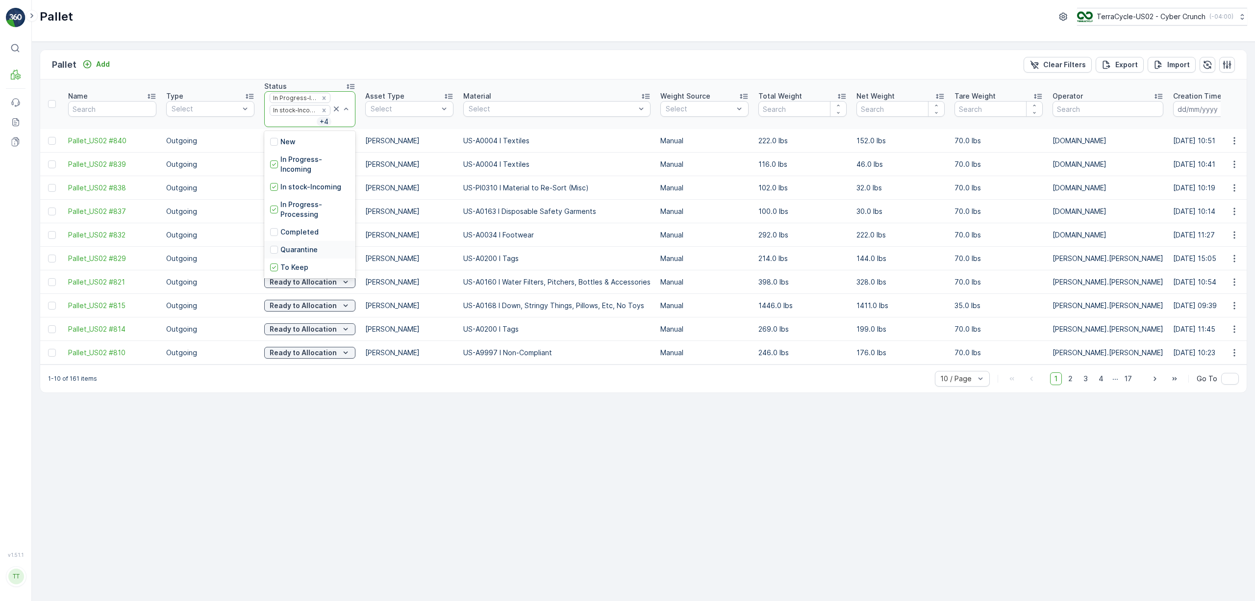
click at [307, 249] on p "Quarantine" at bounding box center [298, 250] width 37 height 10
click at [346, 126] on div at bounding box center [341, 109] width 20 height 35
click at [475, 234] on p "US-A0034 I Footwear" at bounding box center [556, 235] width 187 height 10
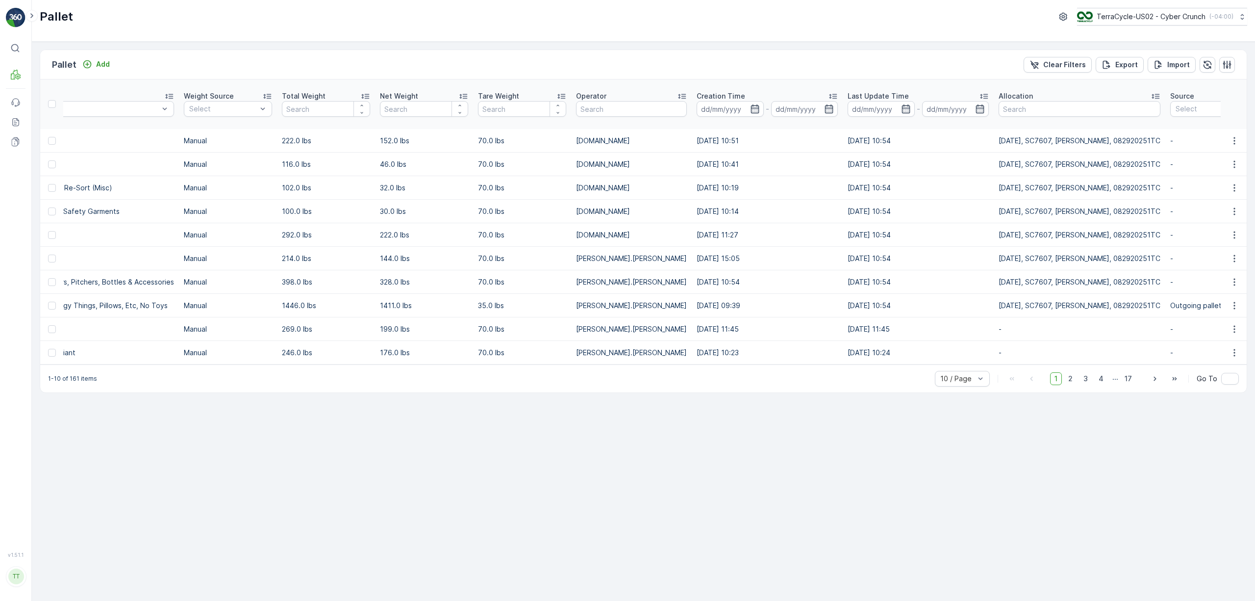
scroll to position [0, 0]
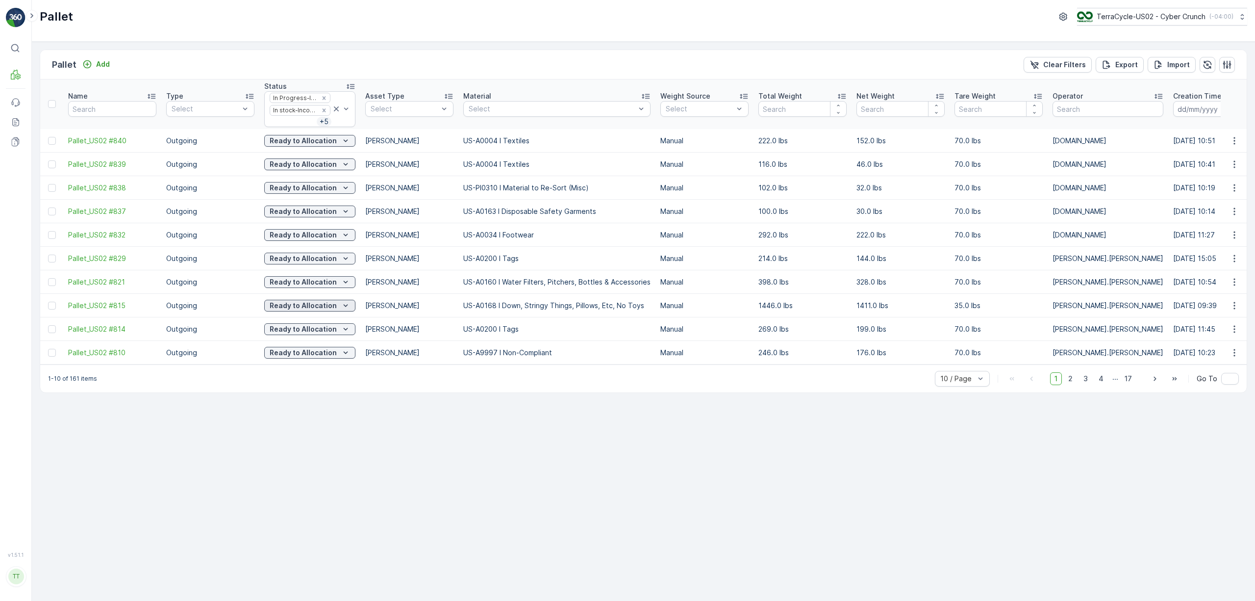
click at [297, 301] on button "Ready to Allocation" at bounding box center [309, 306] width 91 height 12
click at [295, 416] on span "Shipped" at bounding box center [283, 417] width 27 height 10
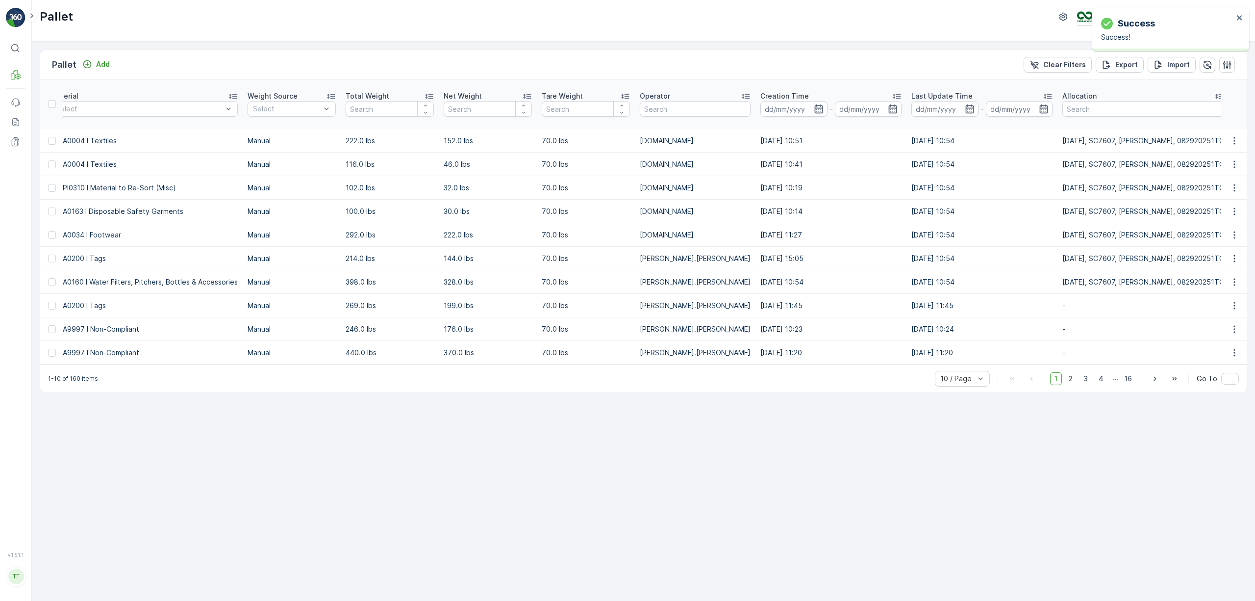
scroll to position [0, 750]
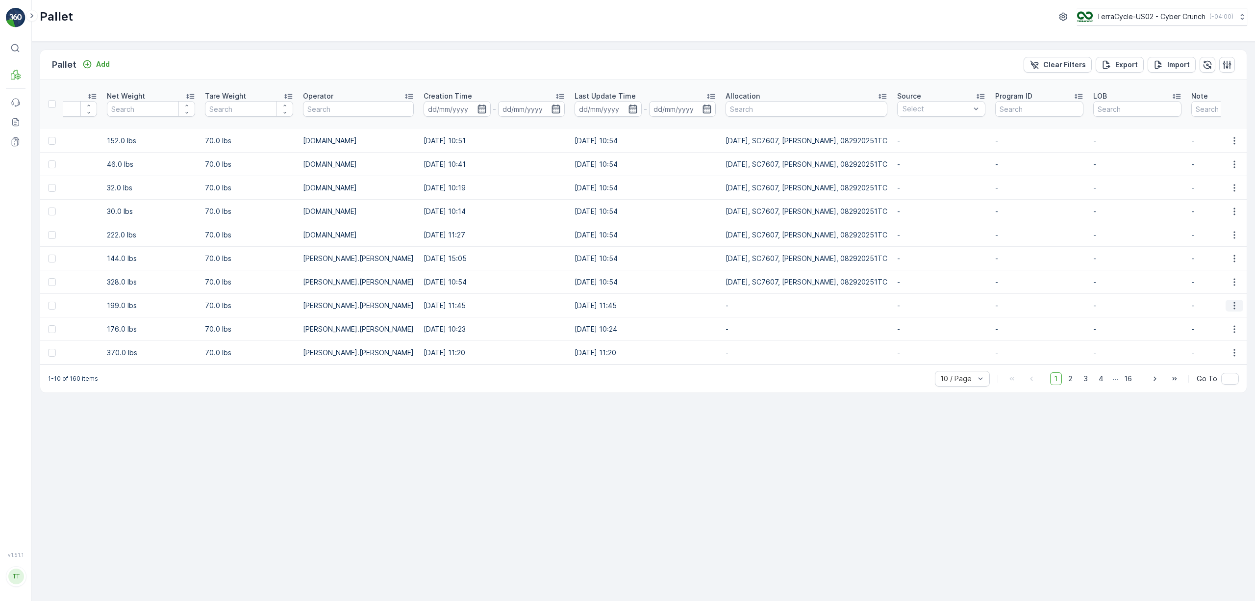
click at [1235, 308] on icon "button" at bounding box center [1235, 306] width 10 height 10
click at [1219, 334] on span "Edit Pallet" at bounding box center [1210, 335] width 33 height 10
click at [1234, 332] on icon "button" at bounding box center [1235, 329] width 10 height 10
click at [1224, 358] on span "Edit Pallet" at bounding box center [1210, 359] width 33 height 10
click at [1230, 357] on icon "button" at bounding box center [1235, 353] width 10 height 10
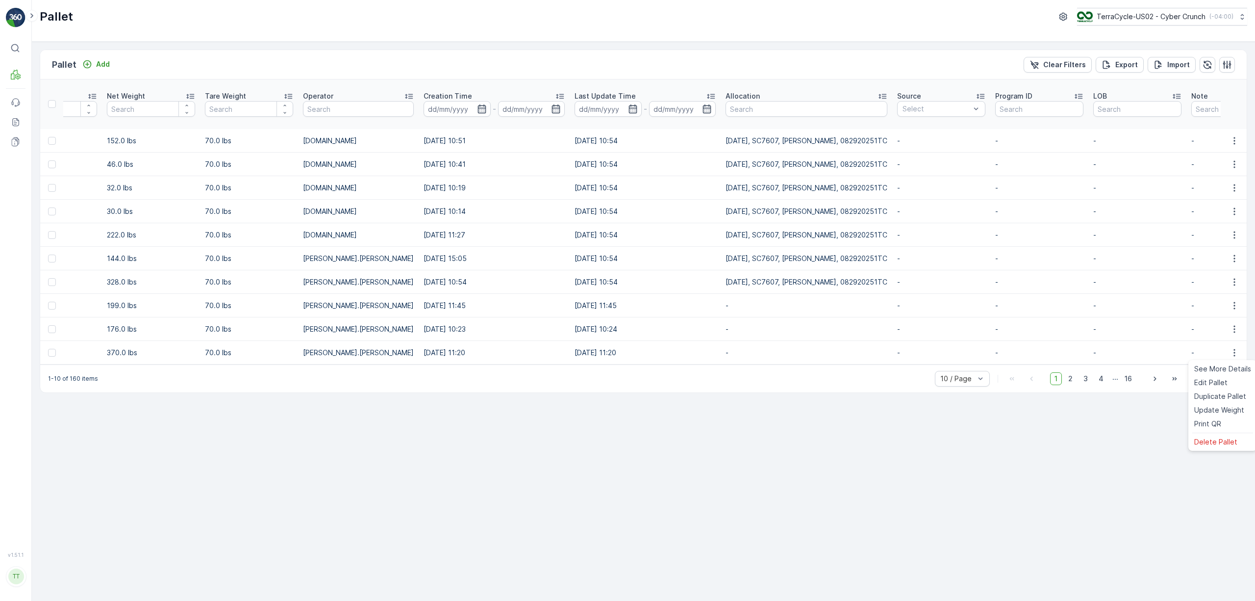
drag, startPoint x: 1224, startPoint y: 378, endPoint x: 1198, endPoint y: 379, distance: 25.5
click at [1223, 379] on span "Edit Pallet" at bounding box center [1210, 383] width 33 height 10
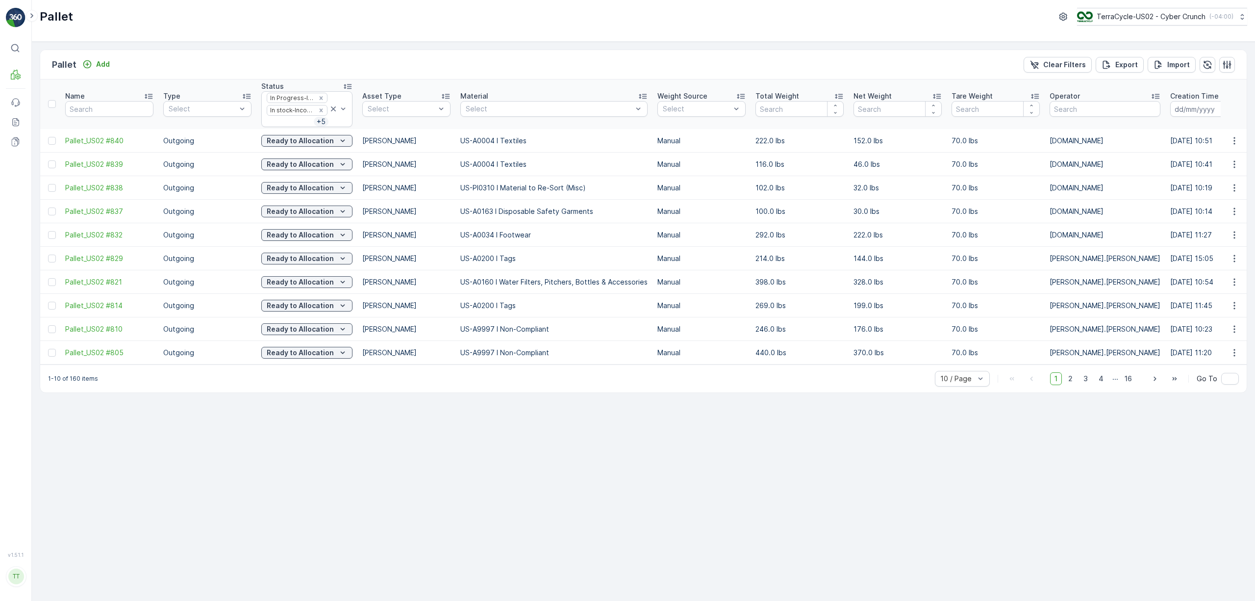
scroll to position [0, 0]
click at [335, 308] on div "Ready to Allocation" at bounding box center [309, 306] width 83 height 10
click at [299, 371] on div "Blocked" at bounding box center [308, 376] width 84 height 14
click at [341, 327] on icon "Ready to Allocation" at bounding box center [346, 329] width 10 height 10
click at [320, 395] on div "Blocked" at bounding box center [308, 400] width 84 height 14
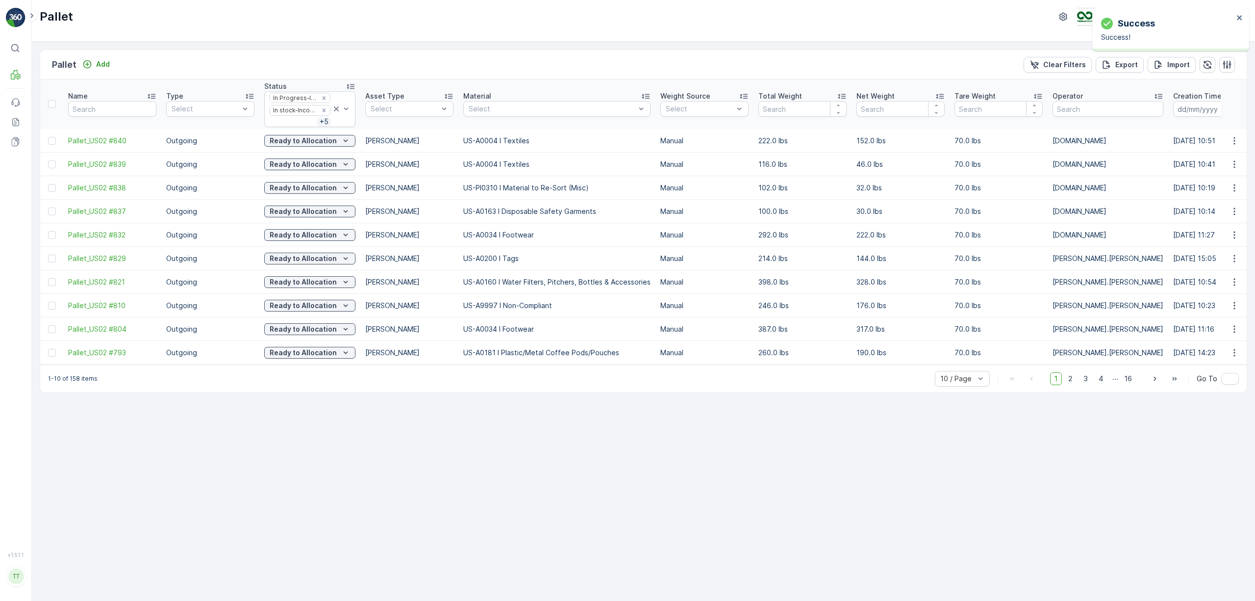
click at [310, 312] on div "Ready to Allocation" at bounding box center [309, 306] width 91 height 14
click at [310, 308] on p "Ready to Allocation" at bounding box center [303, 306] width 67 height 10
click at [301, 373] on div "Blocked" at bounding box center [308, 376] width 84 height 14
click at [1070, 64] on p "Clear Filters" at bounding box center [1064, 65] width 43 height 10
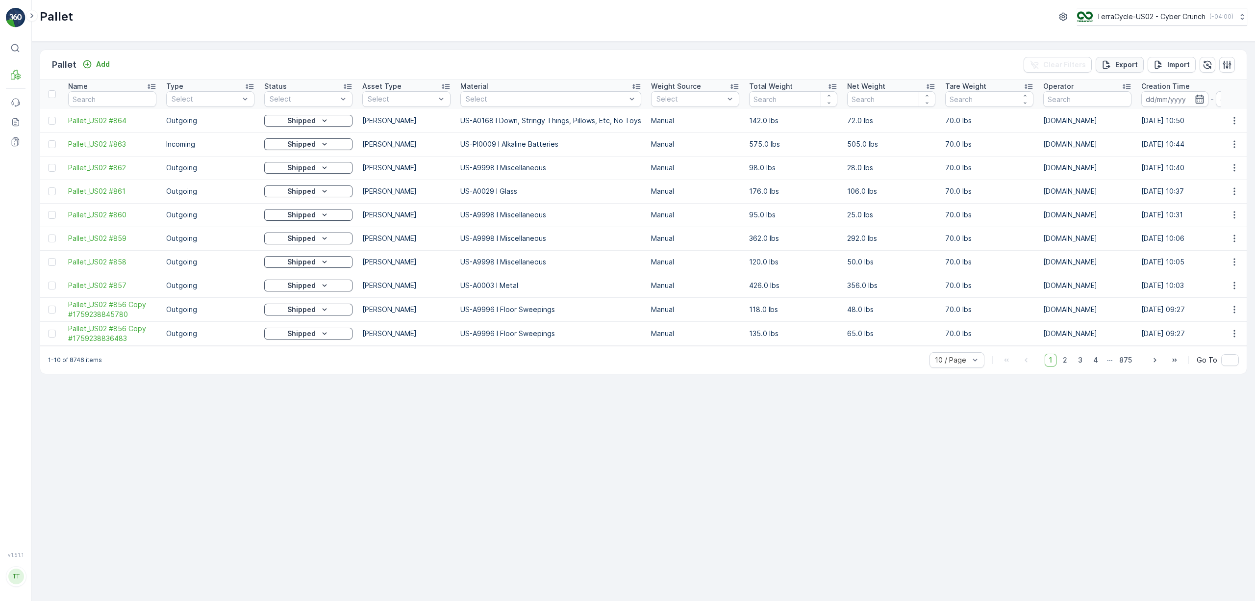
click at [1119, 63] on p "Export" at bounding box center [1127, 65] width 23 height 10
click at [1241, 16] on icon "close" at bounding box center [1239, 17] width 5 height 5
click at [1209, 16] on p "( -04:00 )" at bounding box center [1221, 17] width 24 height 8
type input "8"
click at [1152, 67] on span "America/Chicago (-05:00)" at bounding box center [1138, 69] width 111 height 8
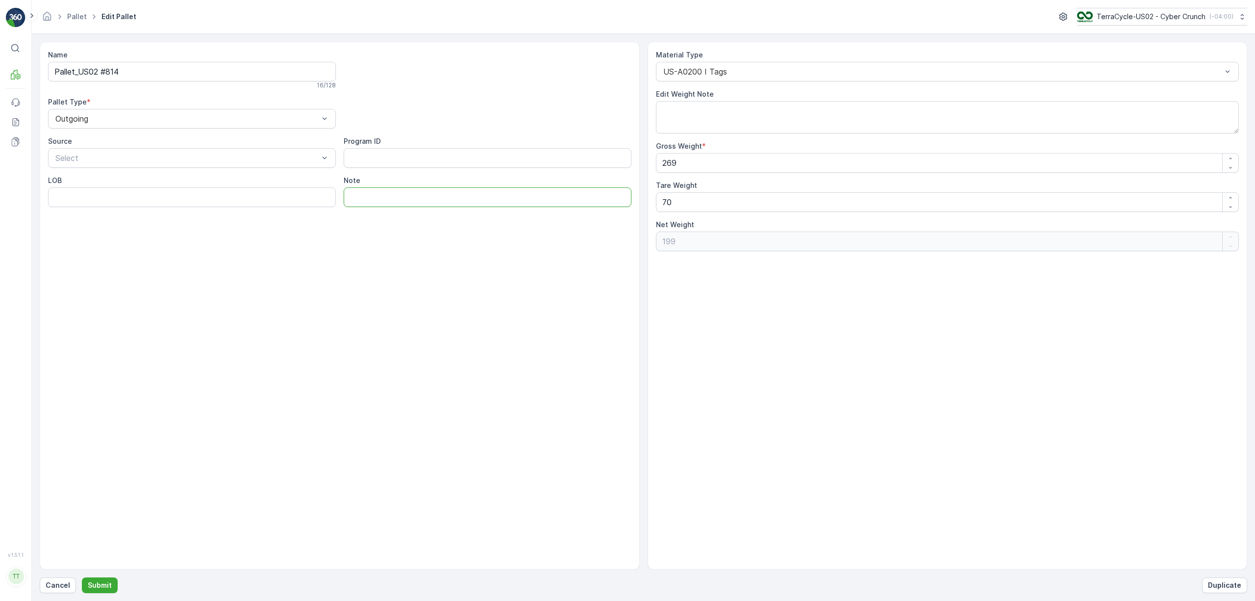
click at [397, 191] on input "Note" at bounding box center [488, 197] width 288 height 20
paste input "Moving to Blocked status. Building is empty. GV 9/30/25"
type input "Moving to Blocked status. Building is empty. GV 9/30/25"
click at [102, 583] on p "Submit" at bounding box center [100, 585] width 24 height 10
drag, startPoint x: 385, startPoint y: 208, endPoint x: 386, endPoint y: 197, distance: 11.3
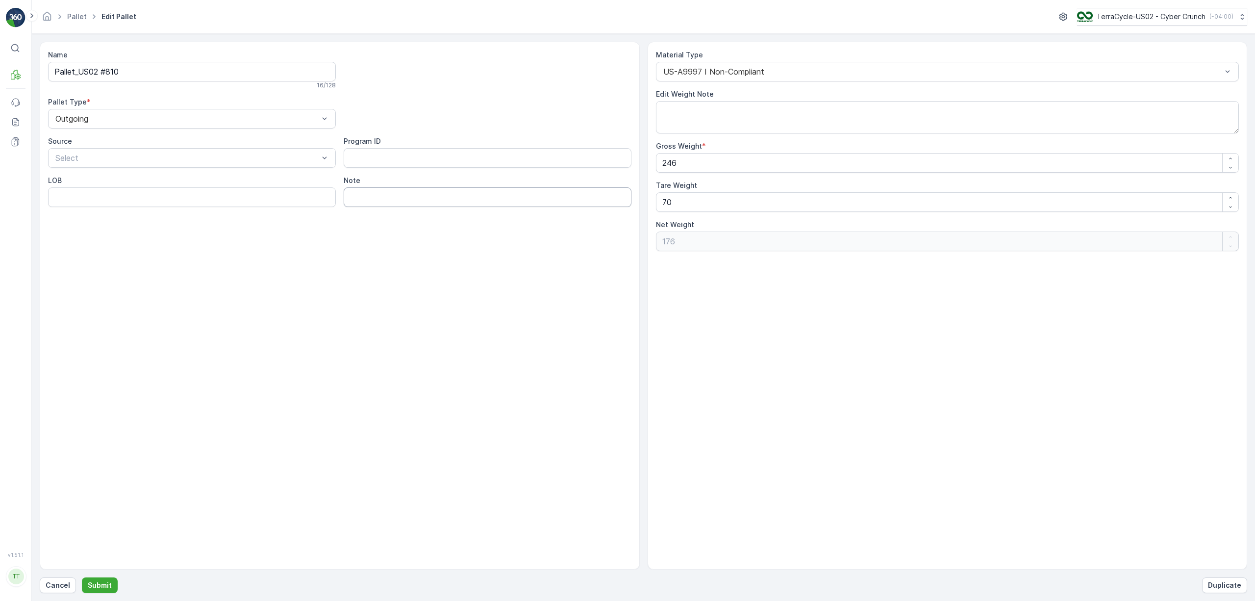
click at [386, 200] on div "Name Pallet_US02 #810 16 / 128 Pallet Type * Outgoing Source Select Program ID …" at bounding box center [340, 306] width 600 height 528
click at [386, 197] on input "Note" at bounding box center [488, 197] width 288 height 20
paste input "Moving to Blocked status. Building is empty. GV [DATE]"
type input "Moving to Blocked status. Building is empty. GV [DATE]"
click at [106, 587] on p "Submit" at bounding box center [100, 585] width 24 height 10
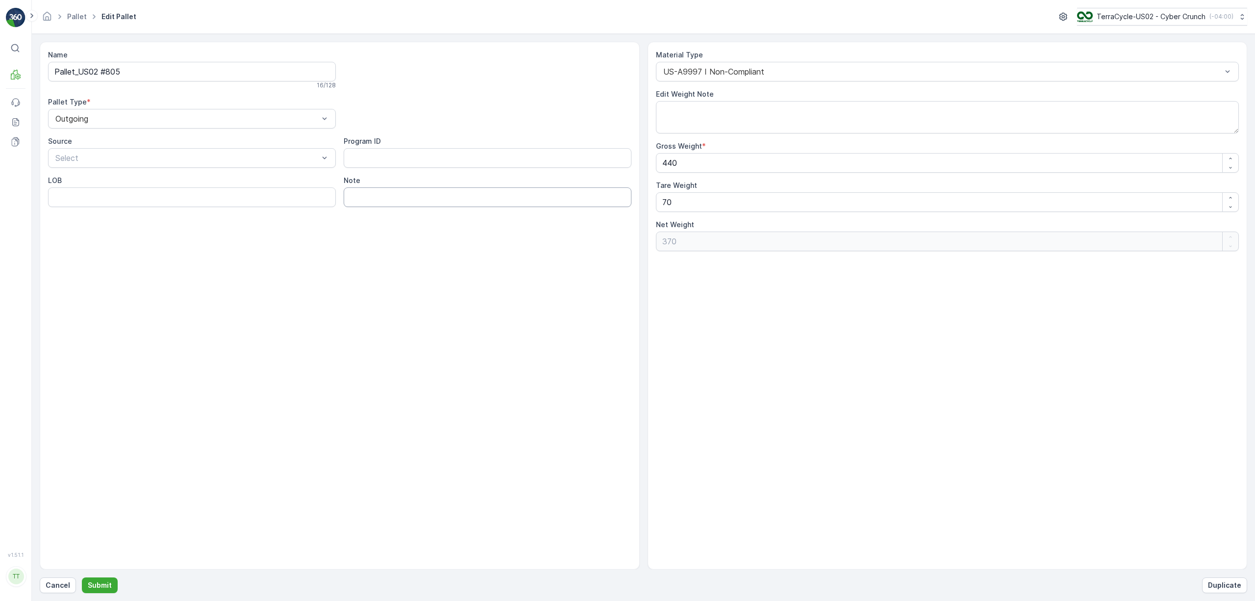
click at [372, 196] on input "Note" at bounding box center [488, 197] width 288 height 20
paste input "Moving to Blocked status. Building is empty. GV [DATE]"
type input "Moving to Blocked status. Building is empty. GV [DATE]"
click at [110, 583] on p "Submit" at bounding box center [100, 585] width 24 height 10
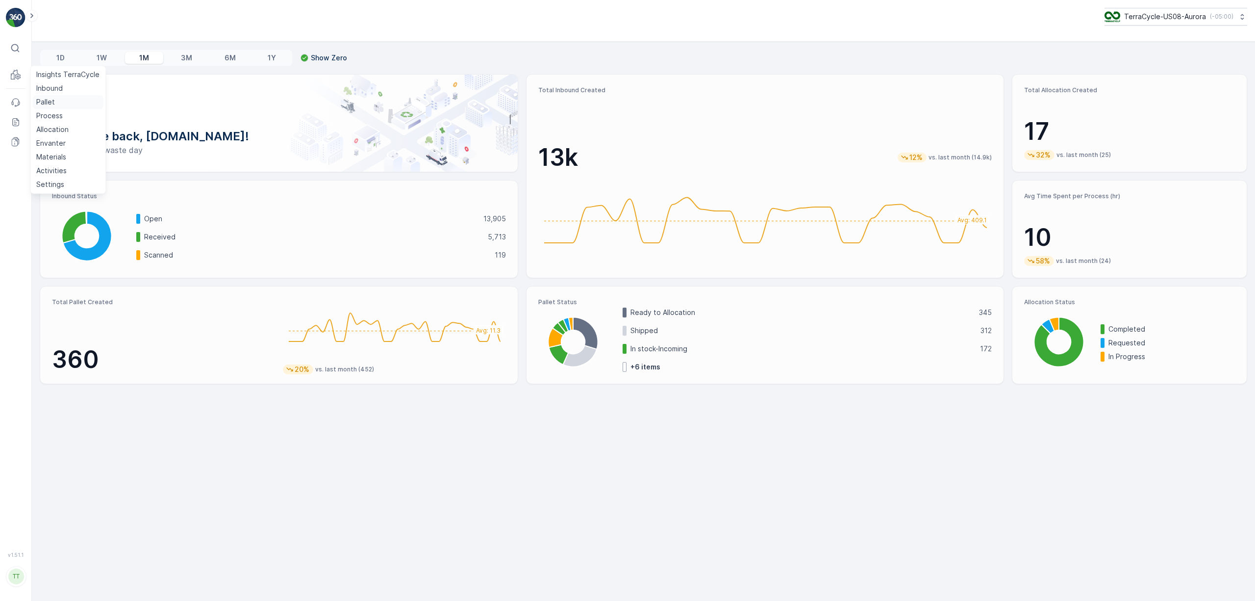
click at [51, 99] on p "Pallet" at bounding box center [45, 102] width 19 height 10
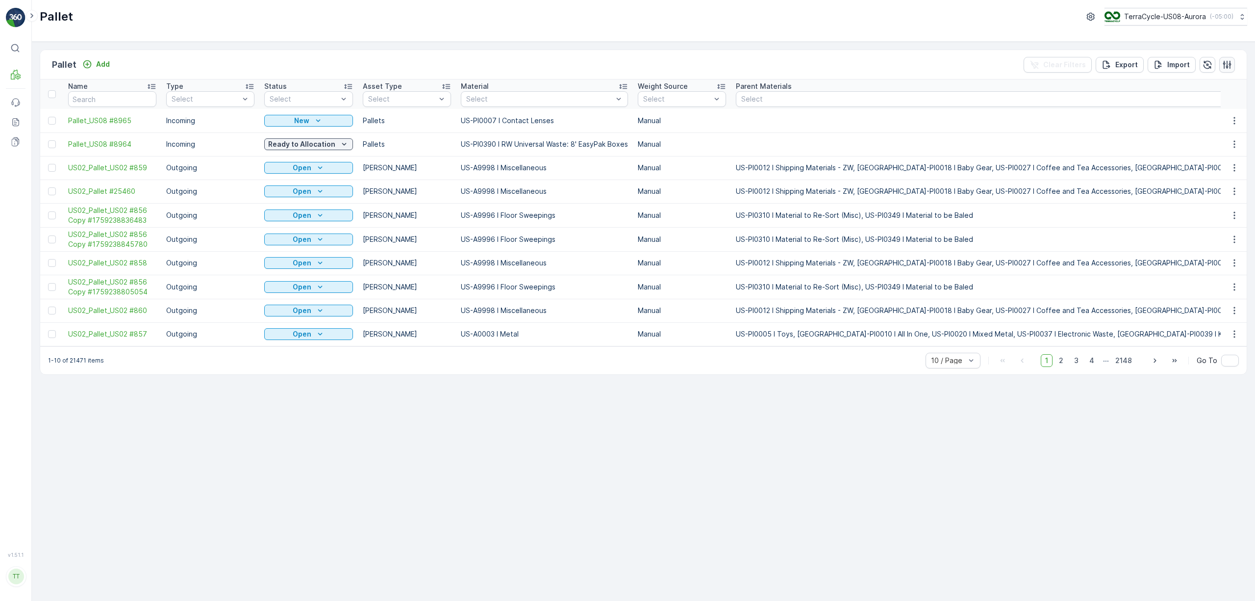
click at [1234, 60] on button "button" at bounding box center [1227, 65] width 16 height 16
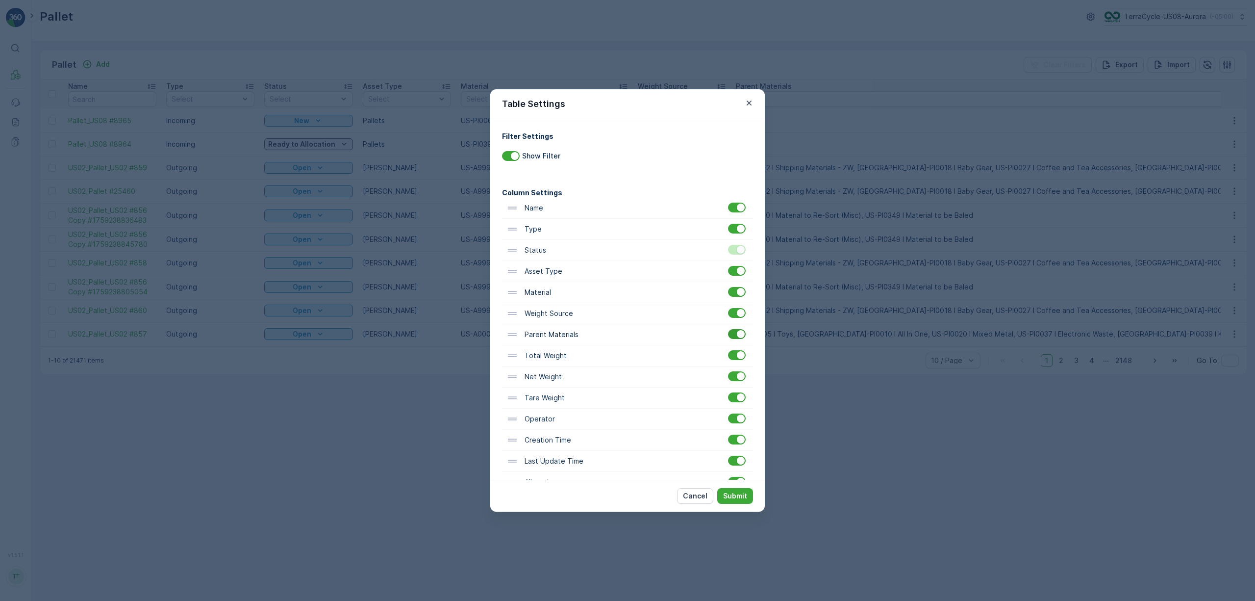
click at [737, 338] on div at bounding box center [741, 334] width 8 height 8
click at [728, 329] on input "checkbox" at bounding box center [728, 329] width 0 height 0
drag, startPoint x: 739, startPoint y: 501, endPoint x: 731, endPoint y: 484, distance: 18.9
click at [738, 501] on button "Submit" at bounding box center [735, 496] width 36 height 16
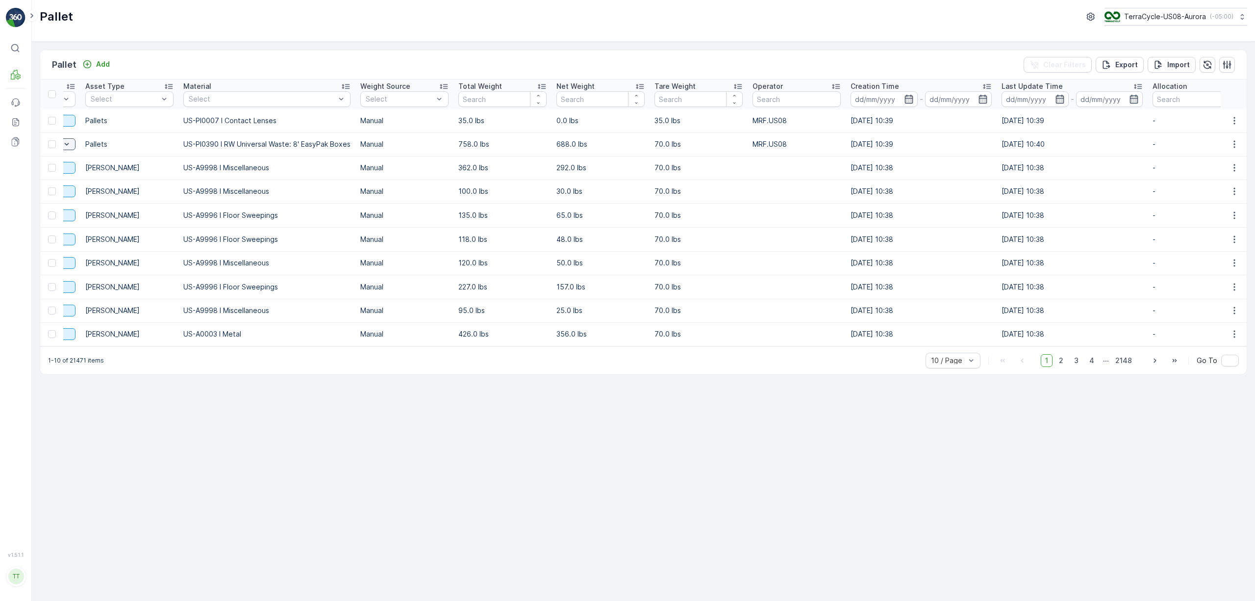
scroll to position [0, 279]
click at [944, 347] on div "50 / Page" at bounding box center [953, 339] width 55 height 16
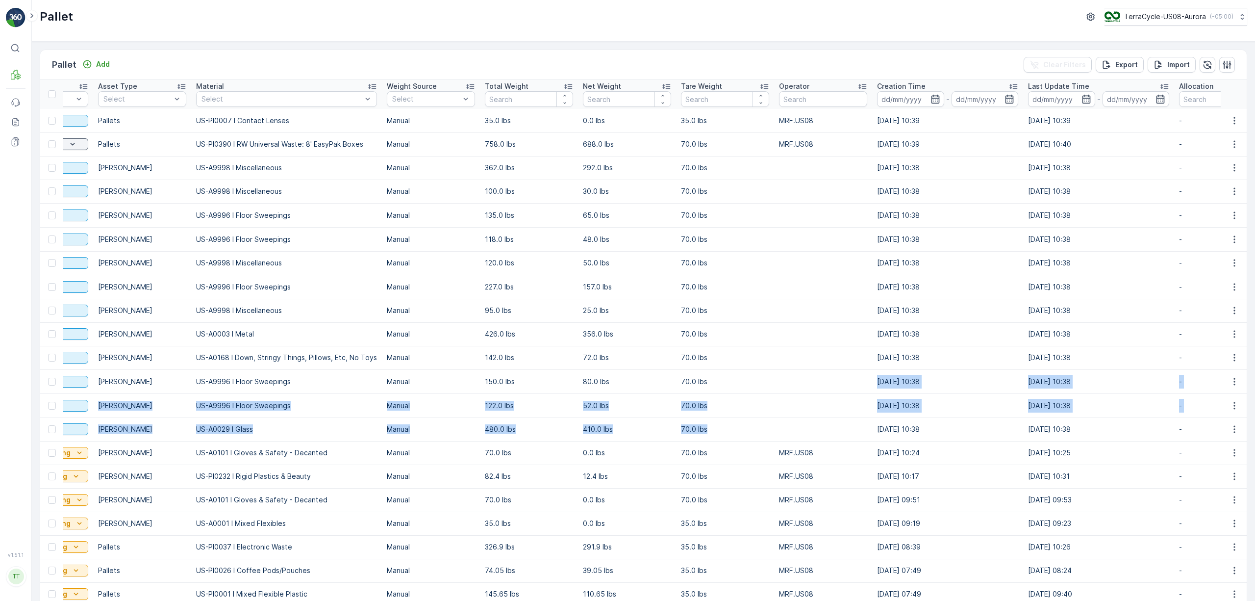
drag, startPoint x: 754, startPoint y: 425, endPoint x: 710, endPoint y: 380, distance: 63.1
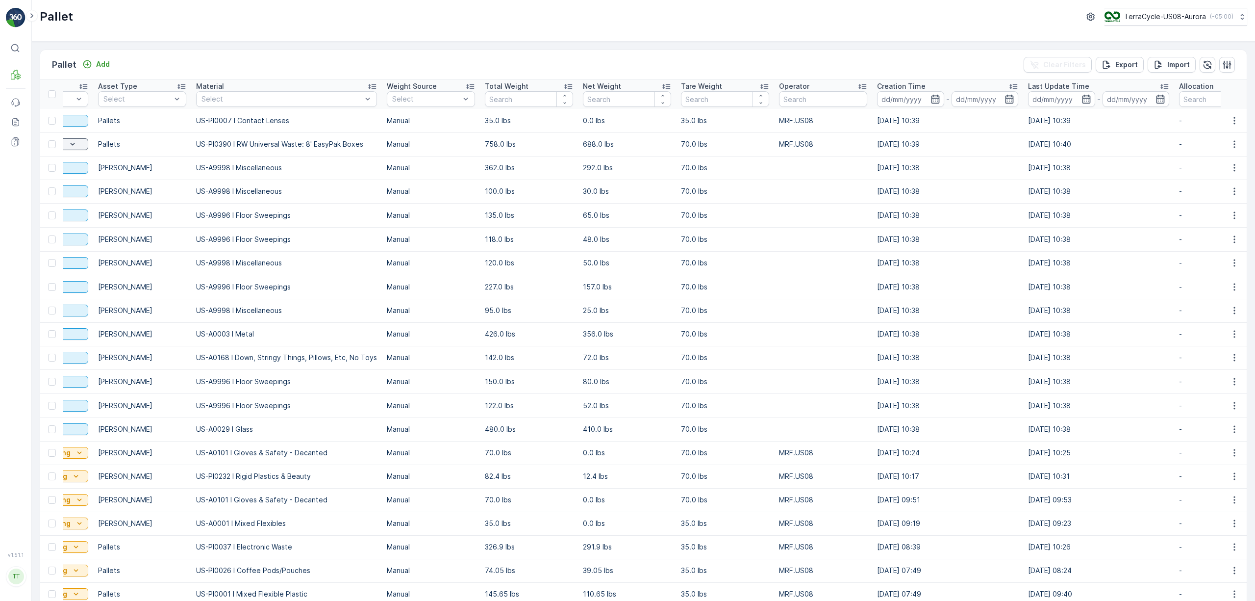
click at [960, 254] on td "[DATE] 10:38" at bounding box center [947, 263] width 151 height 24
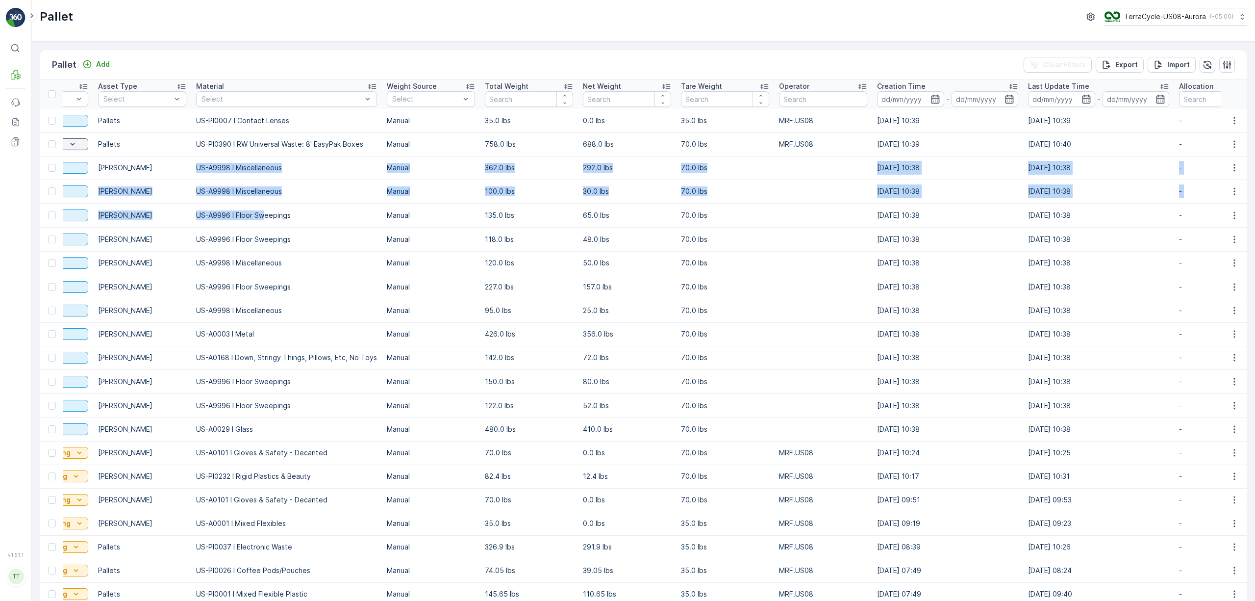
drag, startPoint x: 189, startPoint y: 167, endPoint x: 261, endPoint y: 212, distance: 84.6
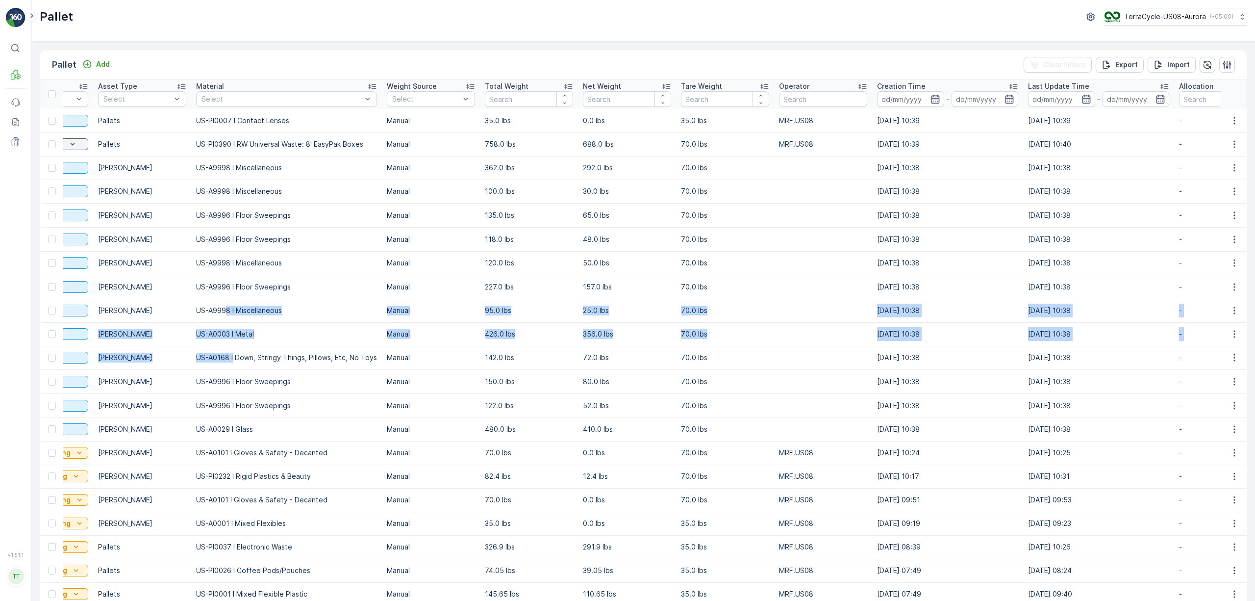
drag, startPoint x: 222, startPoint y: 312, endPoint x: 229, endPoint y: 350, distance: 38.9
click at [1145, 16] on p "TerraCycle-US08-Aurora" at bounding box center [1165, 17] width 82 height 10
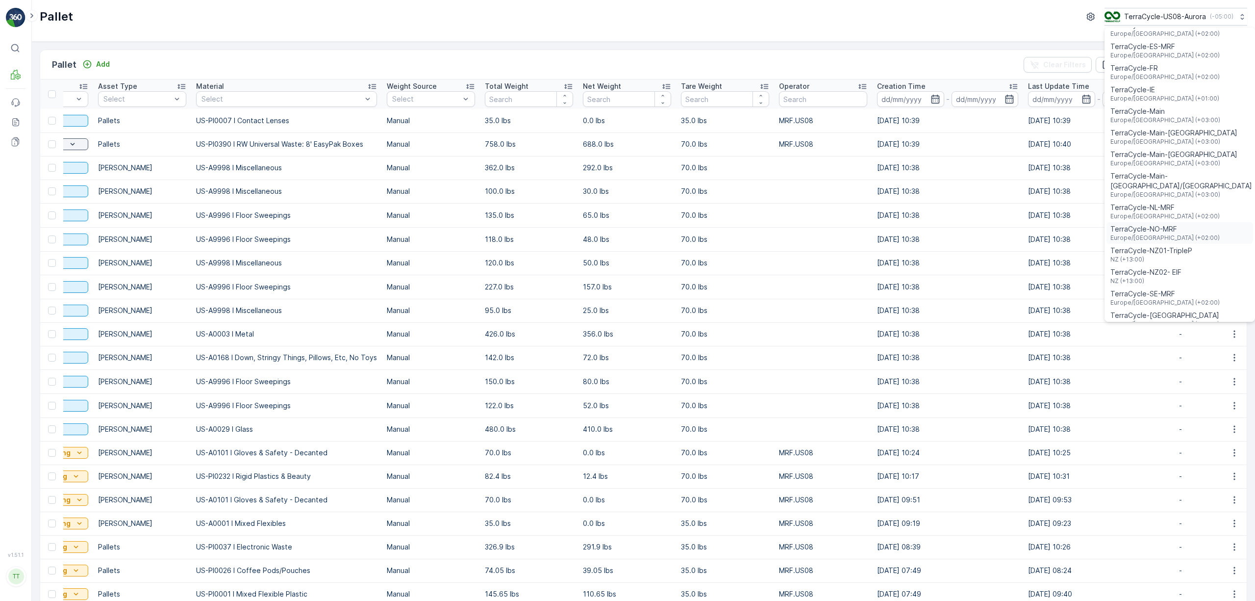
scroll to position [523, 0]
click at [1163, 180] on span "TerraCycle-US02 - Cyber Crunch" at bounding box center [1165, 185] width 109 height 10
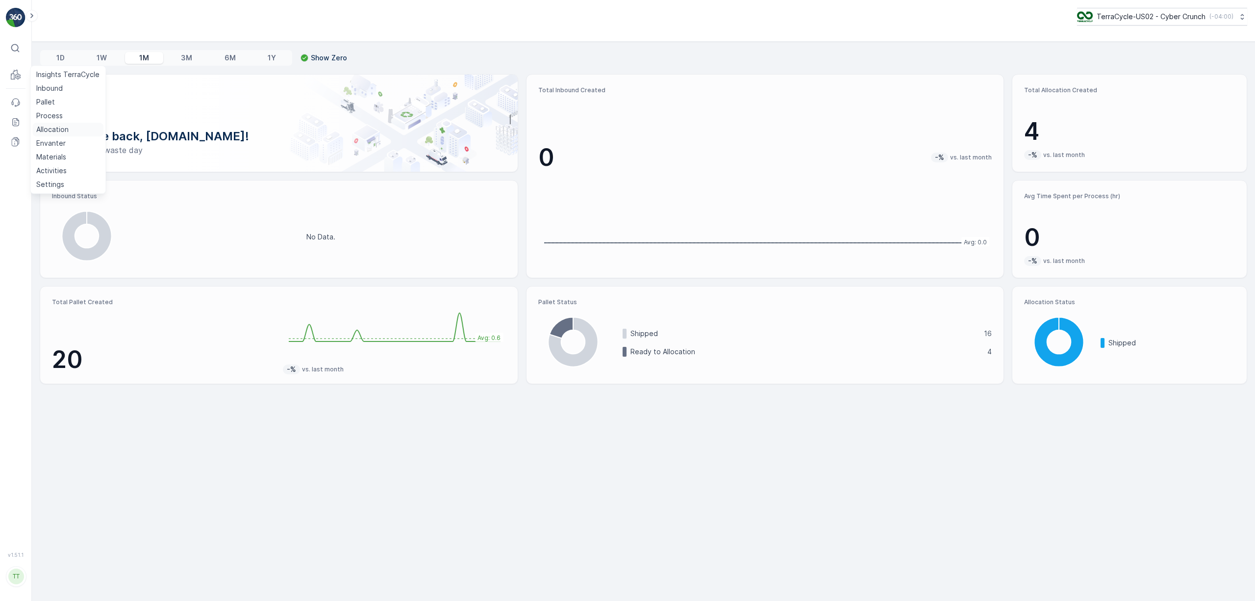
click at [75, 133] on link "Allocation" at bounding box center [67, 130] width 71 height 14
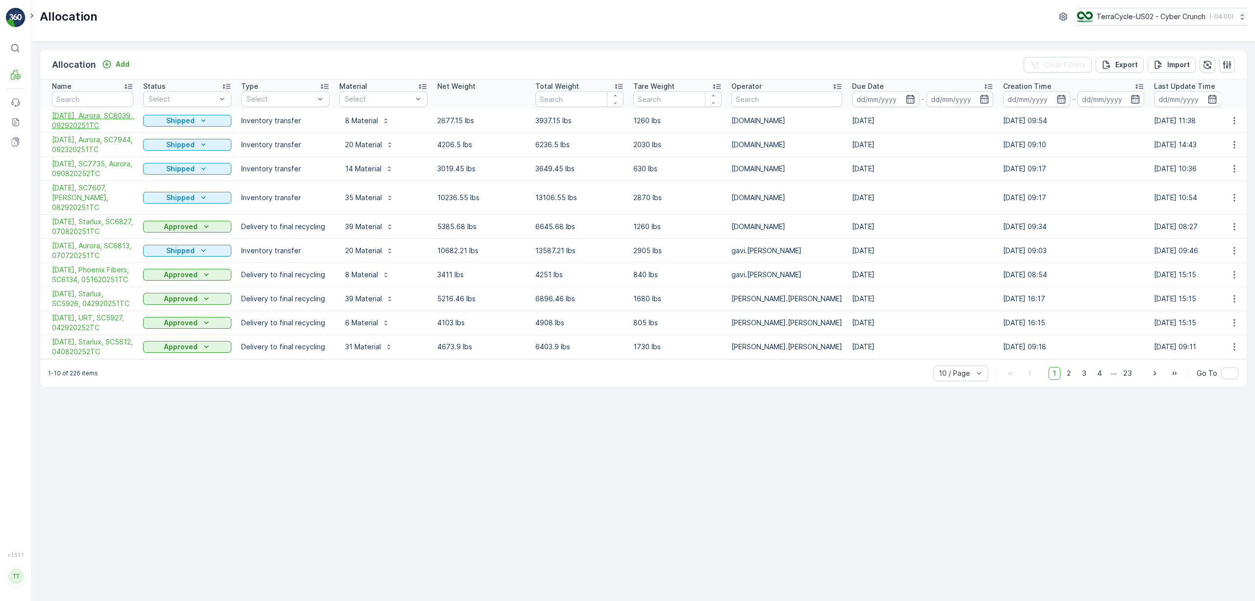
click at [81, 124] on span "[DATE], Aurora, SC8039, 092920251TC" at bounding box center [92, 121] width 81 height 20
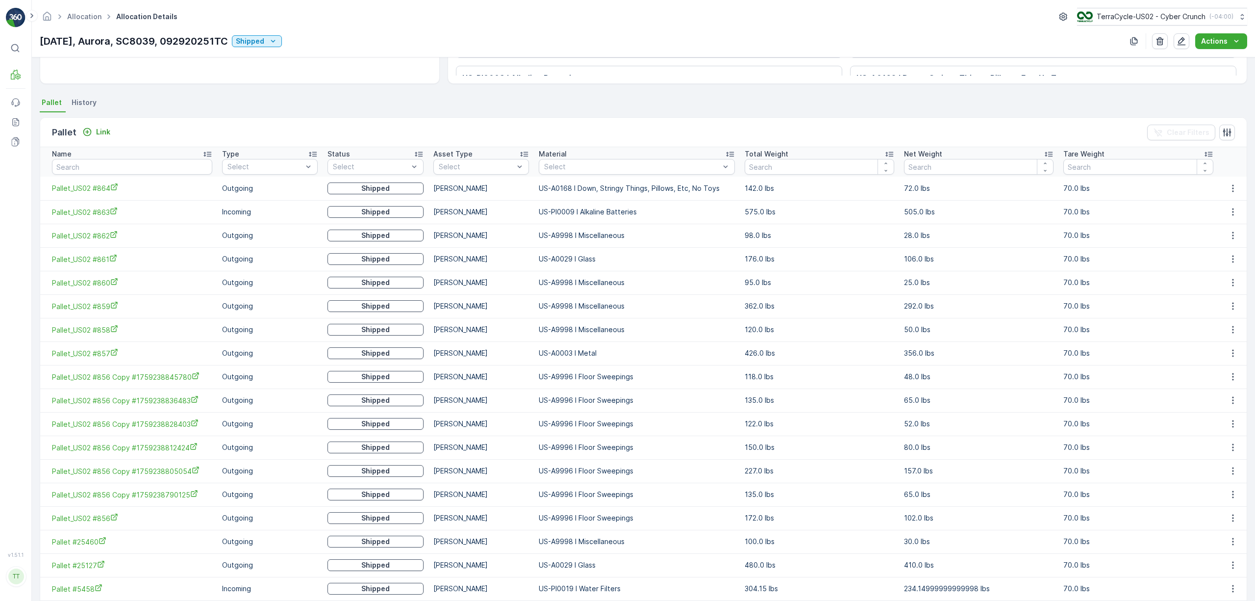
scroll to position [219, 0]
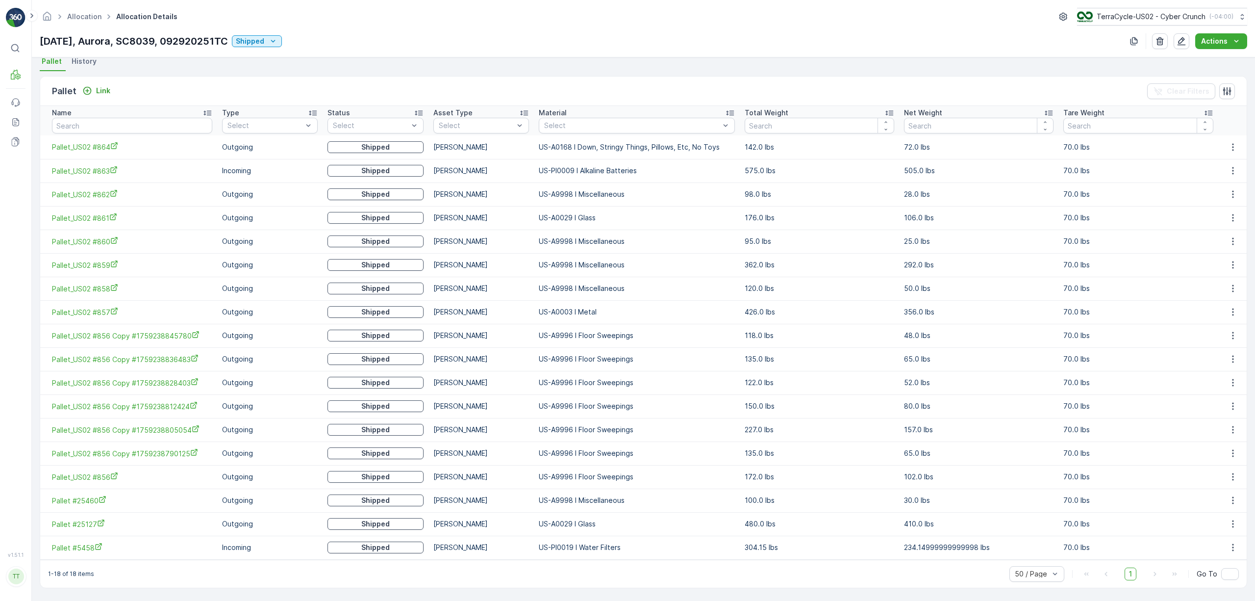
click at [142, 40] on p "[DATE], Aurora, SC8039, 092920251TC" at bounding box center [134, 41] width 188 height 15
copy p "SC8039"
click at [54, 97] on link "Pallet" at bounding box center [67, 102] width 71 height 14
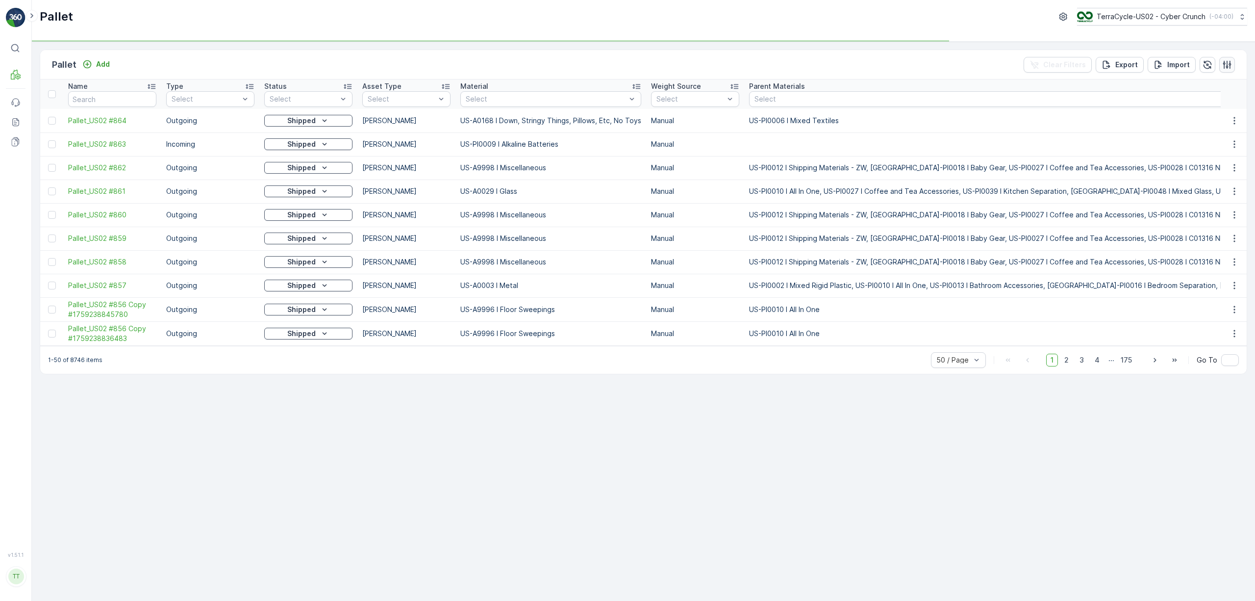
click at [1227, 68] on icon "button" at bounding box center [1227, 65] width 10 height 10
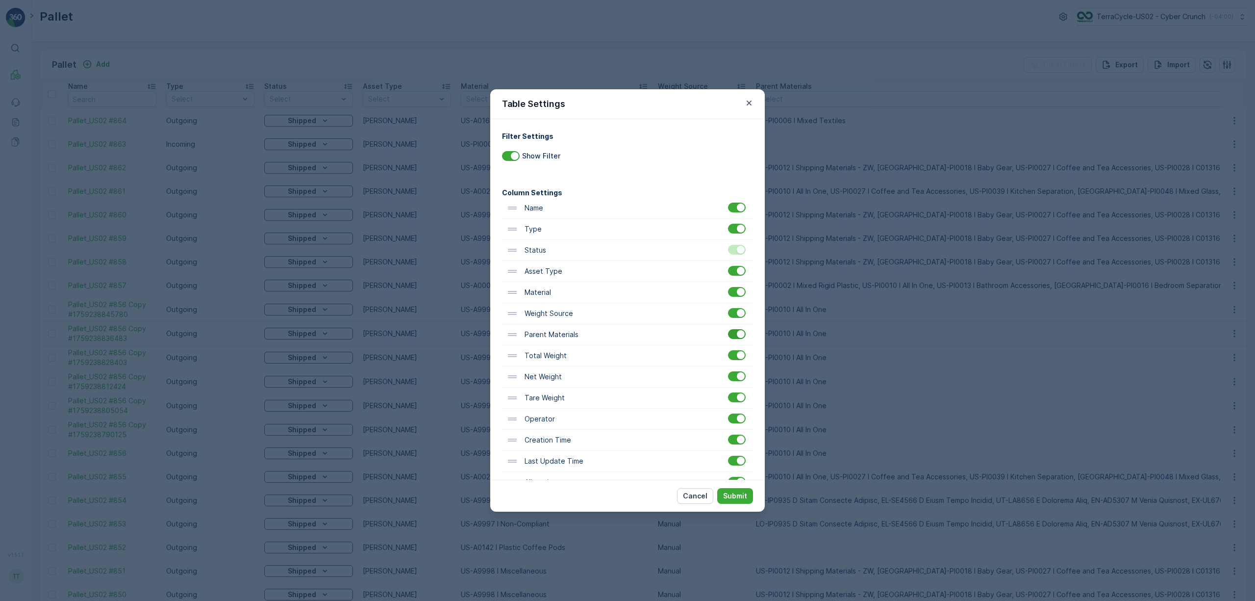
click at [736, 338] on div at bounding box center [737, 334] width 18 height 10
click at [728, 329] on input "checkbox" at bounding box center [728, 329] width 0 height 0
click at [741, 494] on p "Submit" at bounding box center [735, 496] width 24 height 10
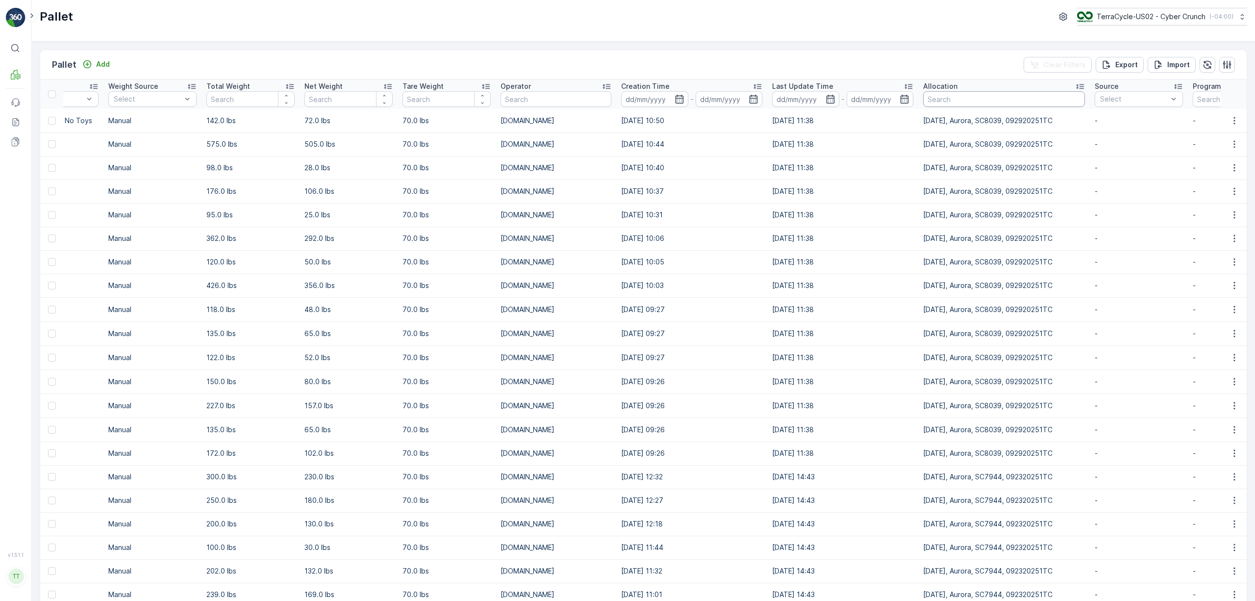
scroll to position [0, 550]
click at [973, 93] on input "text" at bounding box center [1004, 99] width 162 height 16
paste input "SC8039"
type input "SC8039"
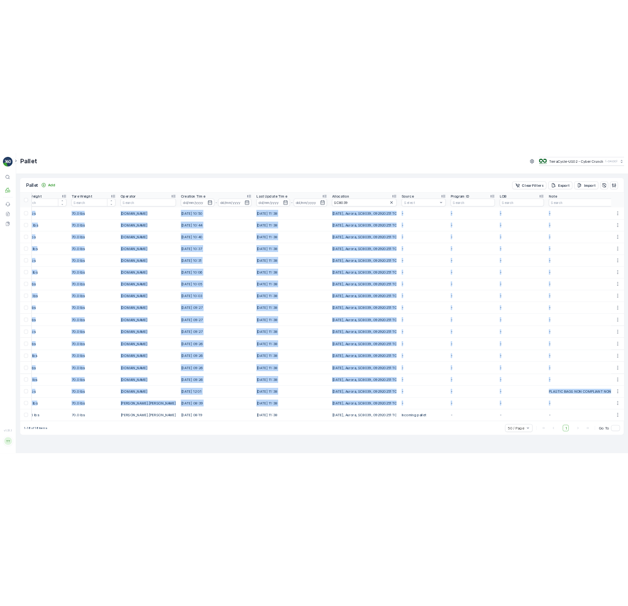
scroll to position [0, 807]
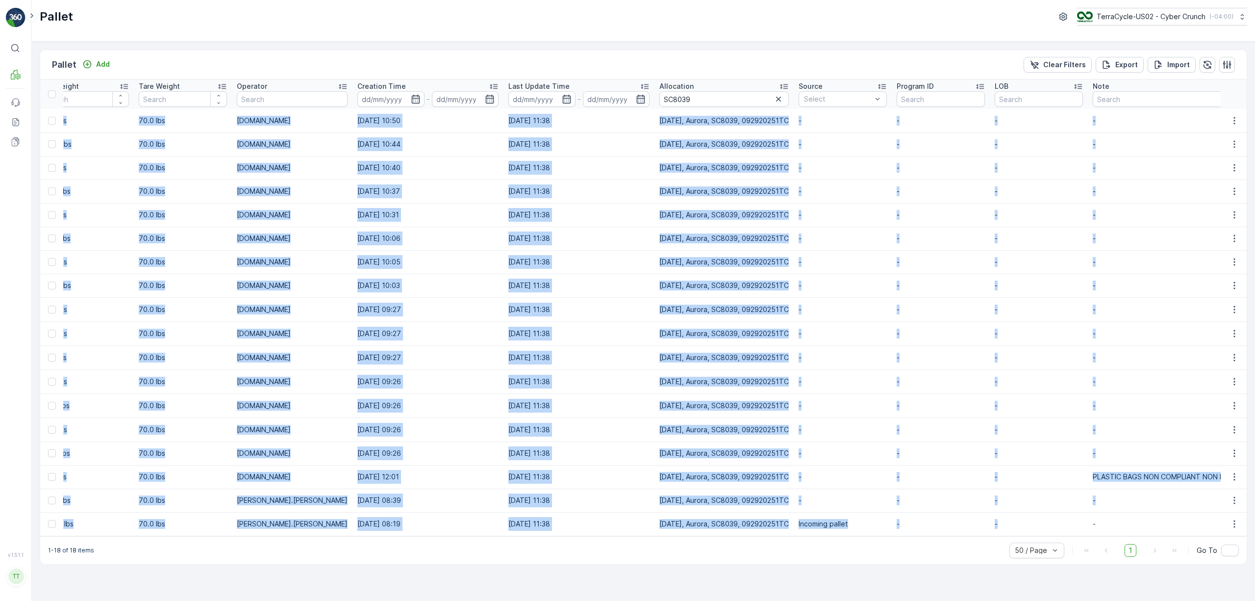
drag, startPoint x: 66, startPoint y: 119, endPoint x: 1036, endPoint y: 523, distance: 1050.7
click at [1036, 523] on tbody "Pallet_US02 #864 Outgoing Shipped Gaylord US-A0168 I Down, Stringy Things, Pill…" at bounding box center [250, 322] width 2033 height 427
copy tbody "Pallet_US02 #864 Outgoing Shipped Gaylord US-A0168 I Down, Stringy Things, Pill…"
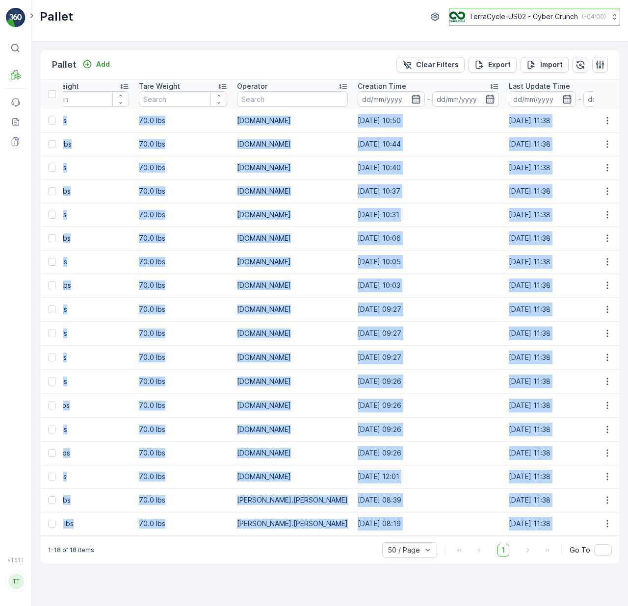
click at [493, 16] on p "TerraCycle-US02 - Cyber Crunch" at bounding box center [523, 17] width 109 height 10
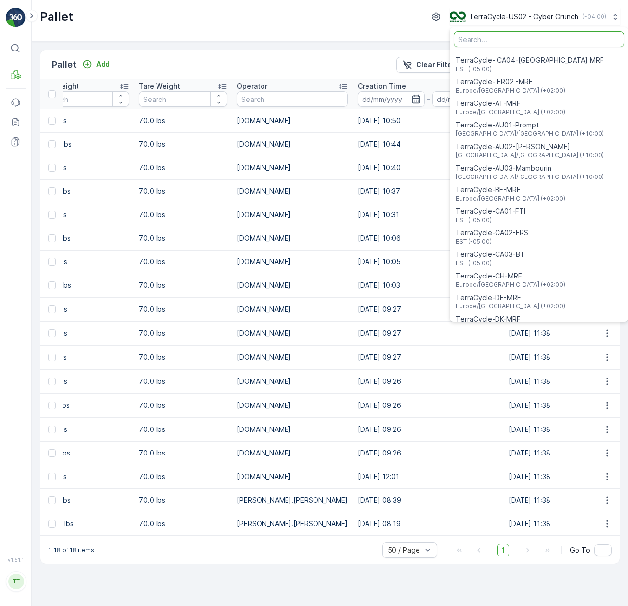
click at [493, 45] on input "Menu" at bounding box center [539, 39] width 170 height 16
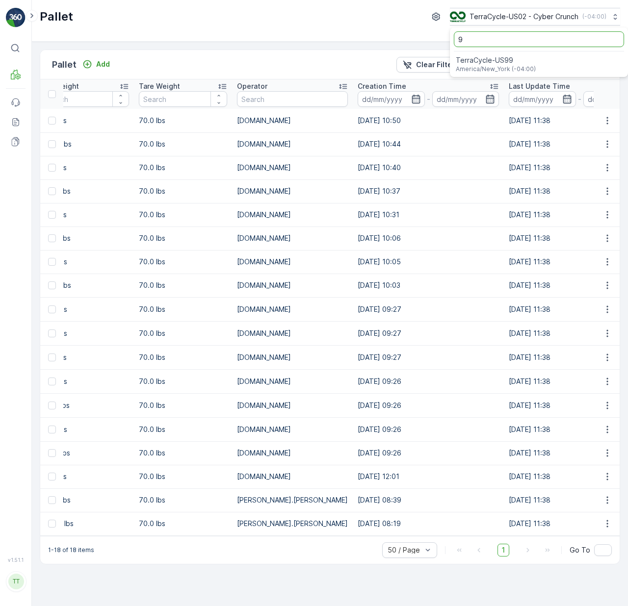
drag, startPoint x: 492, startPoint y: 39, endPoint x: 399, endPoint y: 44, distance: 93.8
click at [399, 38] on div "Pallet TerraCycle-US02 - Cyber Crunch ( -04:00 ) 9 TerraCycle-US99 America/New_…" at bounding box center [330, 21] width 596 height 42
type input "8"
click at [469, 61] on span "TerraCycle-US08-Aurora" at bounding box center [511, 60] width 111 height 10
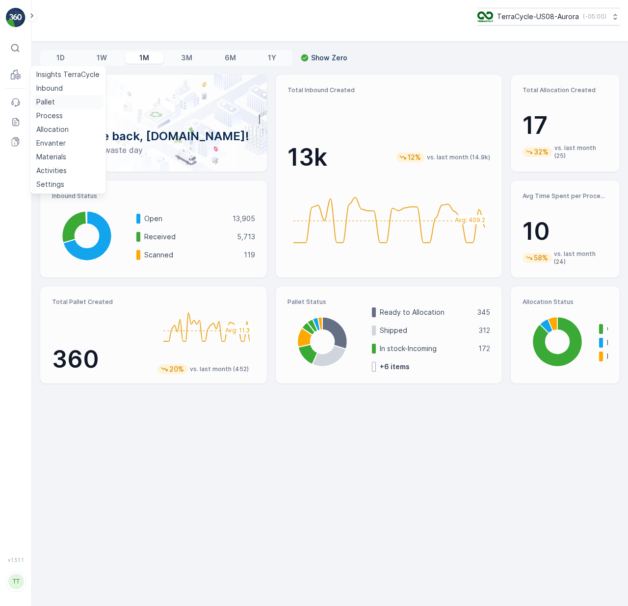
click at [54, 98] on p "Pallet" at bounding box center [45, 102] width 19 height 10
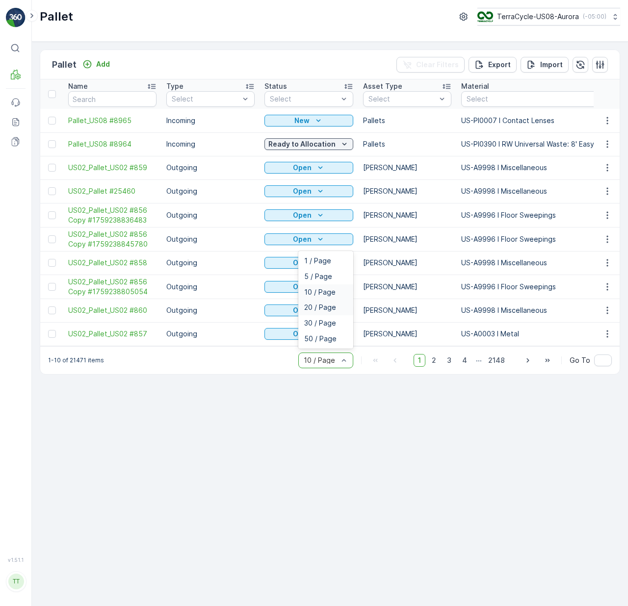
click at [328, 311] on span "20 / Page" at bounding box center [320, 308] width 32 height 8
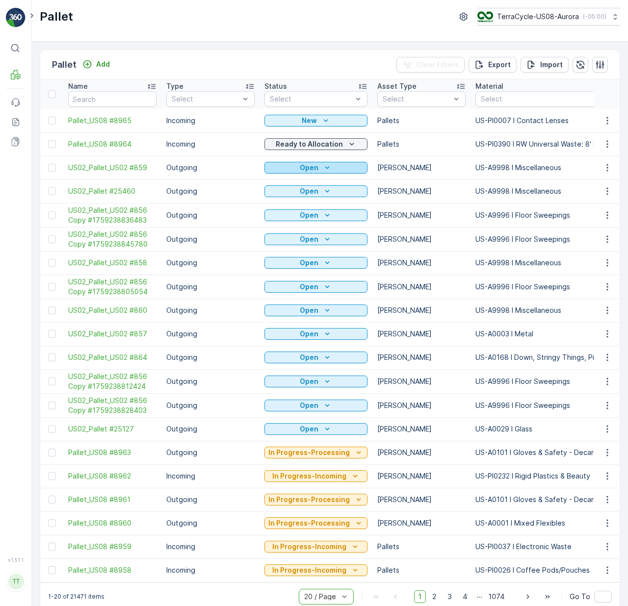
click at [331, 167] on div "Open" at bounding box center [315, 168] width 95 height 10
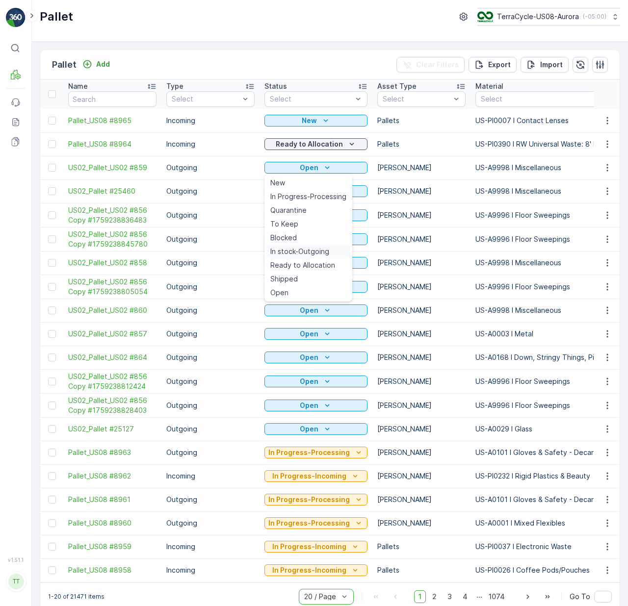
click at [309, 250] on span "In stock-Outgoing" at bounding box center [299, 252] width 59 height 10
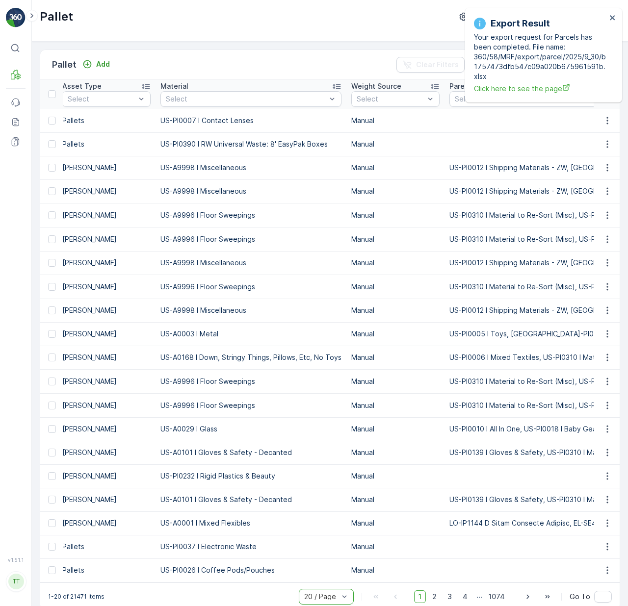
scroll to position [0, 331]
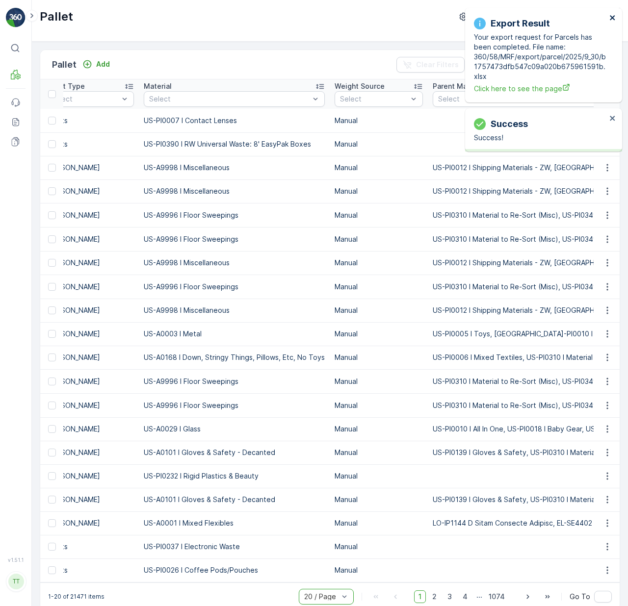
click at [614, 18] on icon "close" at bounding box center [612, 18] width 7 height 8
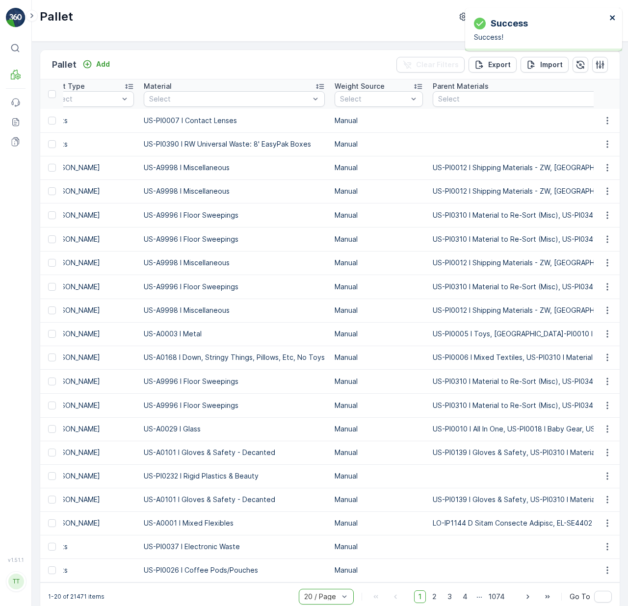
click at [610, 18] on icon "close" at bounding box center [612, 18] width 7 height 8
click at [597, 67] on icon "button" at bounding box center [600, 64] width 8 height 8
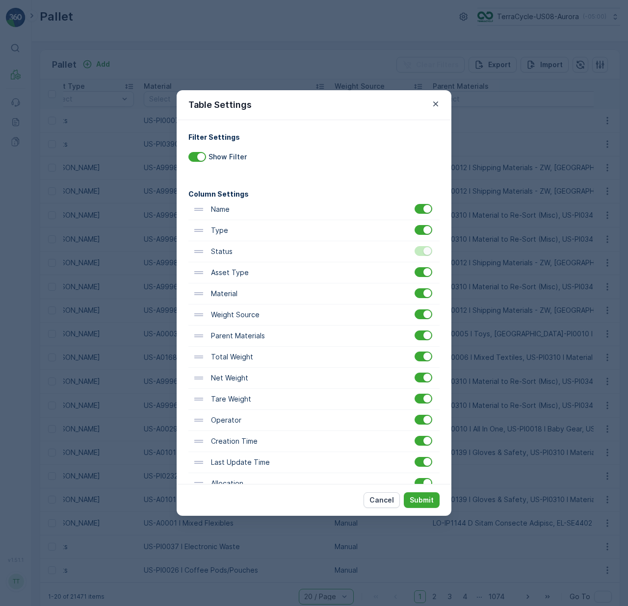
click at [424, 345] on div "Parent Materials" at bounding box center [313, 336] width 251 height 21
drag, startPoint x: 373, startPoint y: 381, endPoint x: 369, endPoint y: 237, distance: 144.2
click at [369, 237] on div "Name Type Status Asset Type Material Weight Source Parent Materials Total Weigh…" at bounding box center [313, 389] width 251 height 380
click at [422, 499] on p "Submit" at bounding box center [421, 500] width 24 height 10
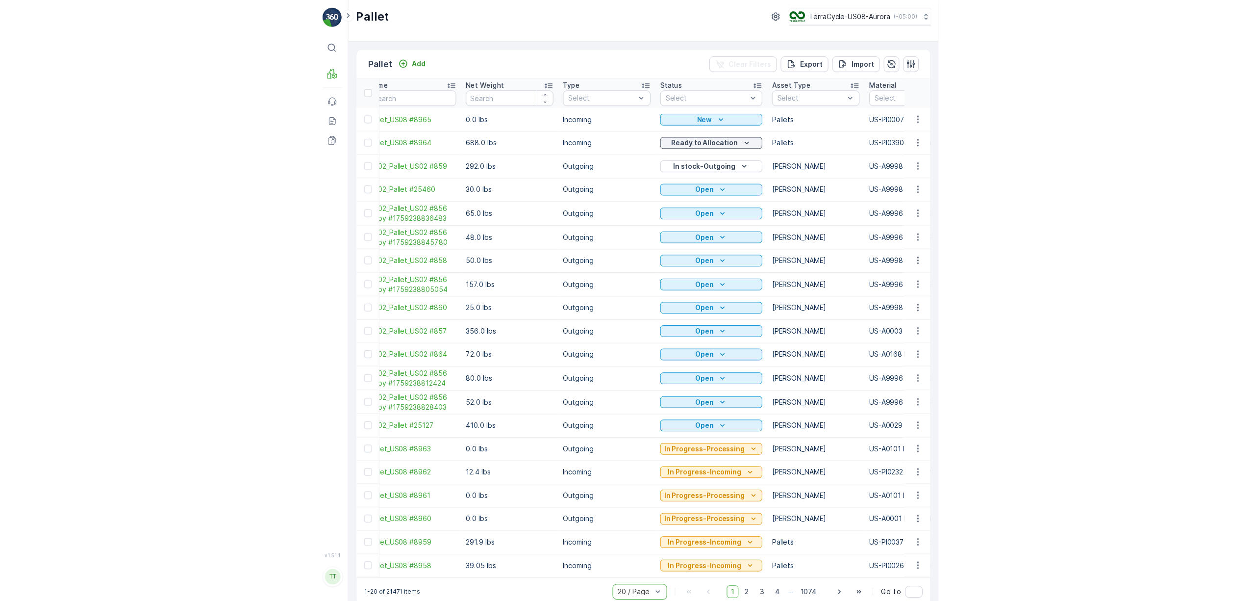
scroll to position [0, 0]
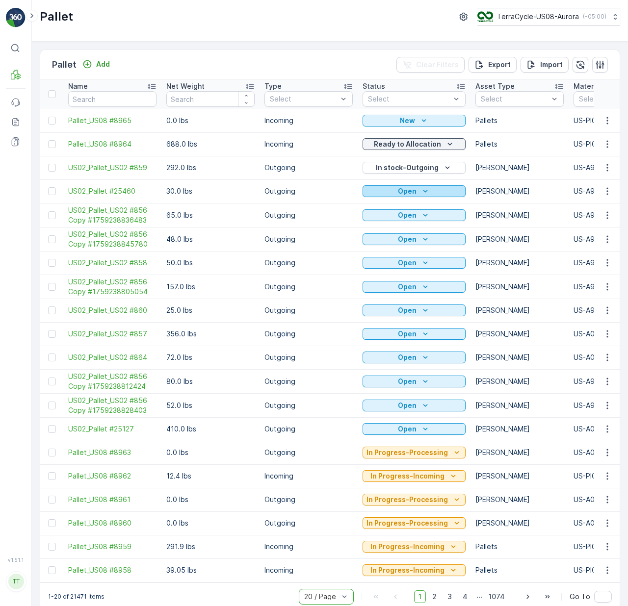
click at [441, 186] on button "Open" at bounding box center [413, 191] width 103 height 12
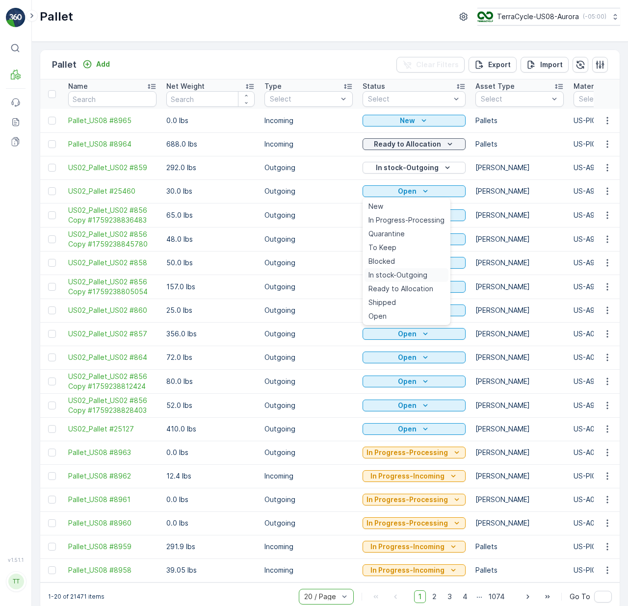
click at [432, 277] on div "In stock-Outgoing" at bounding box center [406, 275] width 84 height 14
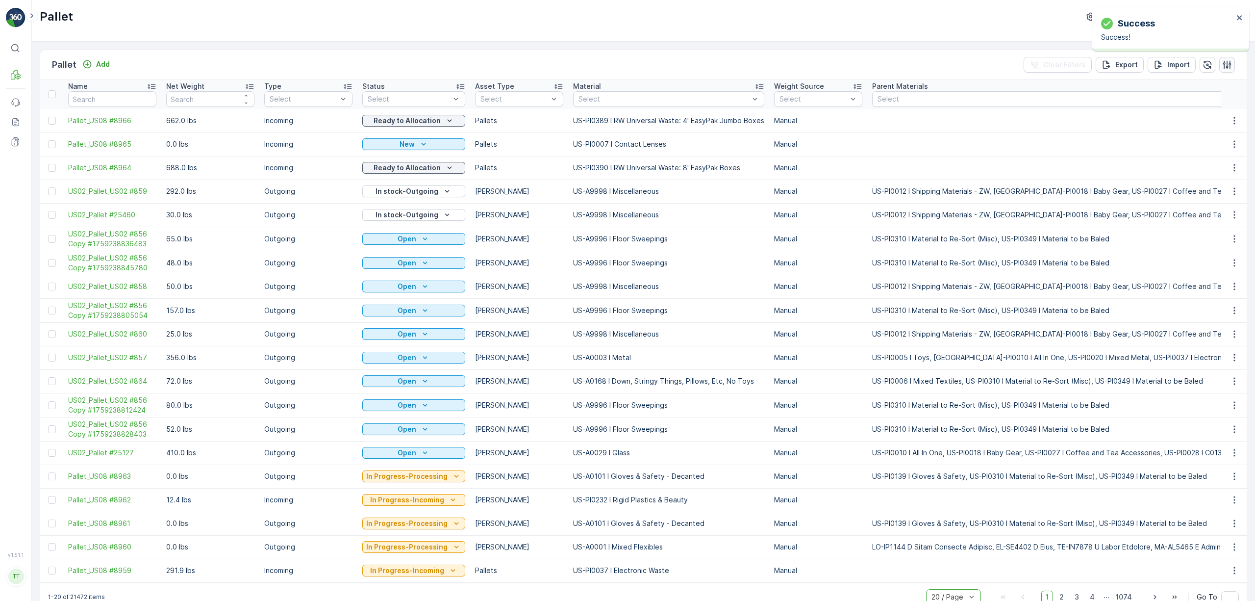
click at [627, 66] on icon "button" at bounding box center [1227, 65] width 10 height 10
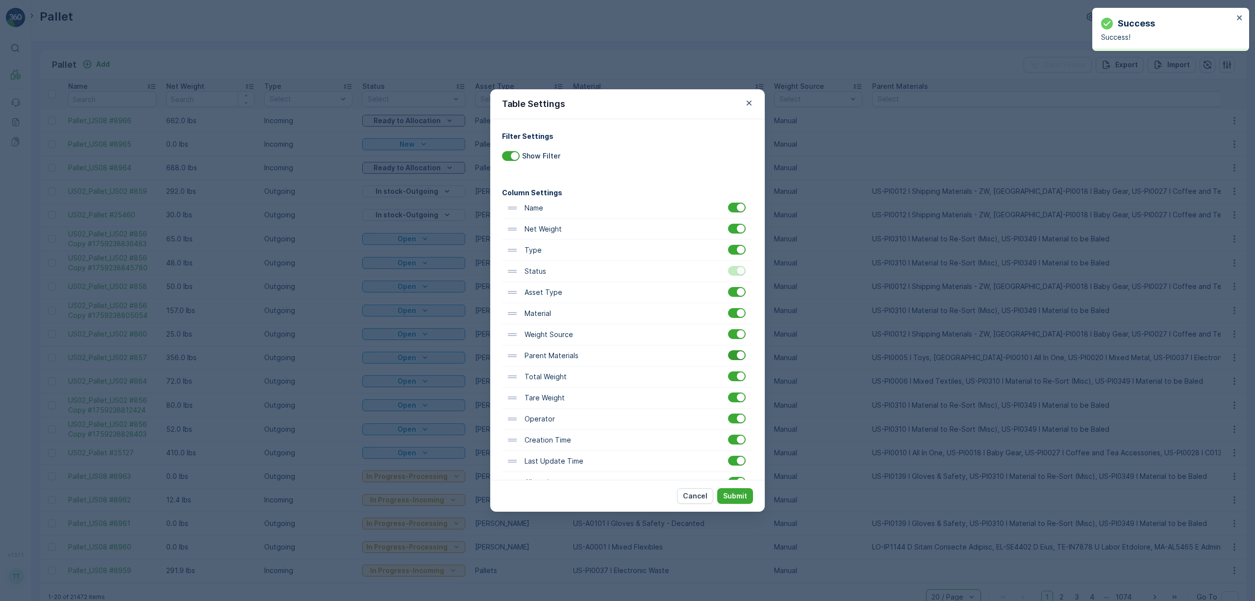
click at [627, 359] on div at bounding box center [741, 355] width 8 height 8
click at [627, 350] on input "checkbox" at bounding box center [728, 350] width 0 height 0
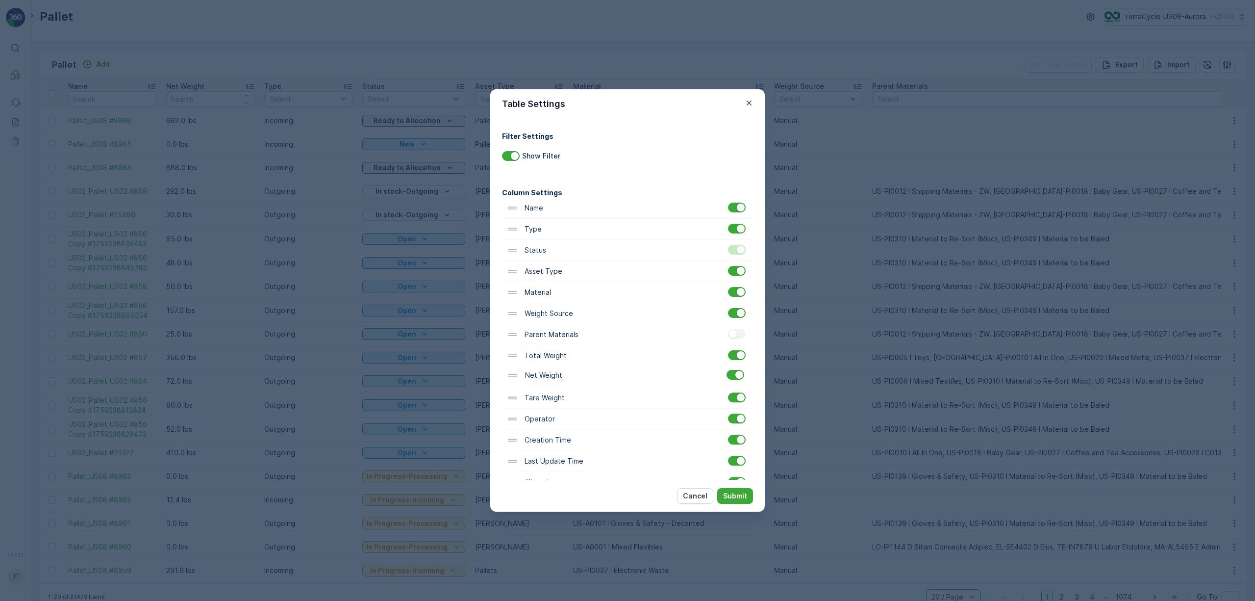
drag, startPoint x: 588, startPoint y: 230, endPoint x: 589, endPoint y: 381, distance: 150.5
click at [589, 381] on div "Name Net Weight Type Status Asset Type Material Weight Source Parent Materials …" at bounding box center [627, 388] width 251 height 380
click at [627, 497] on p "Submit" at bounding box center [735, 496] width 24 height 10
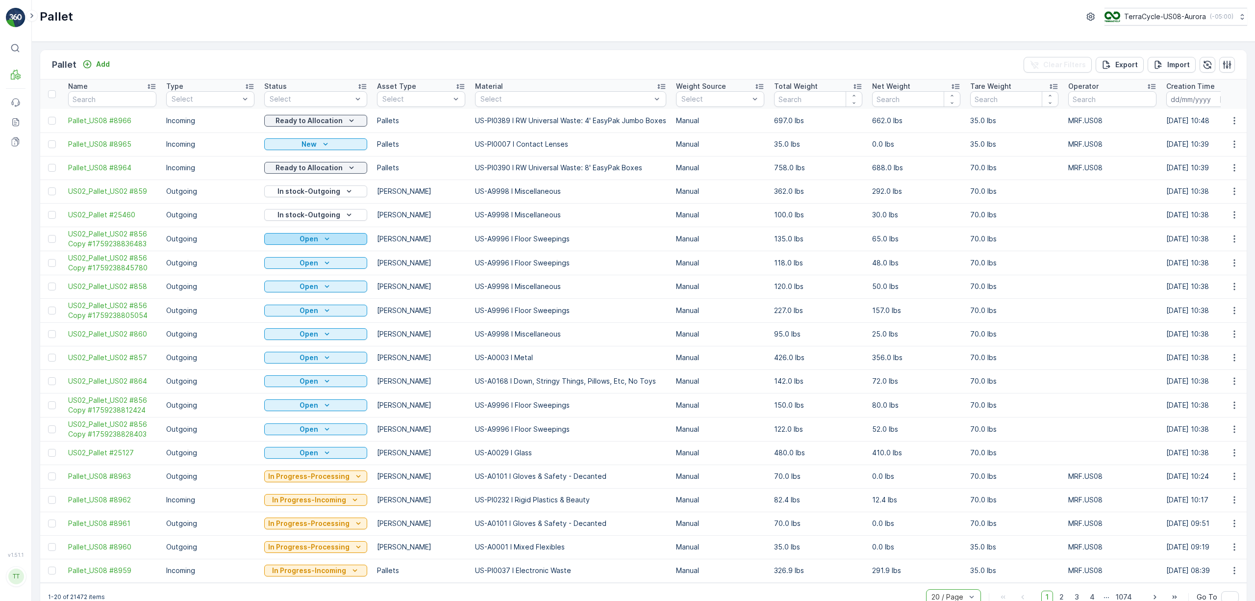
click at [327, 240] on icon "Open" at bounding box center [327, 239] width 10 height 10
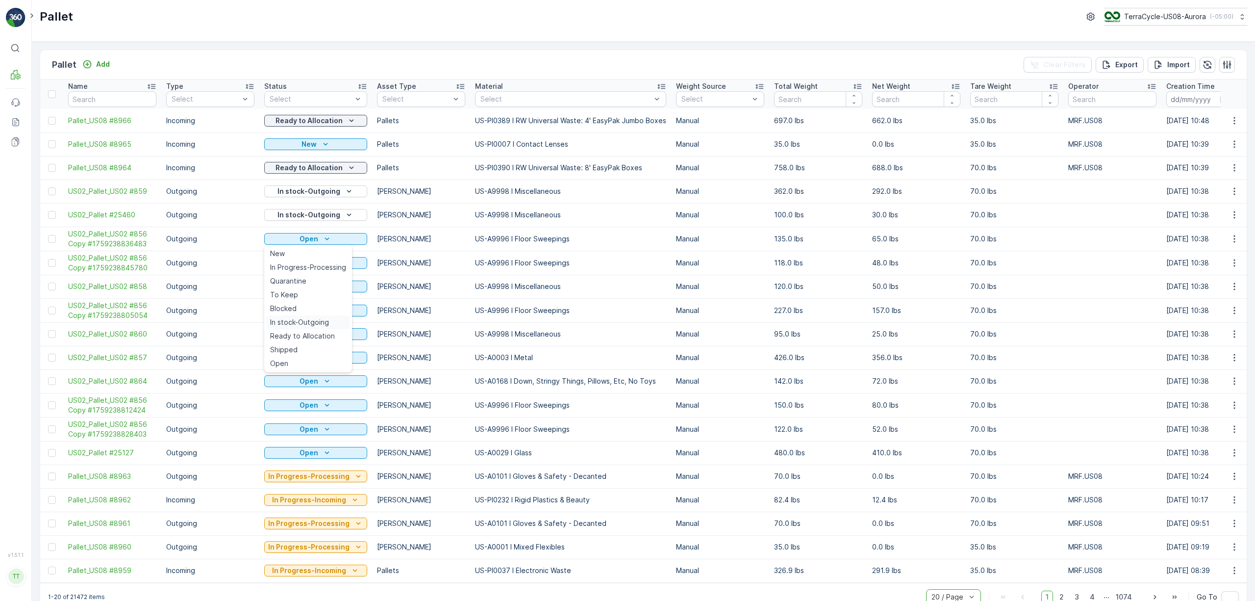
click at [319, 320] on span "In stock-Outgoing" at bounding box center [299, 322] width 59 height 10
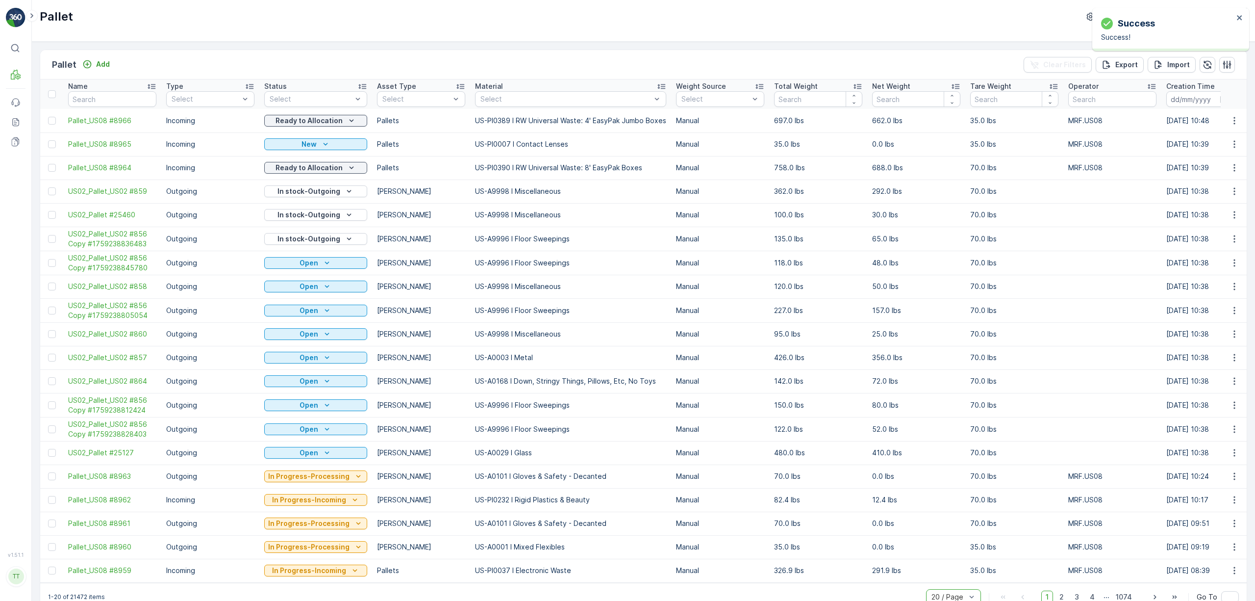
click at [324, 263] on icon "Open" at bounding box center [327, 263] width 10 height 10
click at [300, 344] on span "In stock-Outgoing" at bounding box center [299, 347] width 59 height 10
click at [322, 454] on icon "Open" at bounding box center [327, 453] width 10 height 10
click at [306, 533] on td "In Progress-Processing" at bounding box center [315, 523] width 113 height 24
click at [310, 454] on p "Open" at bounding box center [309, 453] width 19 height 10
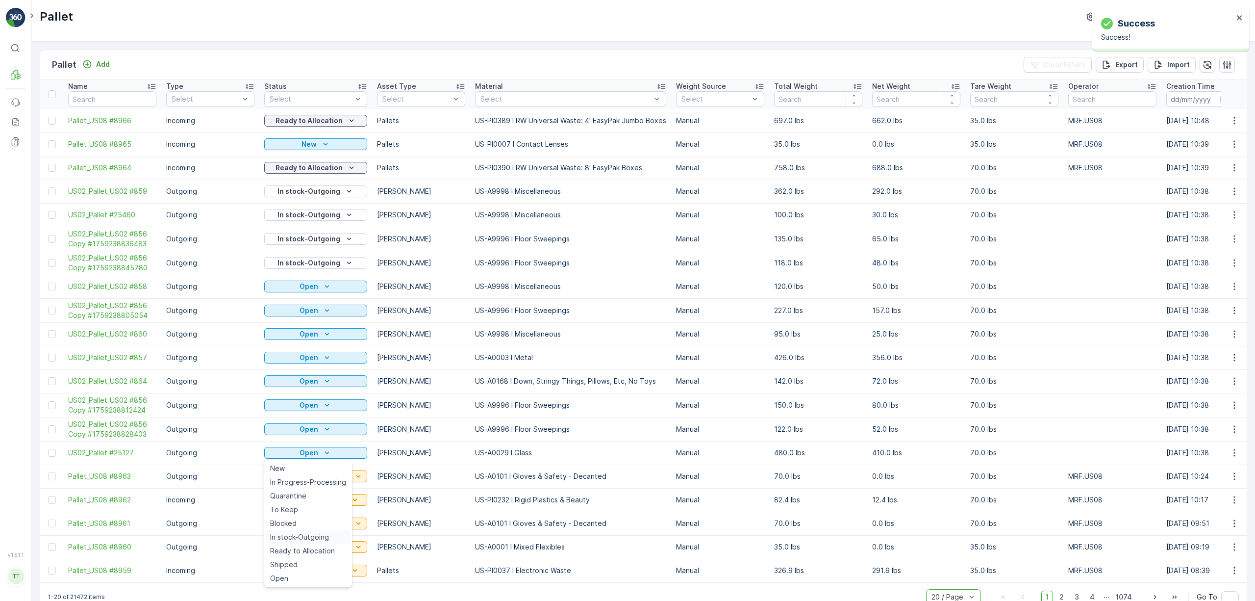
click at [299, 542] on span "In stock-Outgoing" at bounding box center [299, 537] width 59 height 10
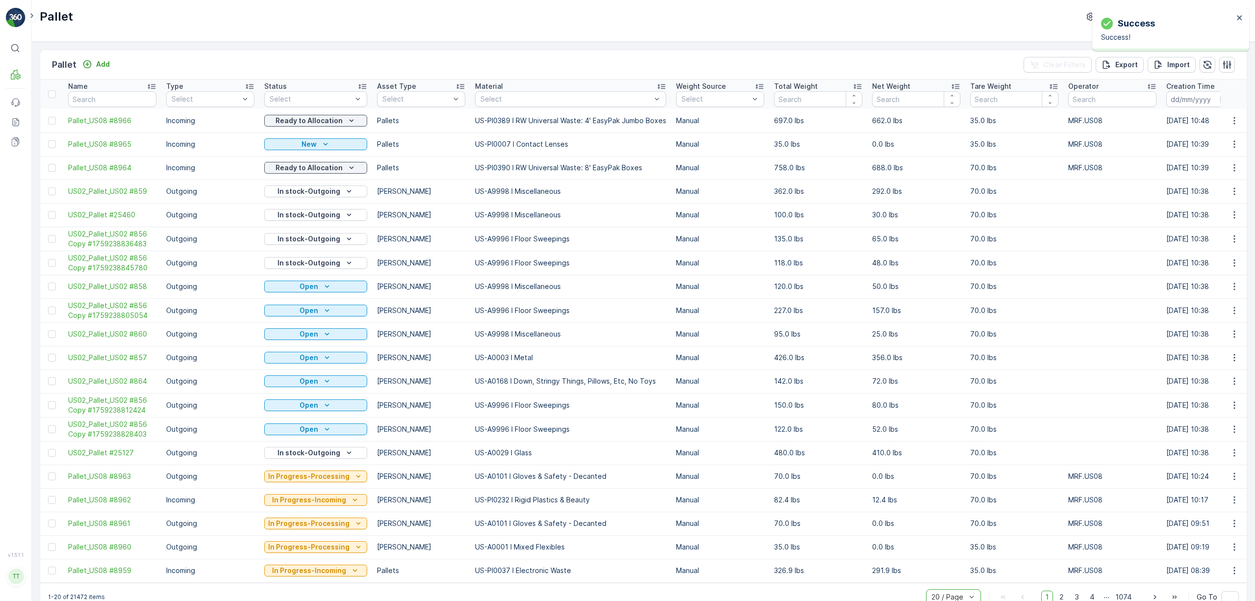
click at [318, 379] on div "Open" at bounding box center [315, 381] width 95 height 10
click at [306, 463] on span "In stock-Outgoing" at bounding box center [299, 465] width 59 height 10
click at [318, 361] on div "Open" at bounding box center [315, 358] width 95 height 10
click at [306, 440] on span "In stock-Outgoing" at bounding box center [299, 442] width 59 height 10
click at [308, 336] on p "Open" at bounding box center [309, 334] width 19 height 10
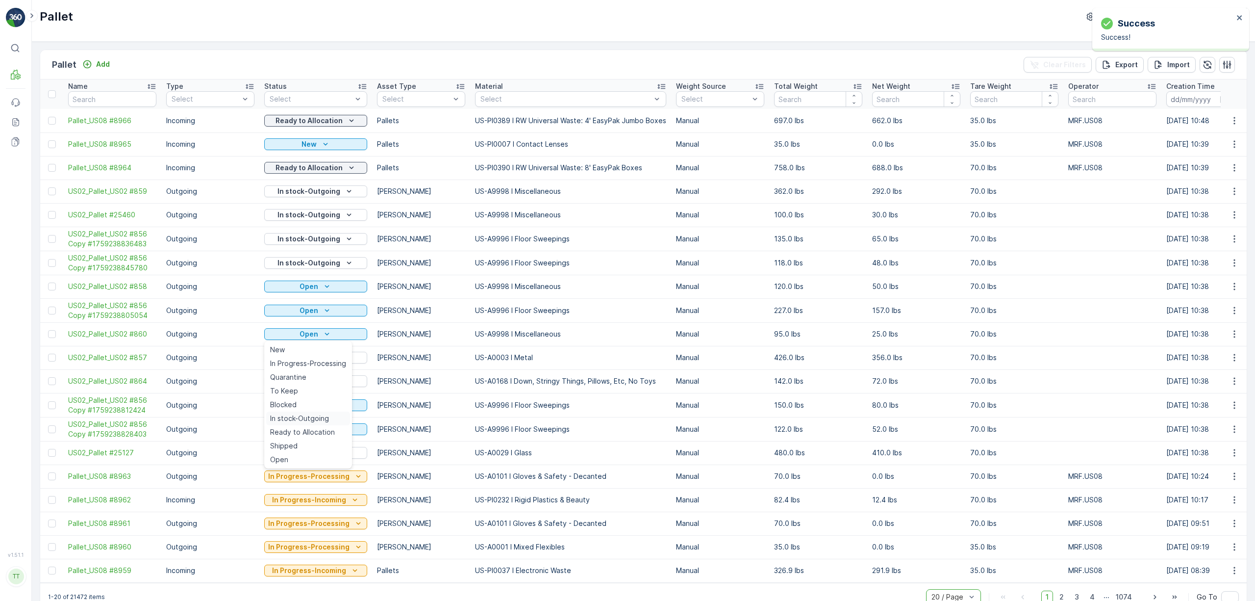
click at [308, 415] on span "In stock-Outgoing" at bounding box center [299, 418] width 59 height 10
click at [306, 309] on p "Open" at bounding box center [309, 310] width 19 height 10
click at [303, 392] on span "In stock-Outgoing" at bounding box center [299, 394] width 59 height 10
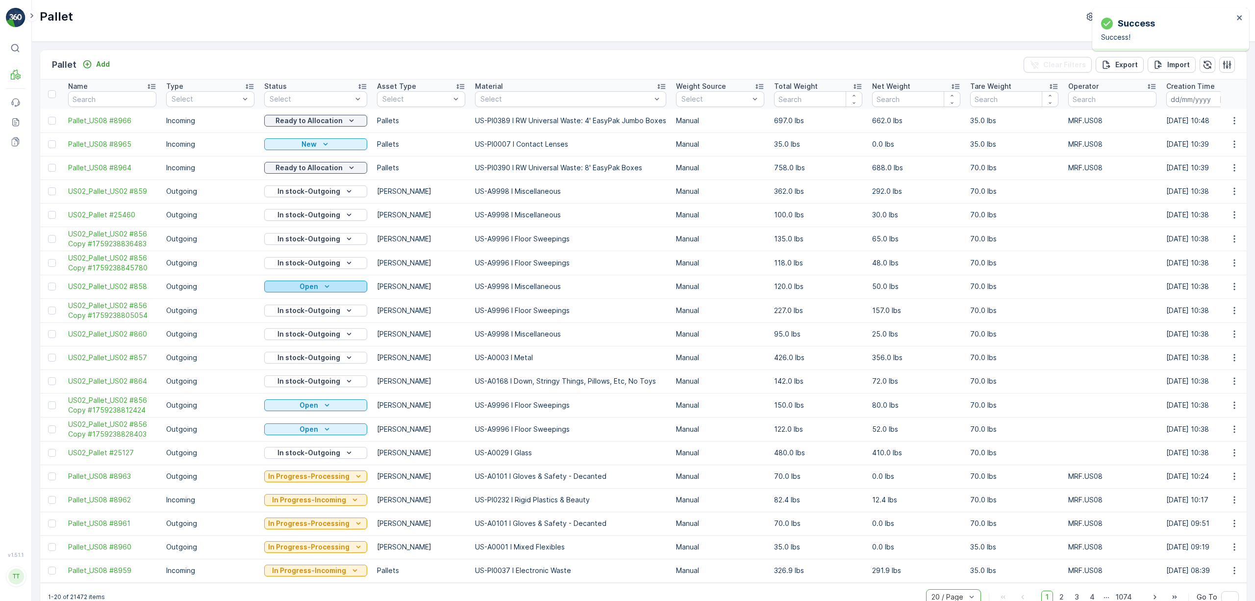
click at [302, 284] on p "Open" at bounding box center [309, 286] width 19 height 10
click at [322, 369] on span "In stock-Outgoing" at bounding box center [299, 370] width 59 height 10
click at [337, 428] on div "Open" at bounding box center [315, 429] width 95 height 10
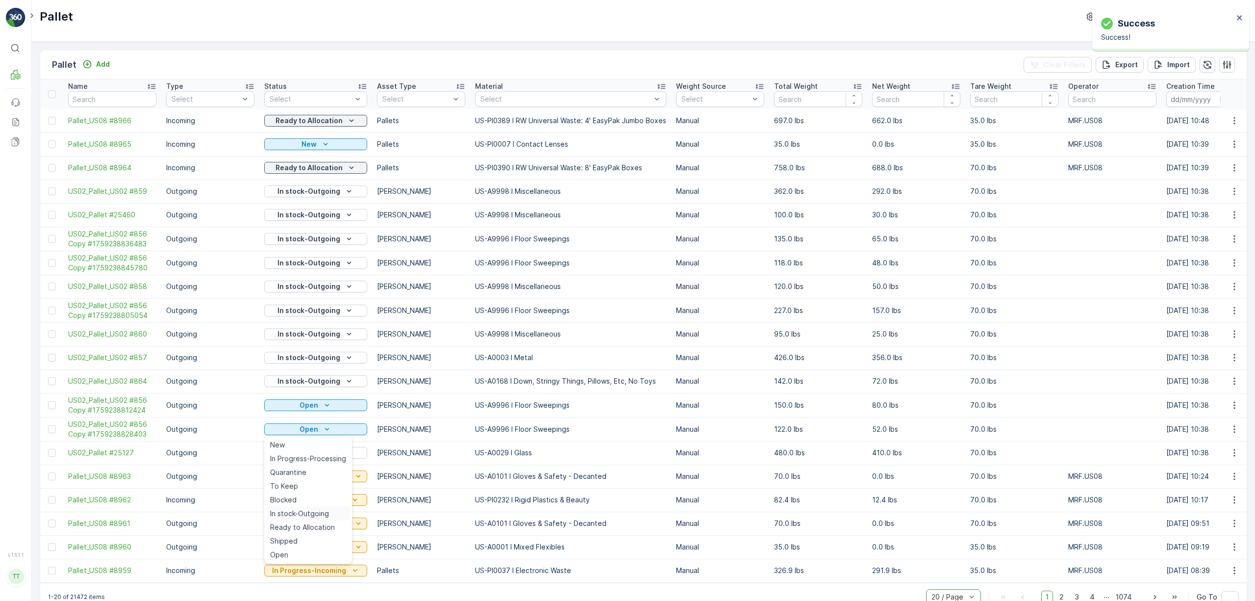
click at [304, 514] on span "In stock-Outgoing" at bounding box center [299, 513] width 59 height 10
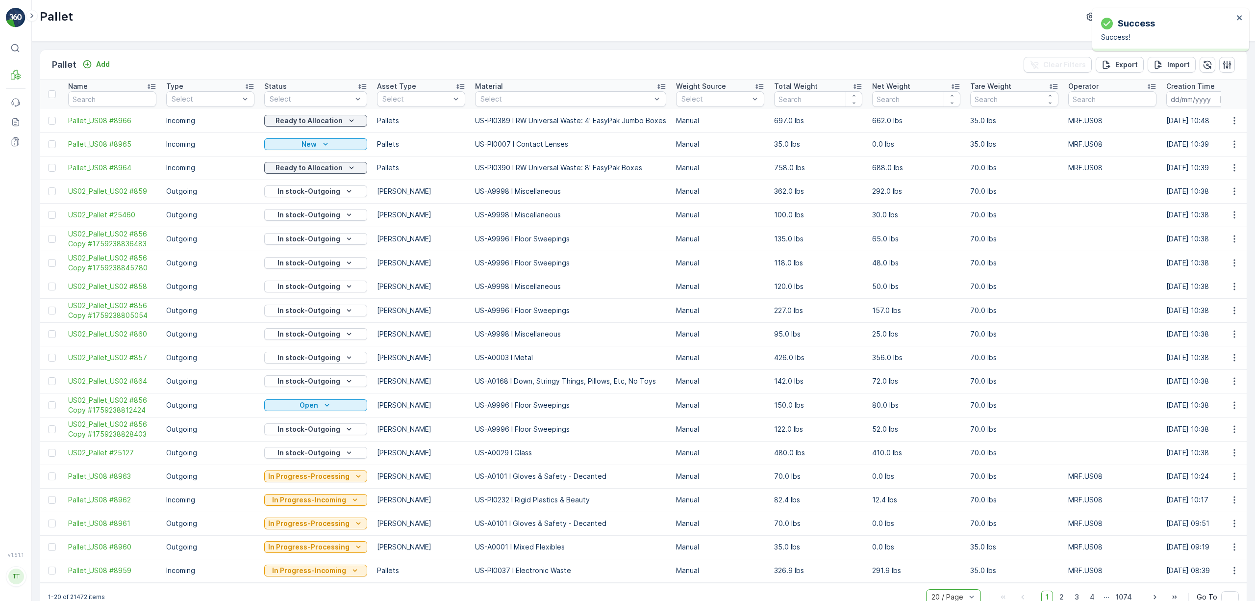
click at [329, 406] on icon "Open" at bounding box center [327, 405] width 10 height 10
click at [322, 484] on span "In stock-Outgoing" at bounding box center [299, 489] width 59 height 10
click at [627, 69] on p "Import" at bounding box center [1178, 65] width 23 height 10
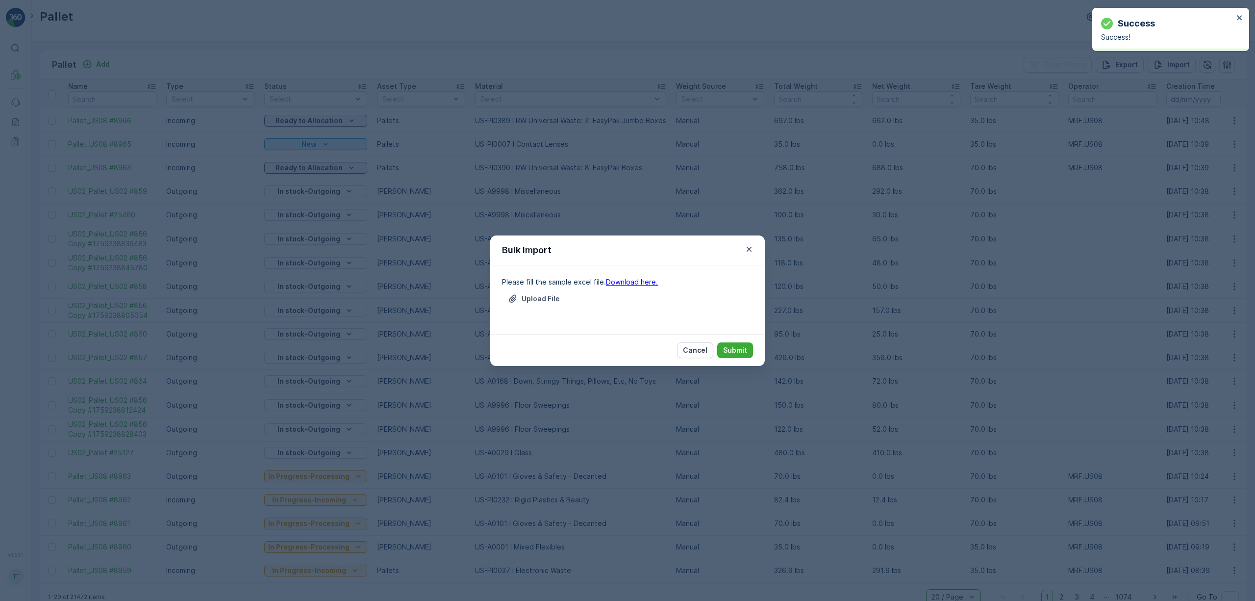
click at [625, 280] on link "Download here." at bounding box center [632, 282] width 52 height 8
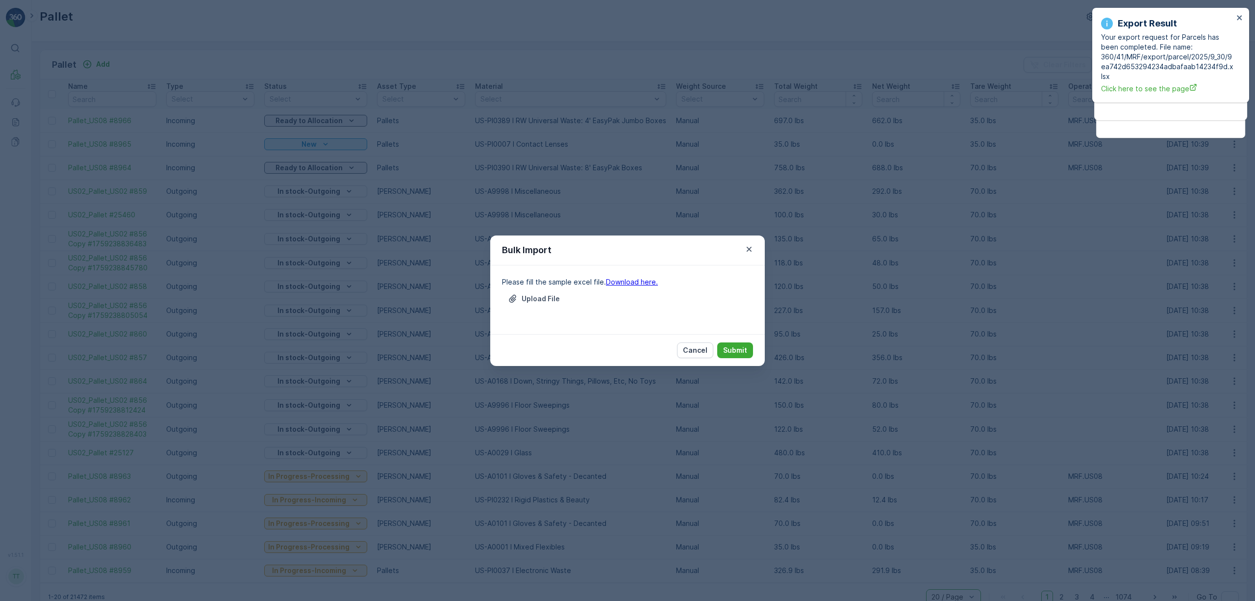
click at [627, 355] on p "Cancel" at bounding box center [695, 350] width 25 height 10
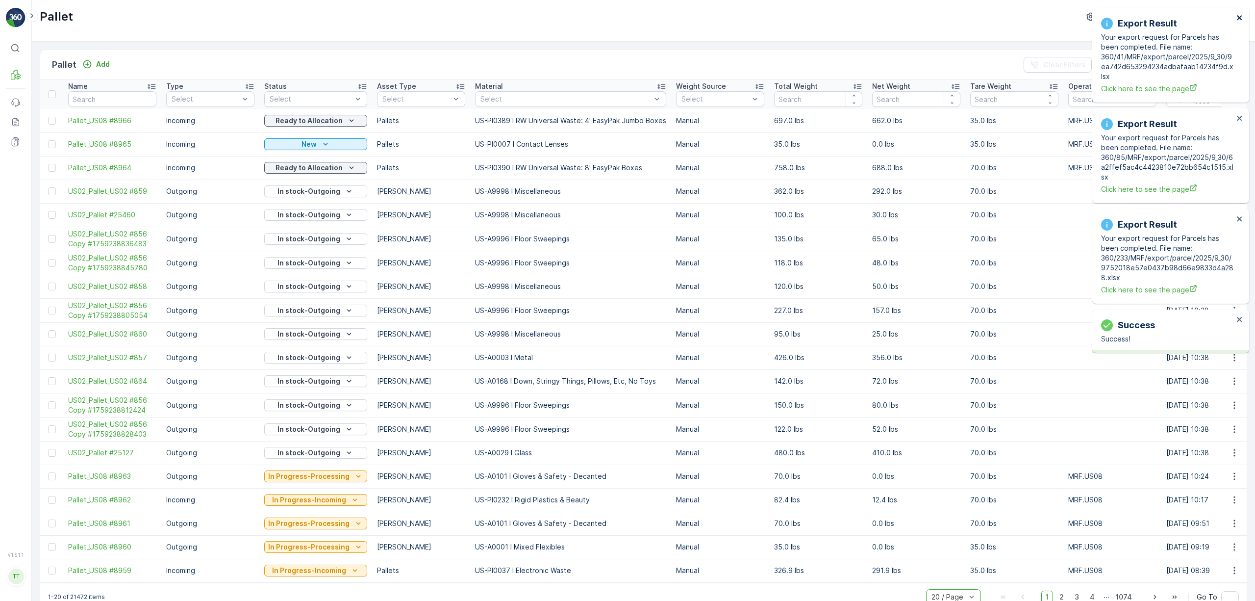
click at [627, 14] on icon "close" at bounding box center [1240, 18] width 7 height 8
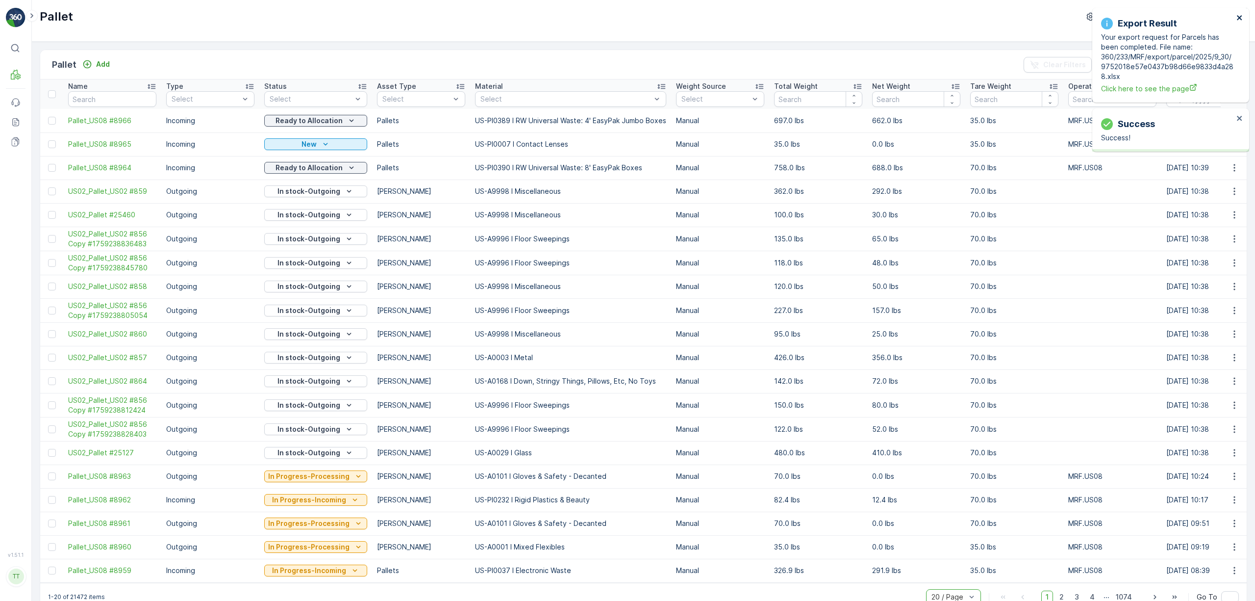
click at [627, 14] on icon "close" at bounding box center [1240, 18] width 7 height 8
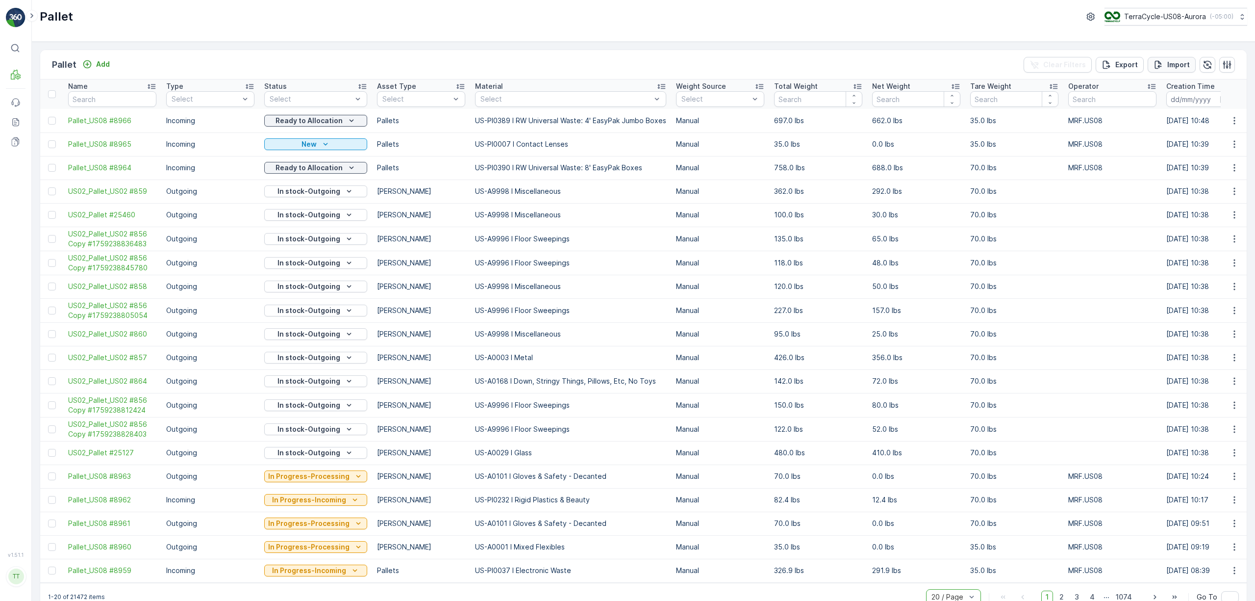
click at [627, 65] on p "Import" at bounding box center [1178, 65] width 23 height 10
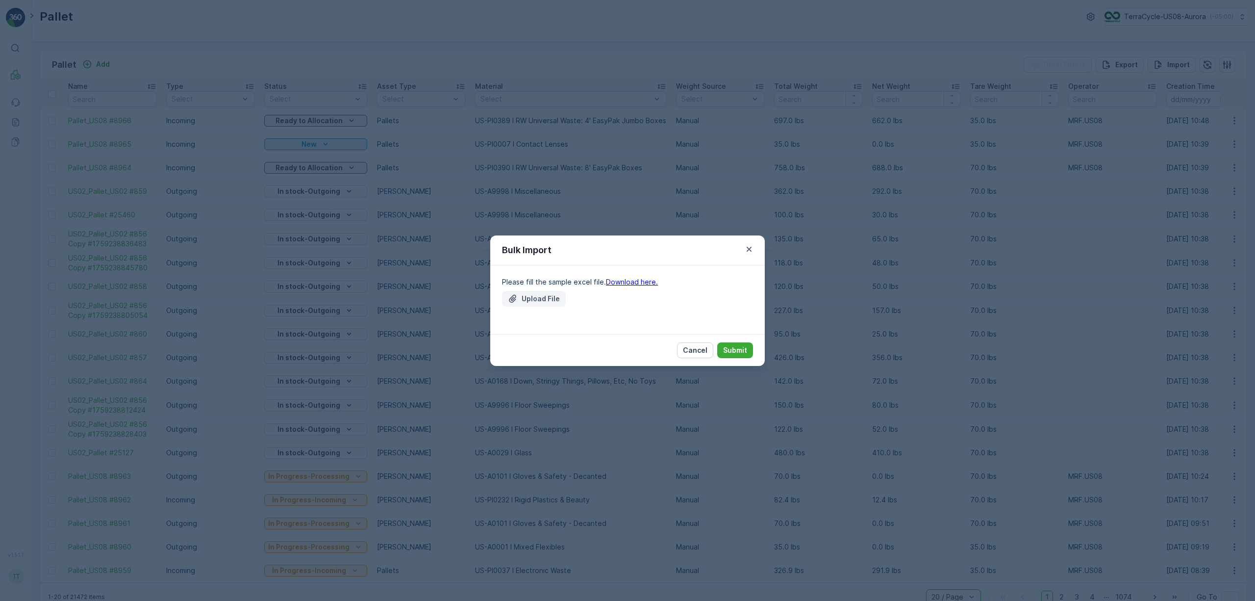
click at [534, 303] on button "Upload File" at bounding box center [534, 299] width 64 height 16
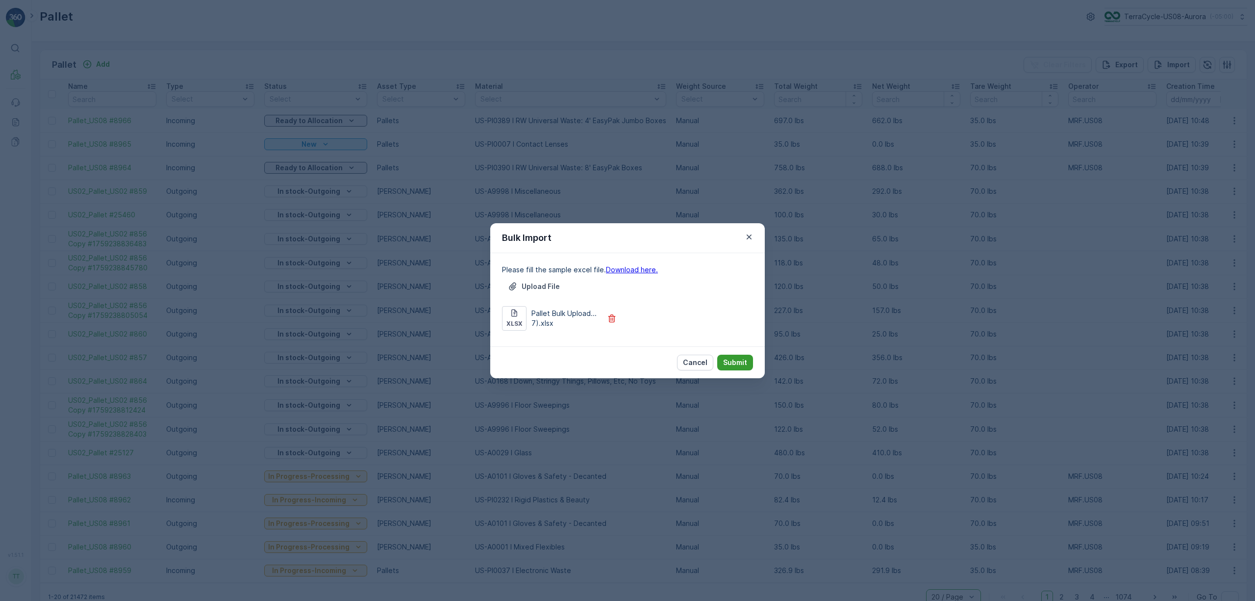
click at [627, 357] on p "Submit" at bounding box center [735, 362] width 24 height 10
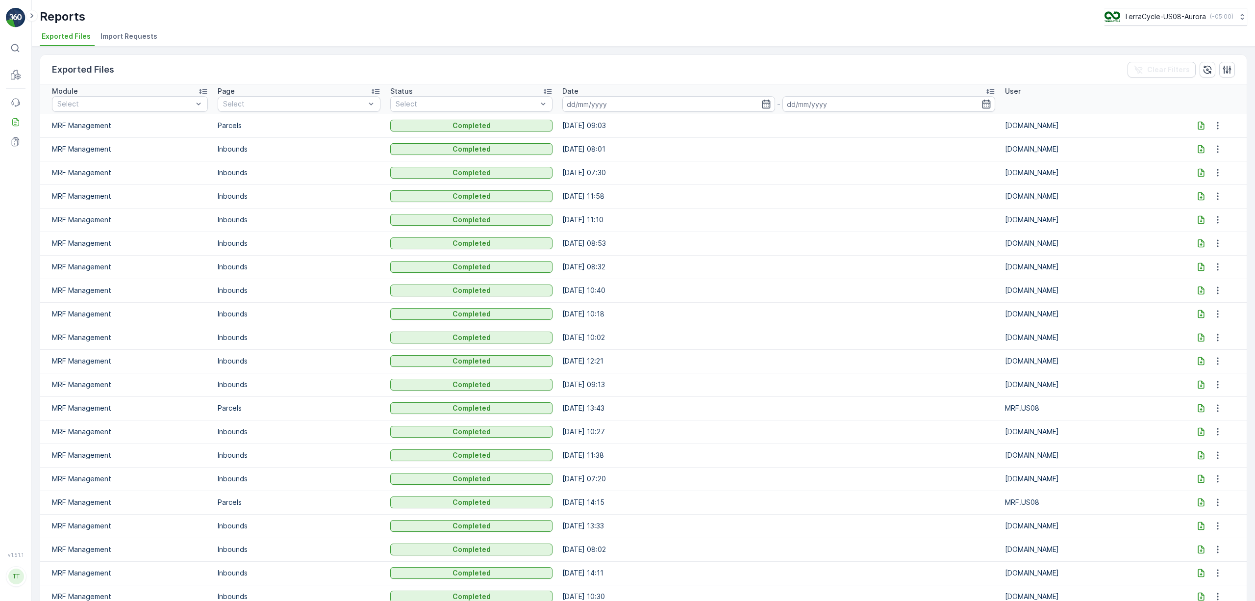
click at [121, 38] on span "Import Requests" at bounding box center [129, 36] width 57 height 10
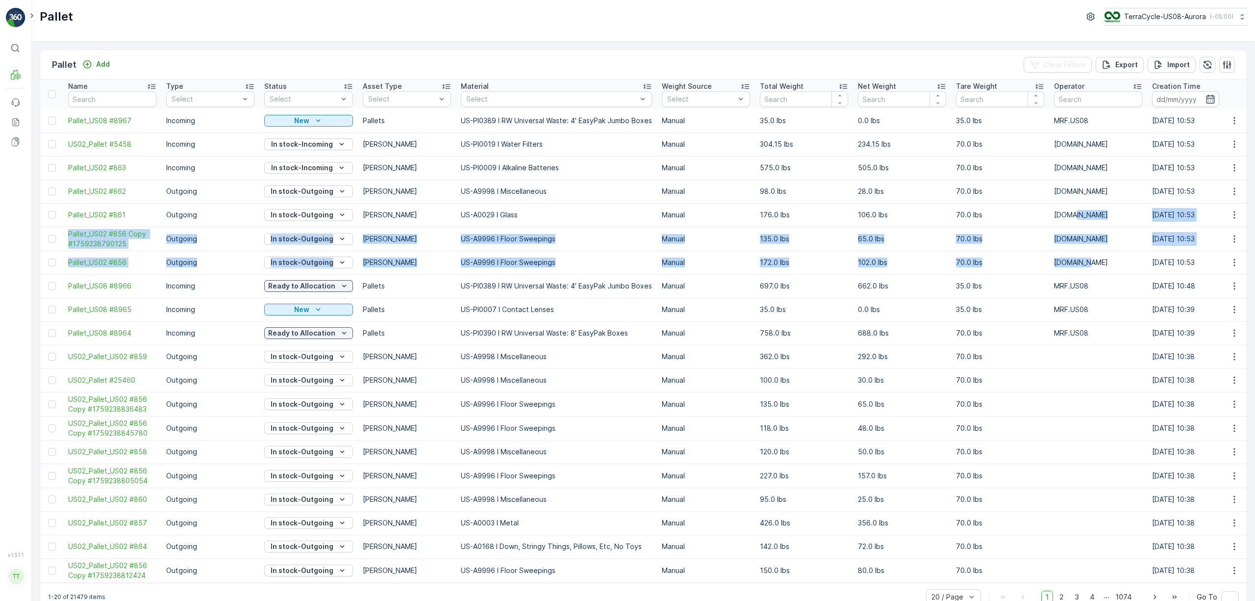
drag, startPoint x: 1105, startPoint y: 263, endPoint x: 1076, endPoint y: 208, distance: 62.1
click at [1076, 208] on tbody "Pallet_US08 #8967 Incoming New Pallets US-PI0389 I RW Universal Waste: 4' EasyP…" at bounding box center [1030, 345] width 1980 height 473
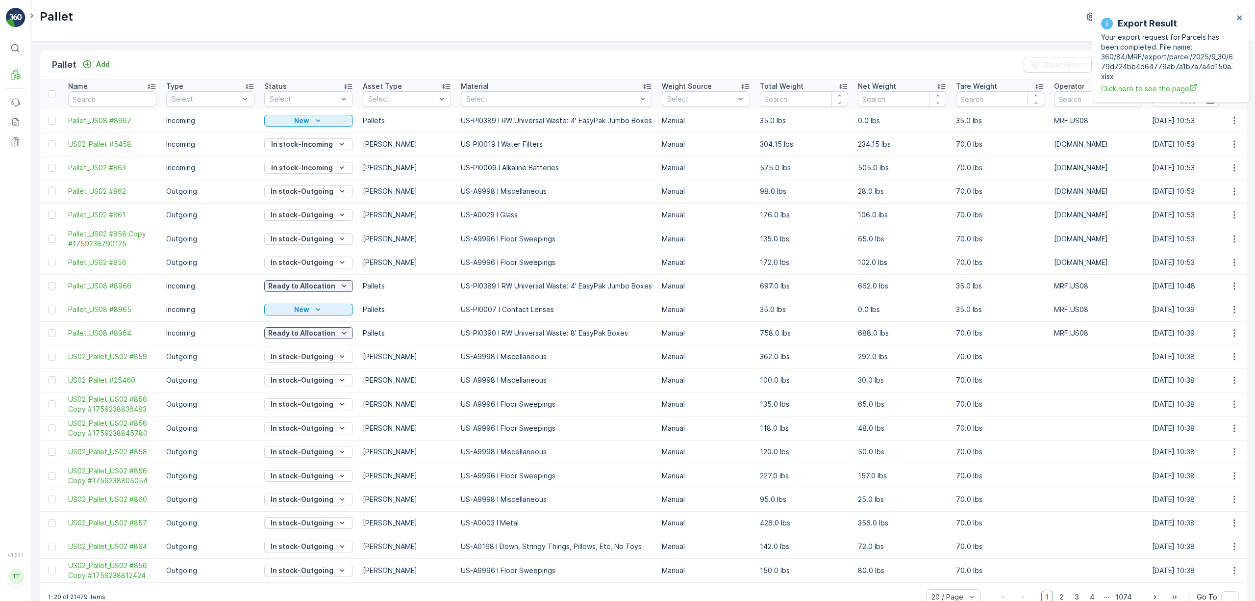
click at [616, 197] on td "US-A9998 I Miscellaneous" at bounding box center [556, 191] width 201 height 24
click at [1240, 16] on icon "close" at bounding box center [1240, 18] width 7 height 8
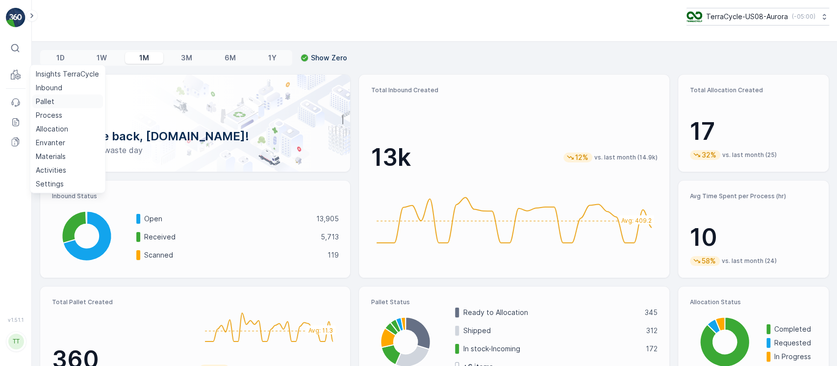
click at [43, 104] on p "Pallet" at bounding box center [45, 102] width 19 height 10
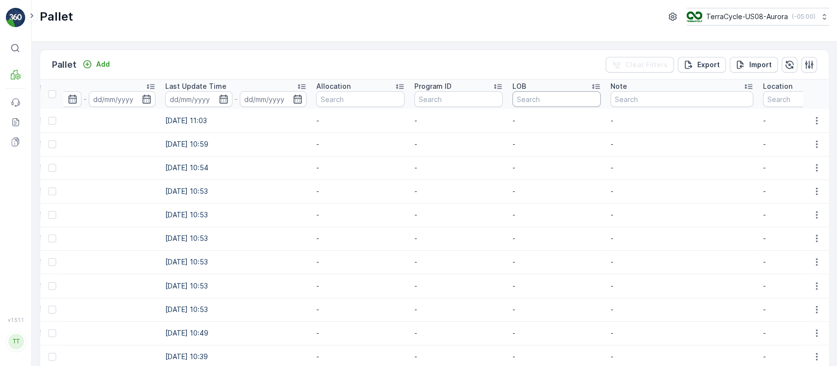
scroll to position [0, 1203]
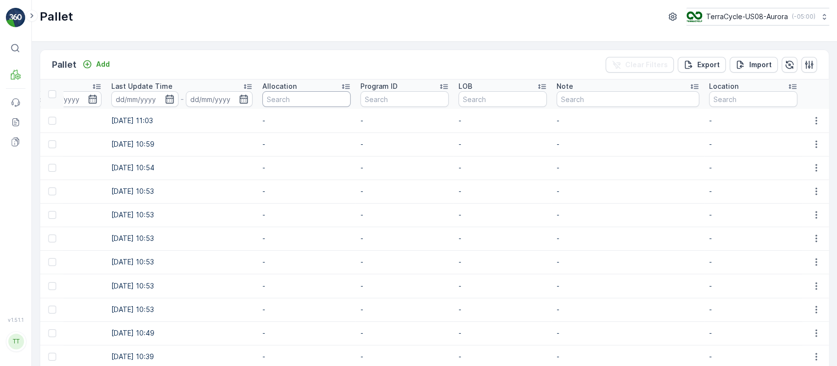
click at [297, 99] on input "text" at bounding box center [306, 99] width 88 height 16
paste input "[DATE], CRS, SC3813, 120920241TC"
type input "[DATE], CRS, SC3813, 120920241TC"
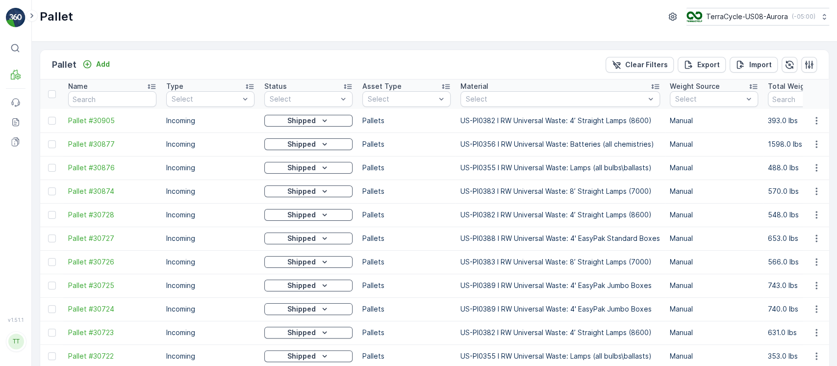
click at [327, 83] on div "Status" at bounding box center [308, 86] width 88 height 10
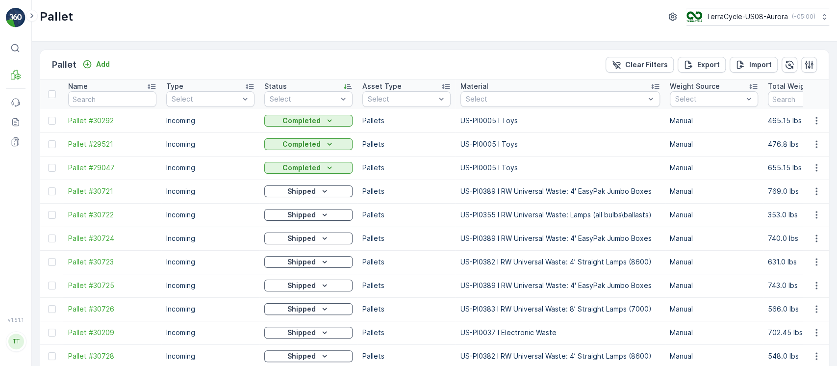
click at [326, 82] on div "Status" at bounding box center [308, 86] width 88 height 10
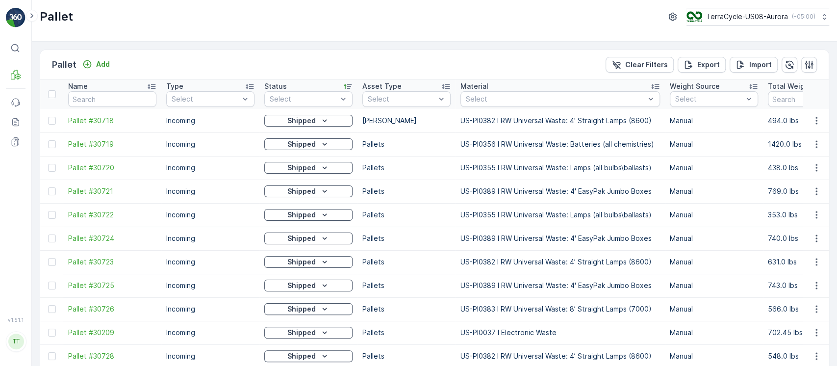
click at [336, 89] on div "Status" at bounding box center [308, 86] width 88 height 10
click at [332, 87] on div "Status" at bounding box center [308, 86] width 88 height 10
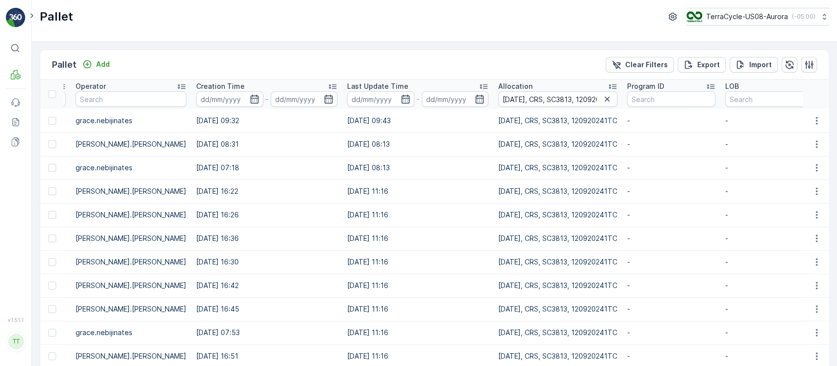
scroll to position [0, 985]
click at [604, 101] on icon "button" at bounding box center [609, 99] width 10 height 10
paste input "[DATE], CRS, SC4114, 122620241TC"
type input "[DATE], CRS, SC4114, 122620241TC"
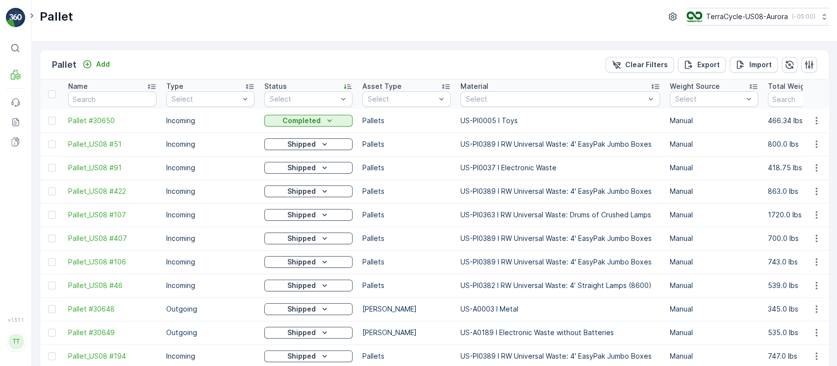
click at [315, 87] on div "Status" at bounding box center [308, 86] width 88 height 10
